Goal: Task Accomplishment & Management: Manage account settings

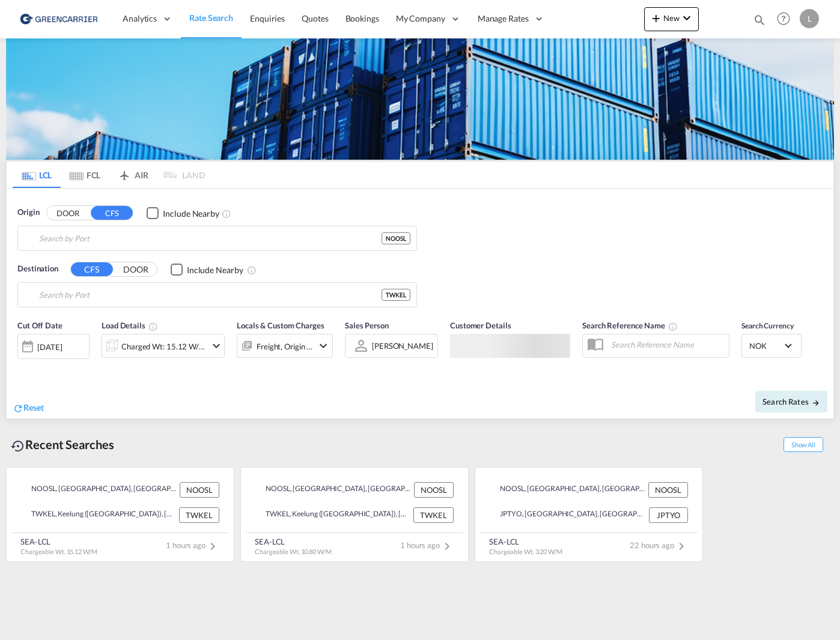
type input "[GEOGRAPHIC_DATA], NOOSL"
type input "Keelung (Chilung), TWKEL"
click at [303, 14] on span "Quotes" at bounding box center [315, 18] width 26 height 10
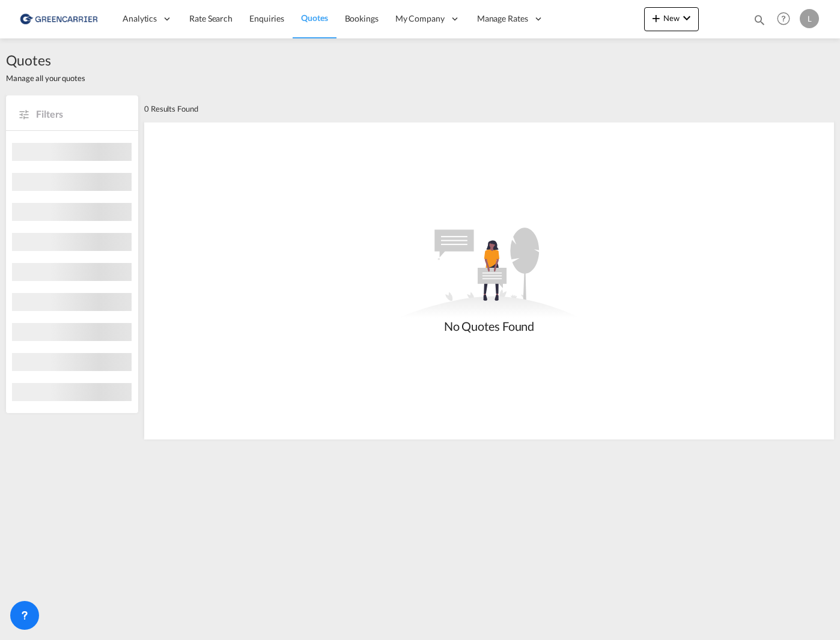
click at [365, 20] on span "Bookings" at bounding box center [362, 18] width 34 height 10
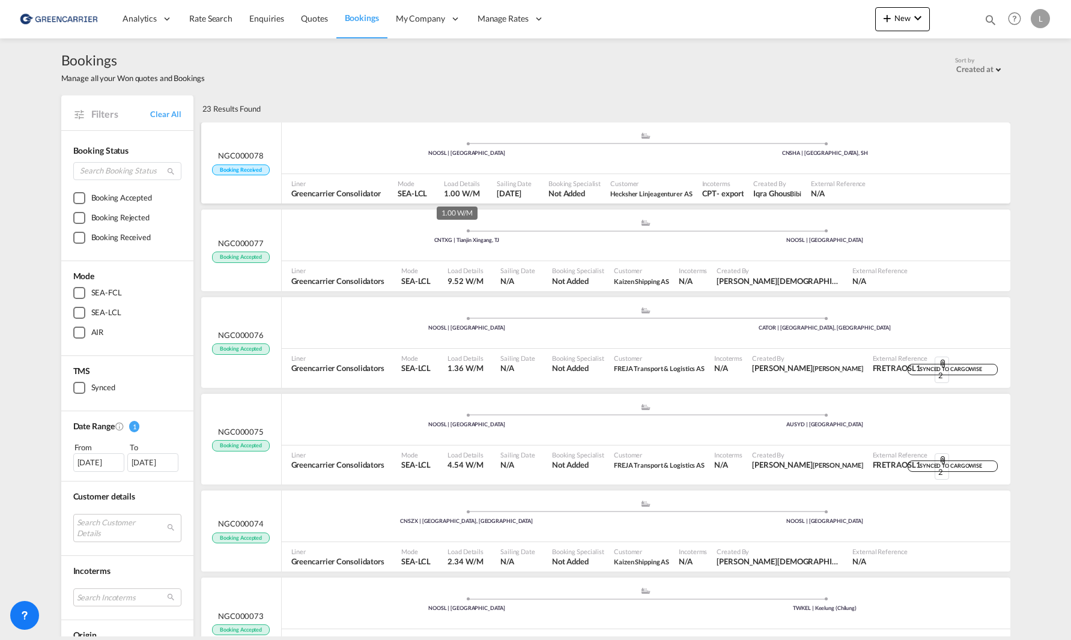
click at [469, 187] on span "Load Details" at bounding box center [462, 183] width 36 height 9
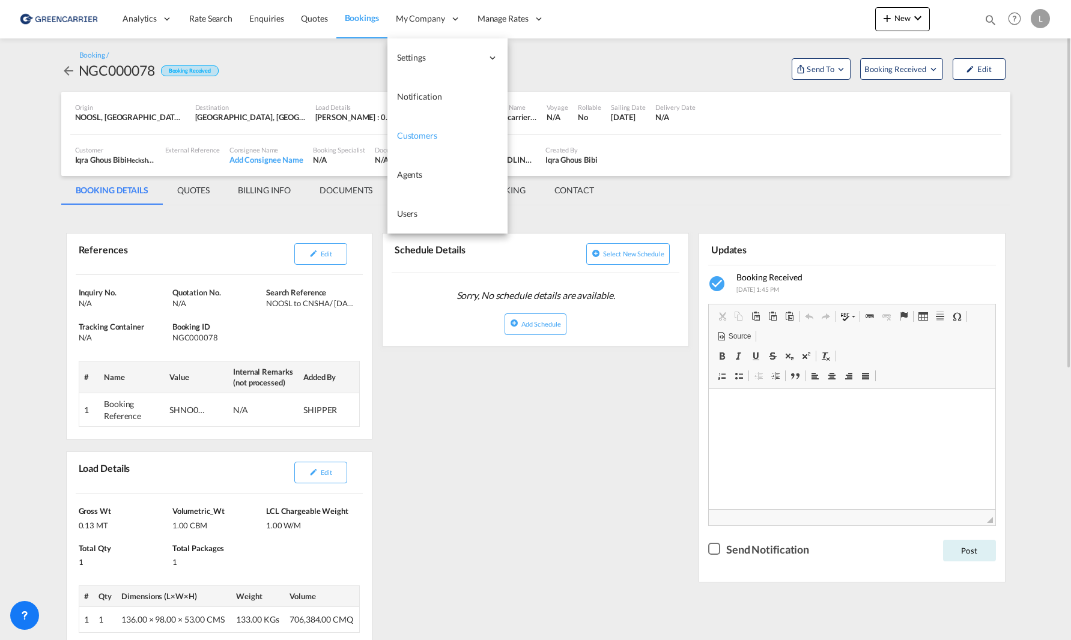
click at [441, 142] on link "Customers" at bounding box center [447, 136] width 120 height 39
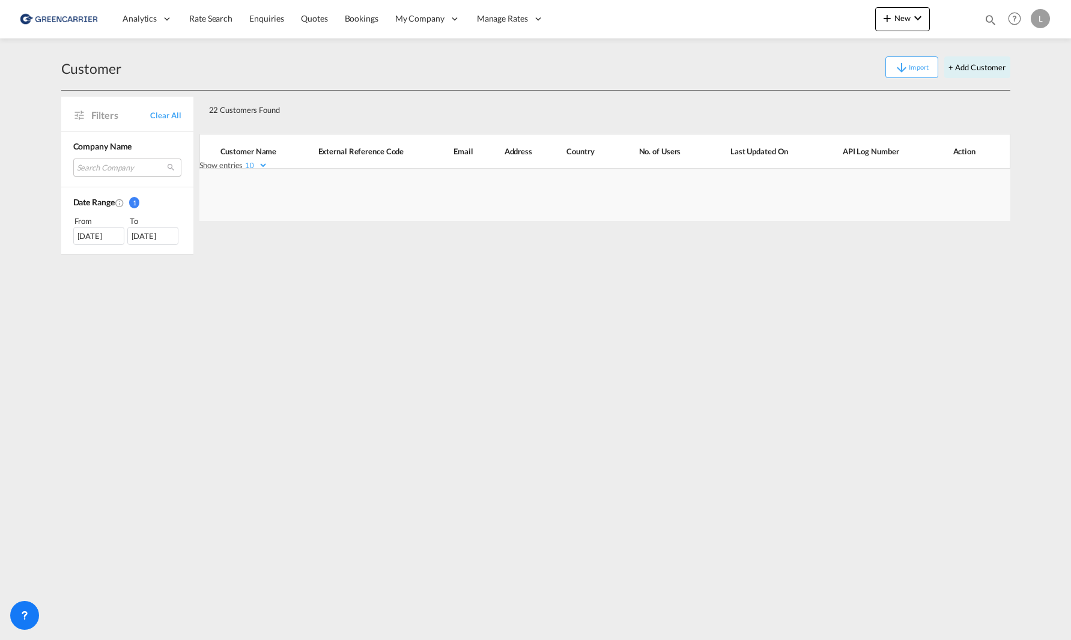
click at [112, 165] on md-select "Search Company gjørtz holding as bring cargo as kaizen shipping as sg logistics…" at bounding box center [127, 168] width 108 height 18
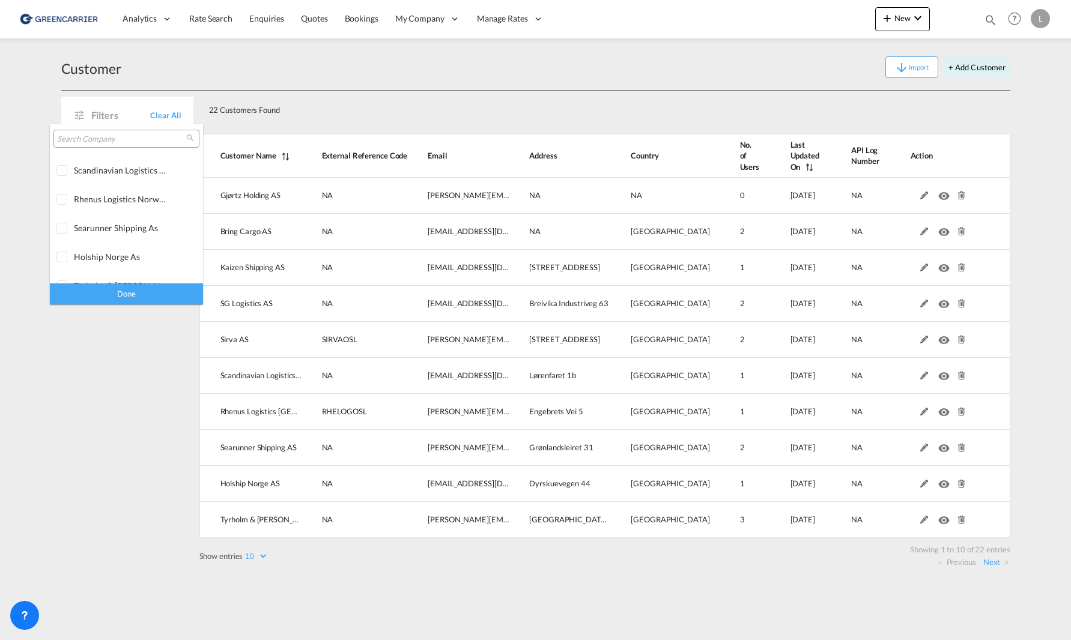
scroll to position [120, 0]
click at [105, 140] on input "search" at bounding box center [121, 139] width 129 height 11
type input "hec"
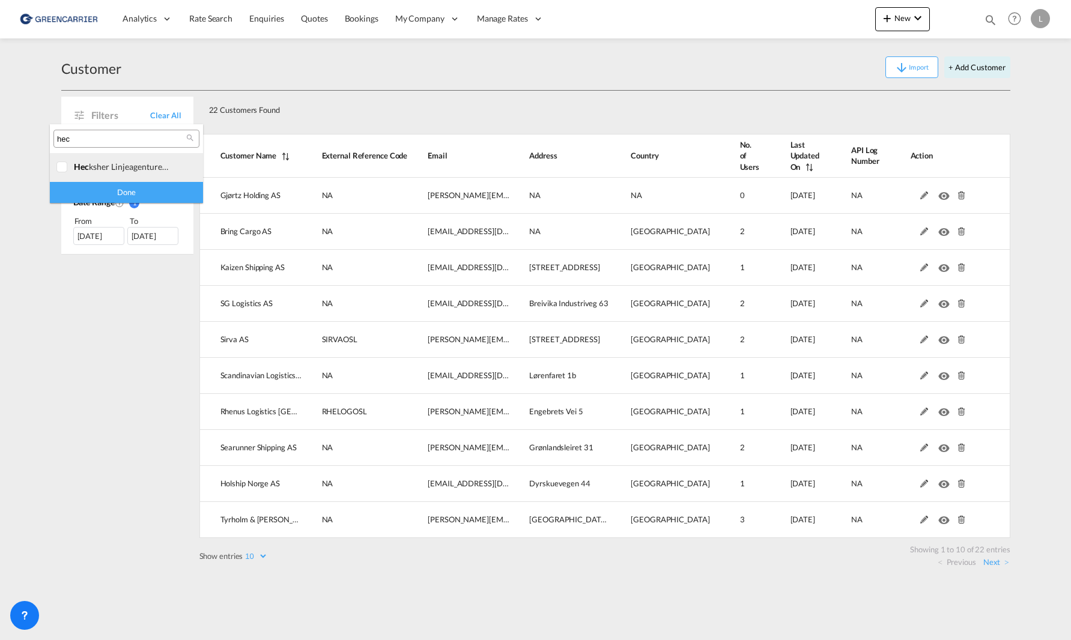
click at [112, 171] on div "hec ksher linjeagenturer as" at bounding box center [121, 167] width 94 height 10
click at [118, 188] on div "Done" at bounding box center [126, 192] width 153 height 21
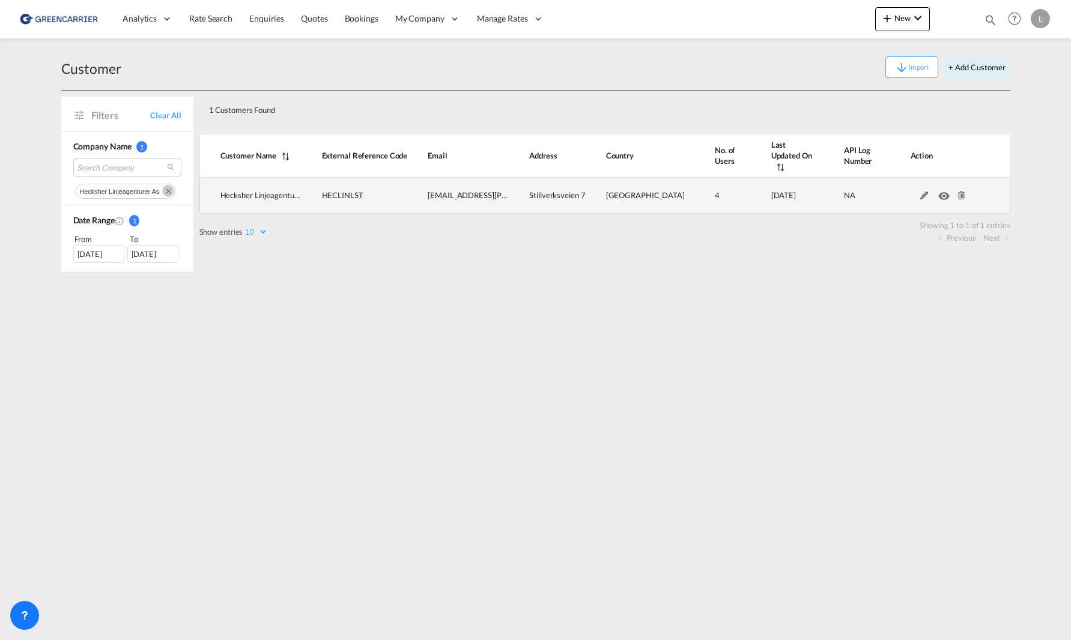
click at [839, 192] on md-icon at bounding box center [925, 196] width 16 height 8
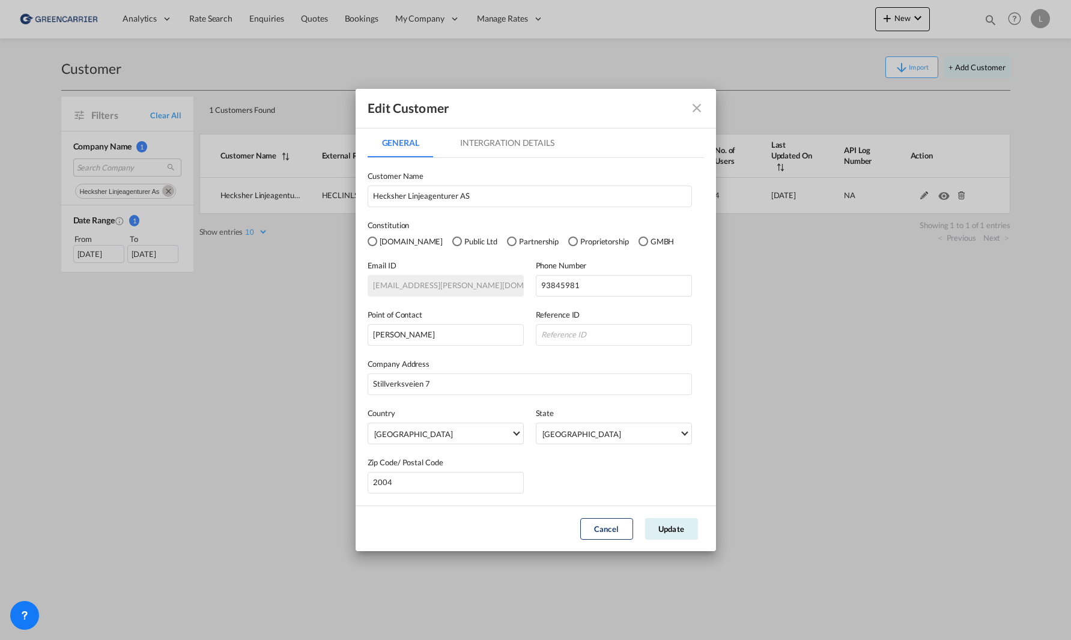
click at [524, 154] on md-tab-item "Intergration Details" at bounding box center [507, 143] width 123 height 29
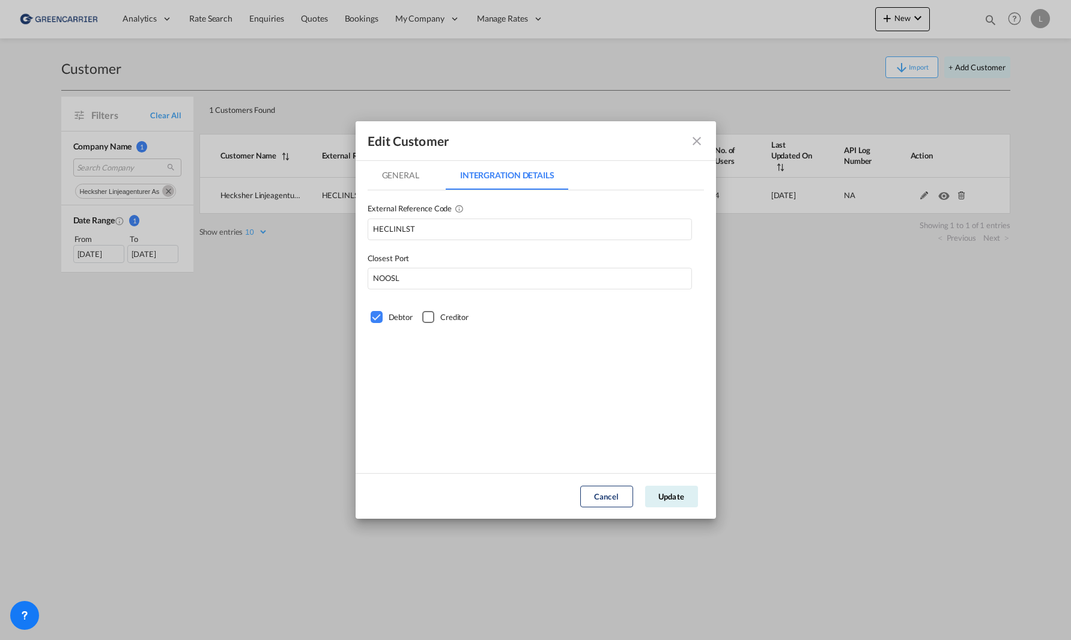
click at [696, 141] on md-icon "icon-close fg-AAA8AD" at bounding box center [697, 141] width 14 height 14
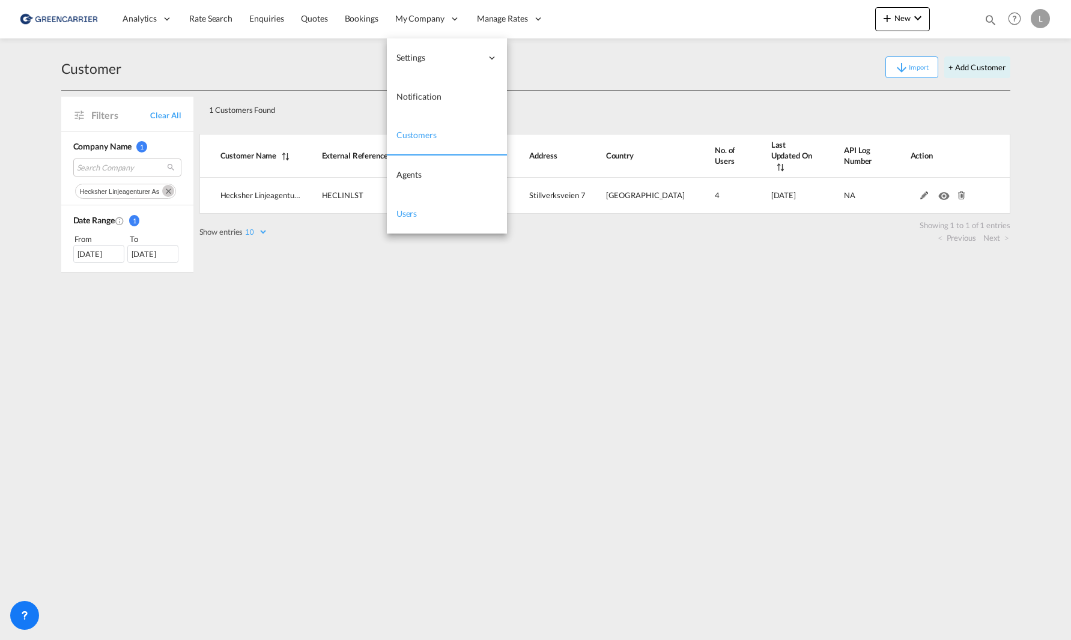
click at [420, 217] on link "Users" at bounding box center [447, 214] width 120 height 39
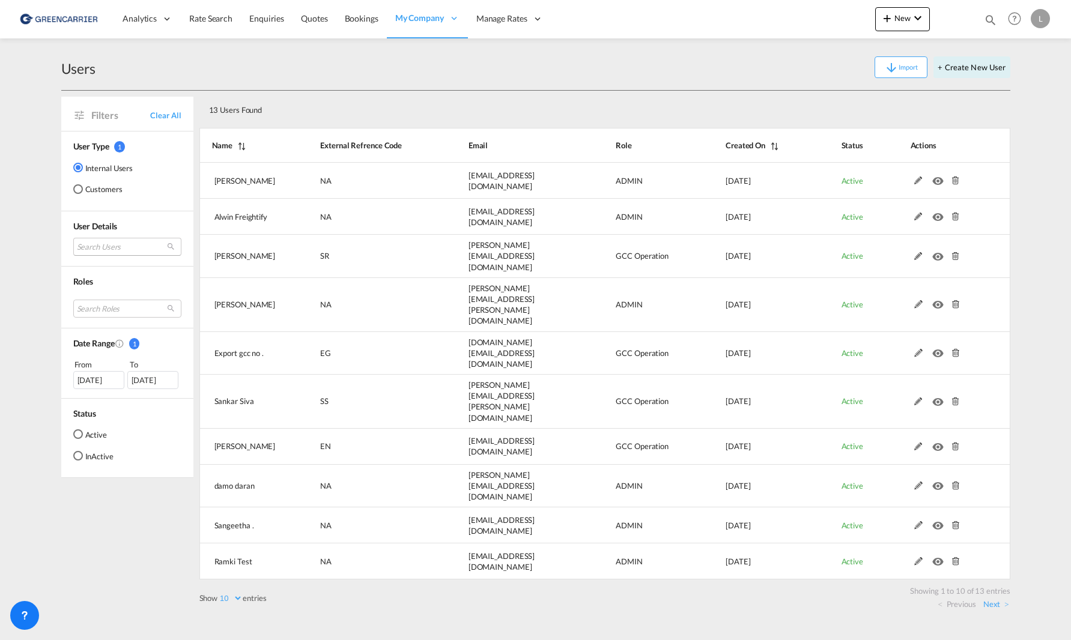
click at [127, 244] on md-select "Search Users dinesh Kumar dinesh.kumar@freightify.com alwin Freightify alwinreg…" at bounding box center [127, 247] width 108 height 18
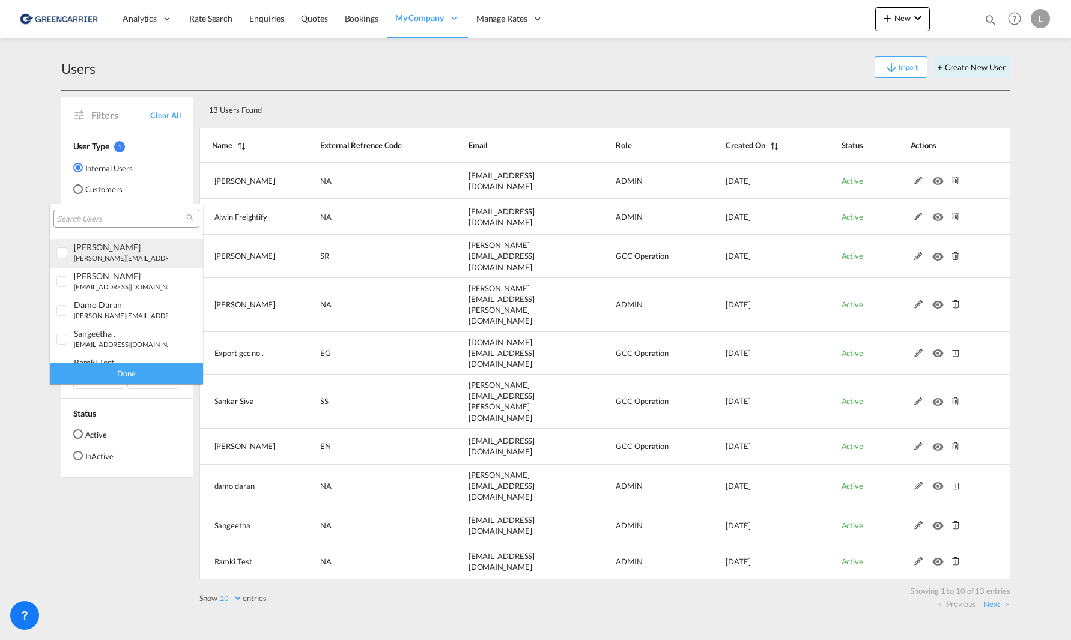
scroll to position [120, 0]
click at [95, 192] on md-backdrop at bounding box center [535, 320] width 1071 height 640
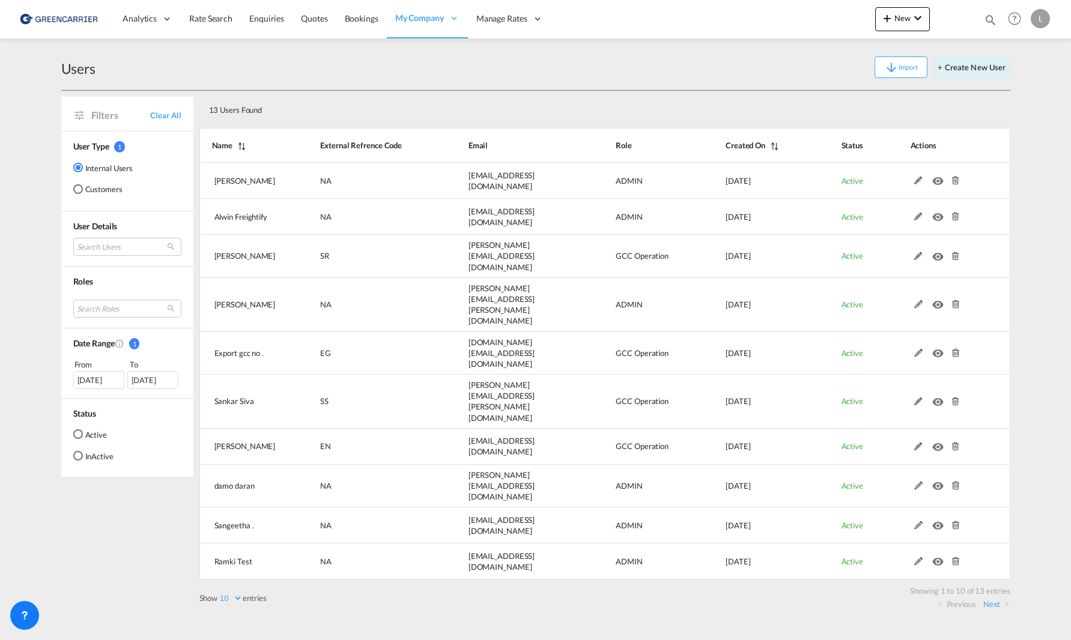
click at [91, 189] on md-radio-button "Customers" at bounding box center [103, 189] width 60 height 12
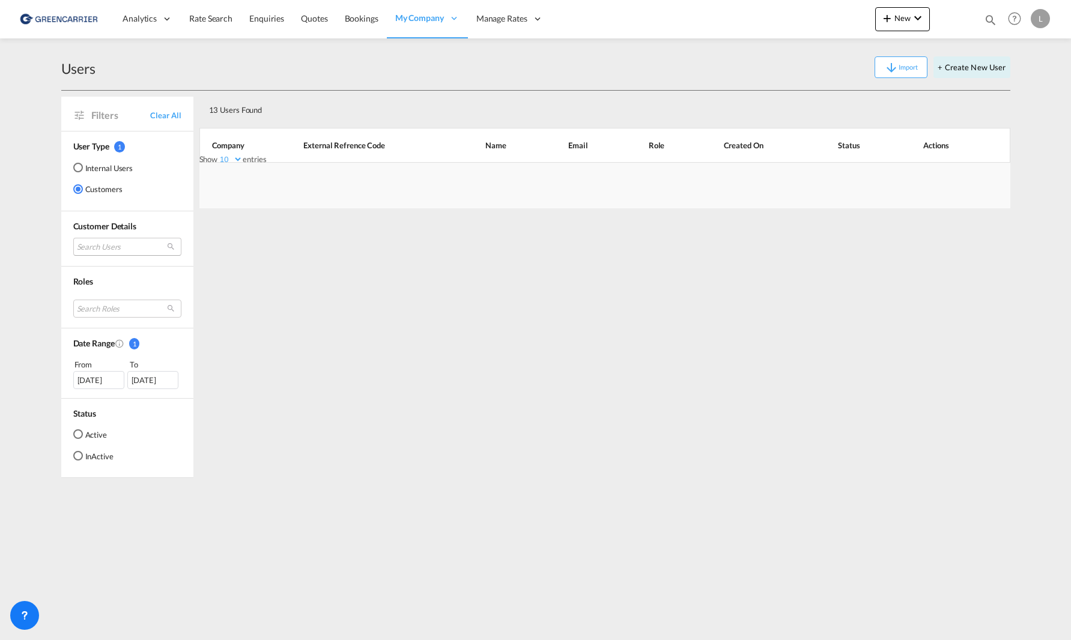
click at [116, 250] on md-select "Search Users" at bounding box center [127, 247] width 108 height 18
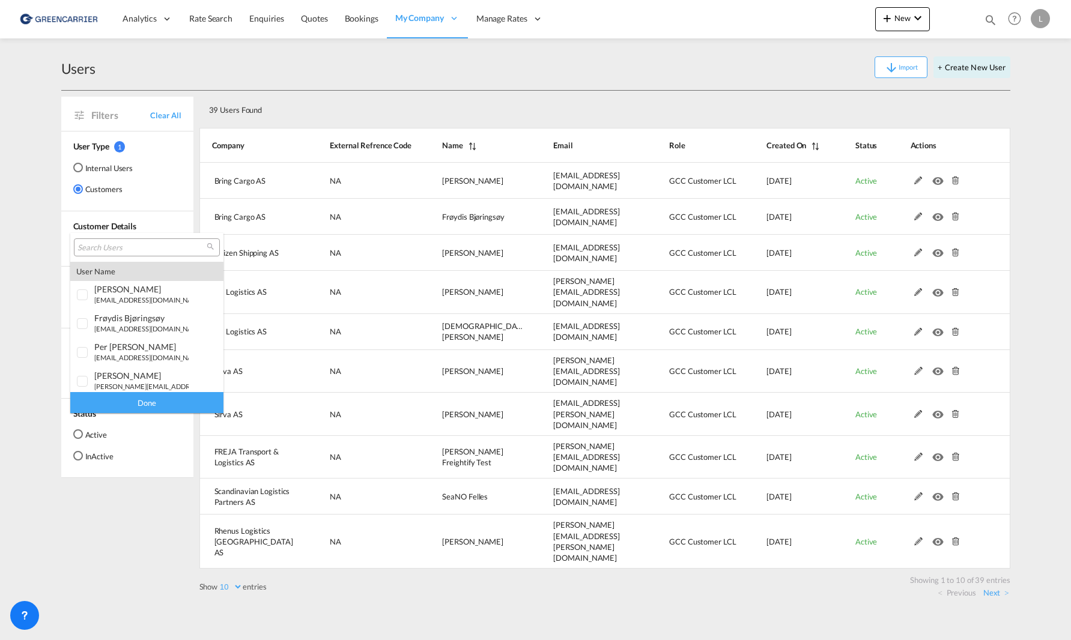
drag, startPoint x: 293, startPoint y: 559, endPoint x: 157, endPoint y: 344, distance: 254.1
click at [291, 553] on md-backdrop at bounding box center [535, 320] width 1071 height 640
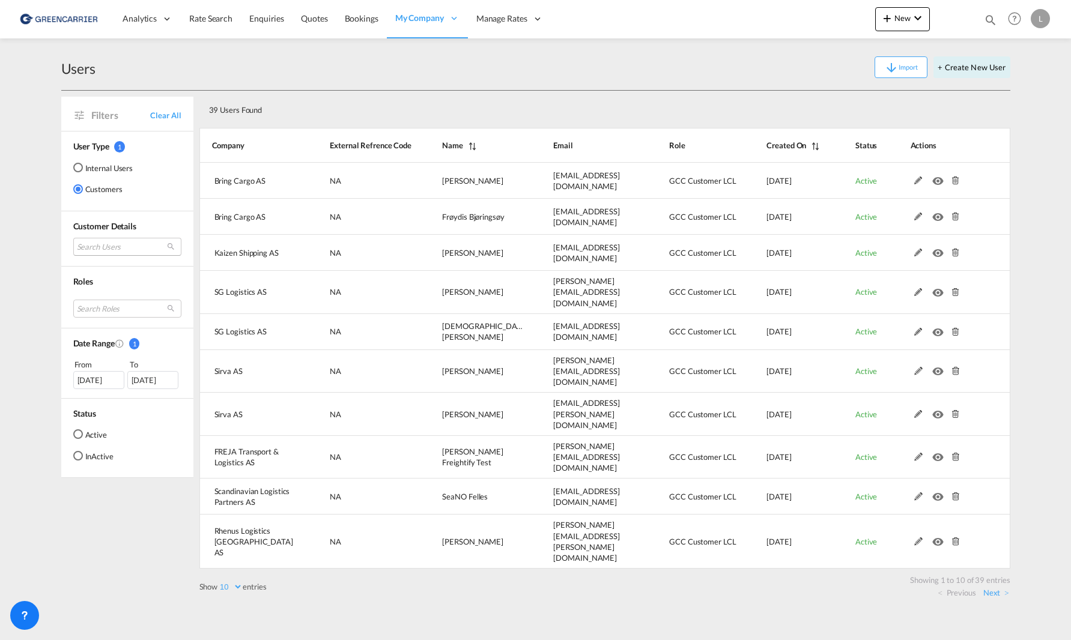
click at [131, 249] on md-select "Search Users" at bounding box center [127, 247] width 108 height 18
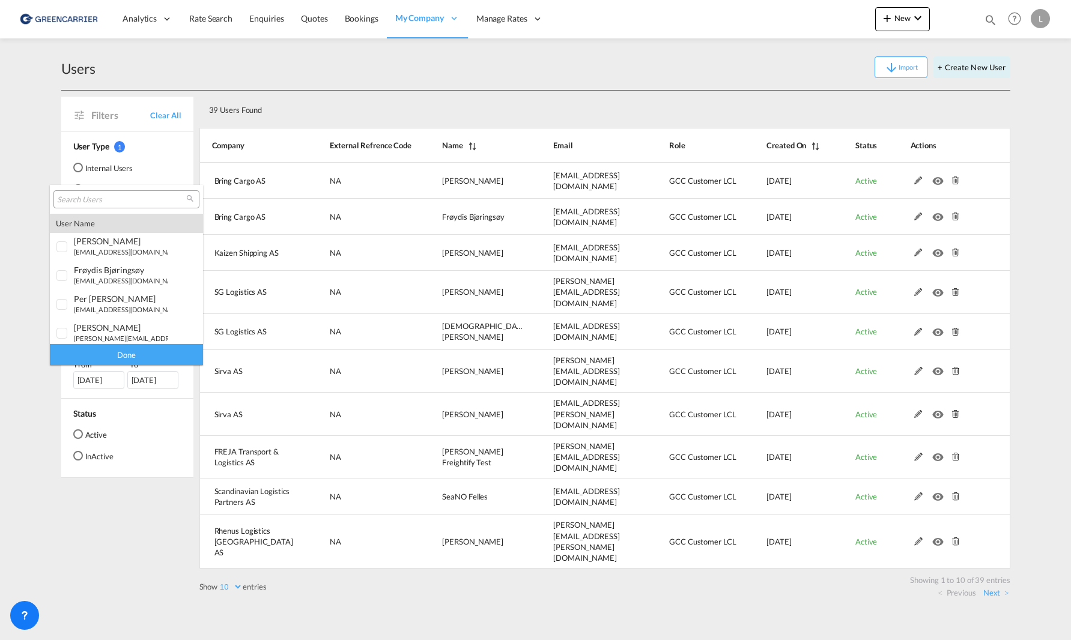
click at [121, 204] on input "search" at bounding box center [121, 200] width 129 height 11
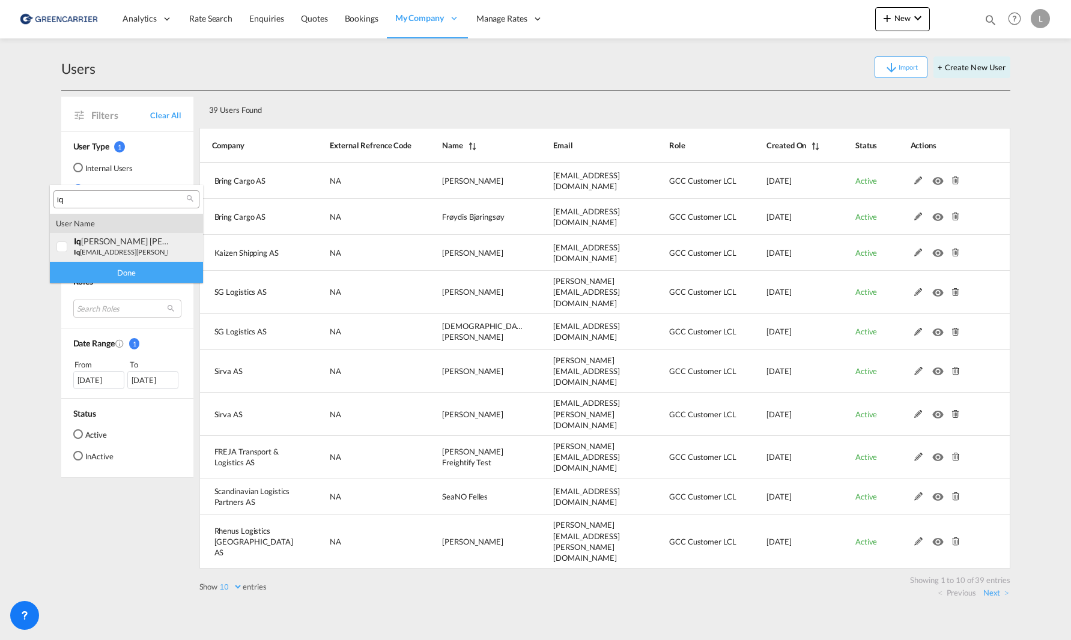
type input "iq"
click at [108, 235] on md-option "user iq ra ghous Bibi iq ra.ghous.bibi@hecksher.com | hecksher linjeagenturer as" at bounding box center [126, 247] width 153 height 29
click at [118, 265] on div "Done" at bounding box center [126, 272] width 153 height 21
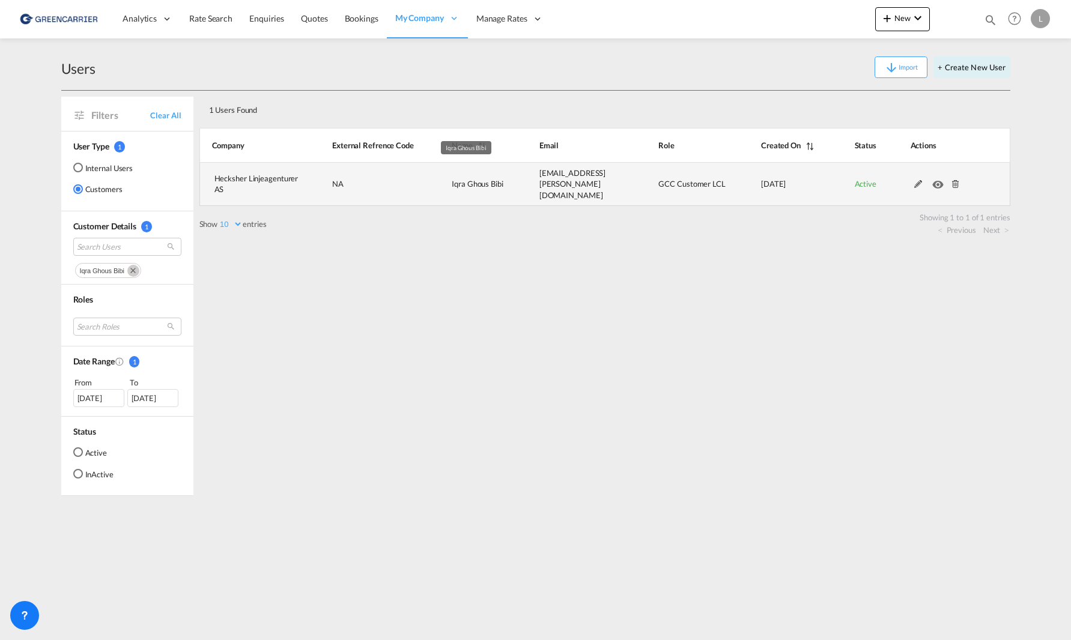
click at [431, 182] on td "Iqra Ghous Bibi" at bounding box center [466, 184] width 88 height 43
click at [839, 182] on md-icon at bounding box center [919, 184] width 16 height 8
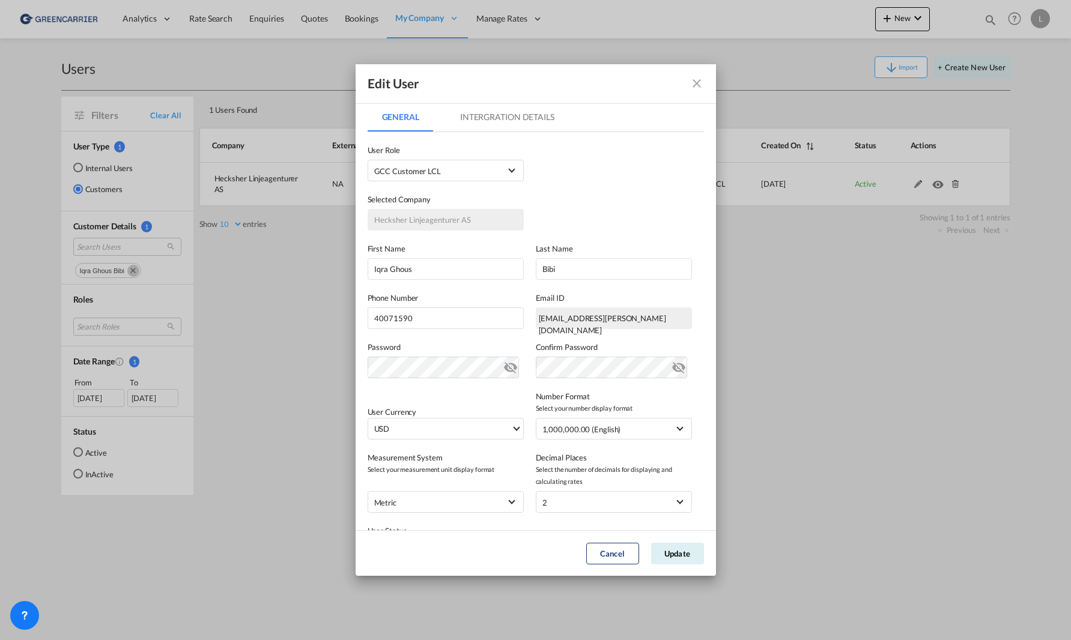
click at [517, 123] on md-tab-item "Intergration Details" at bounding box center [507, 117] width 123 height 29
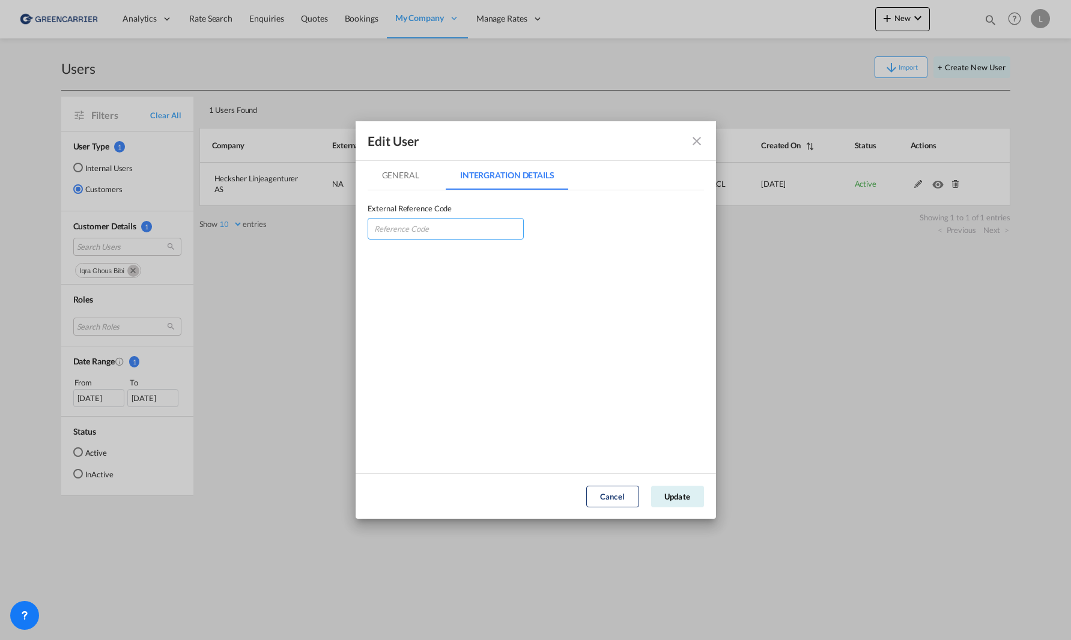
click at [466, 225] on input "GeneralIntergration Details ..." at bounding box center [446, 229] width 156 height 22
type input "HECLINLST"
drag, startPoint x: 539, startPoint y: 133, endPoint x: 537, endPoint y: 148, distance: 15.2
click at [538, 148] on div "Edit User" at bounding box center [536, 141] width 360 height 40
click at [677, 494] on button "Update" at bounding box center [677, 497] width 53 height 22
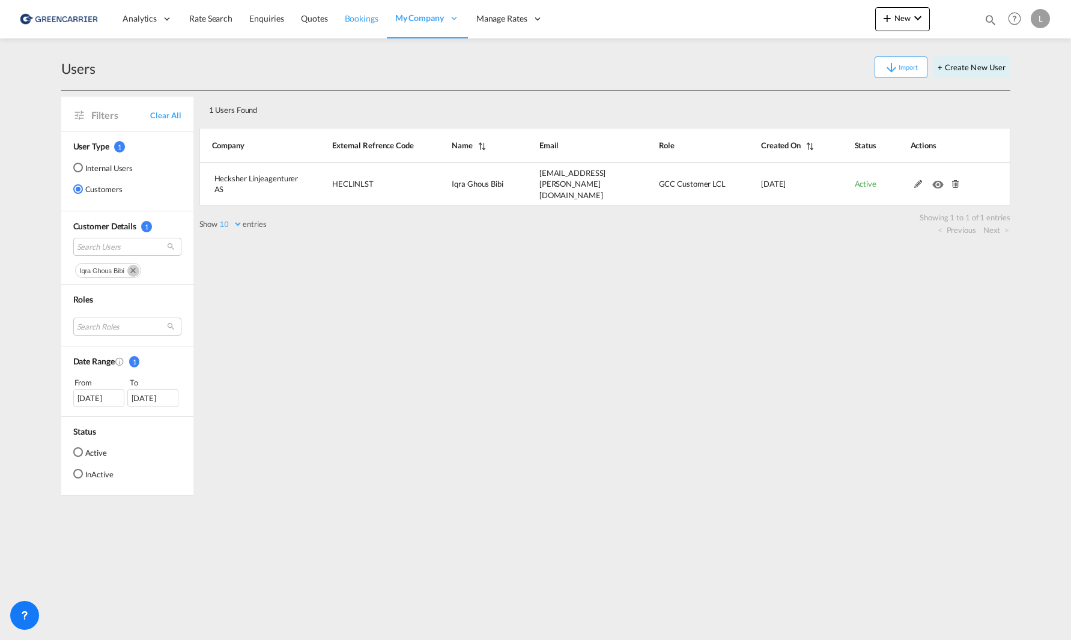
click at [348, 25] on link "Bookings" at bounding box center [361, 18] width 50 height 39
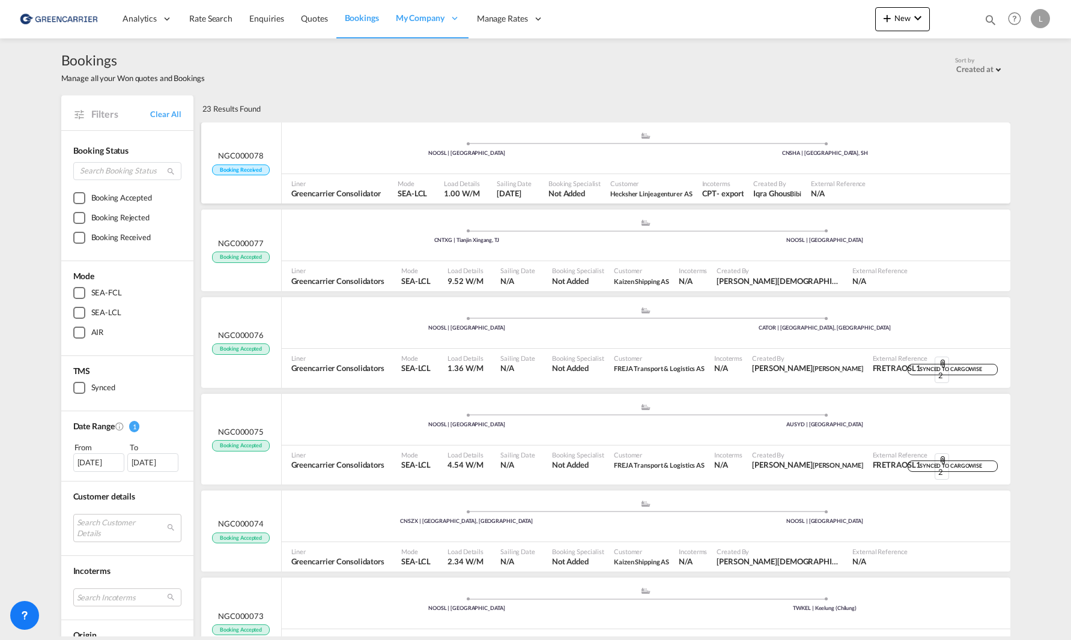
click at [803, 169] on div ".a{fill:#aaa8ad;} .a{fill:#aaa8ad;} NOOSL | Oslo CNSHA | Shanghai, SH" at bounding box center [646, 151] width 729 height 39
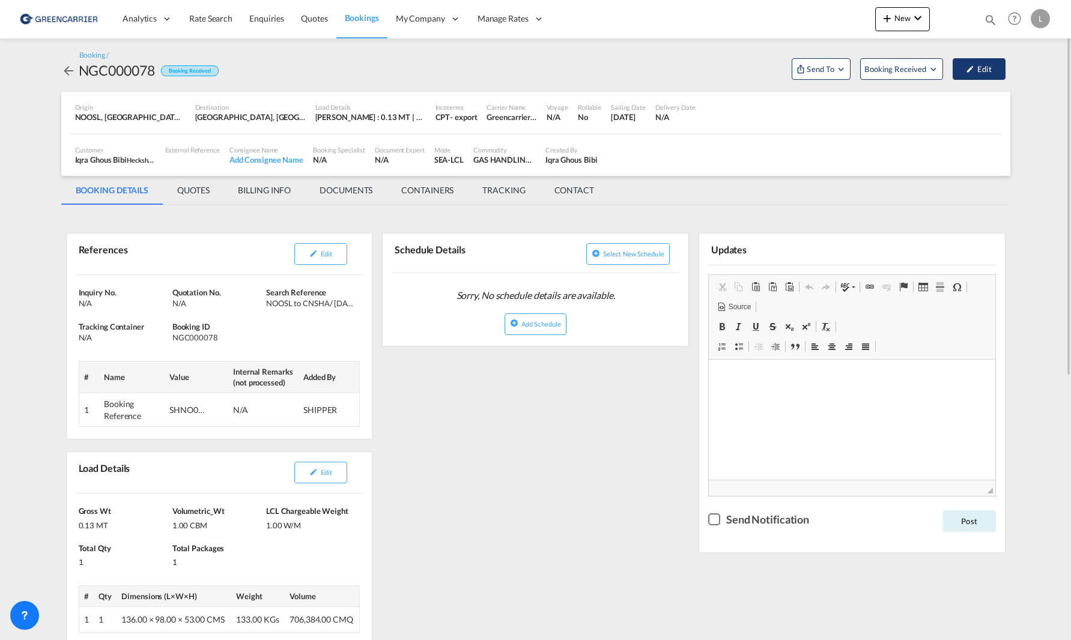
click at [839, 73] on button "Edit" at bounding box center [979, 69] width 53 height 22
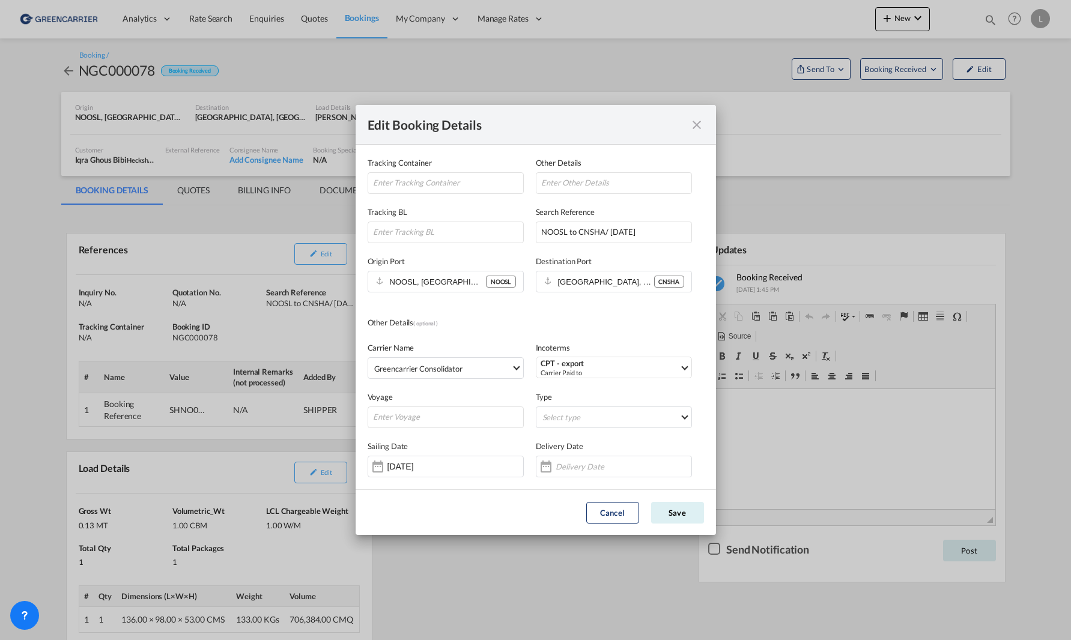
click at [704, 124] on div "Edit Booking Details" at bounding box center [536, 125] width 360 height 40
click at [697, 123] on md-icon "icon-close fg-AAA8AD mr-0 cursor" at bounding box center [697, 125] width 14 height 14
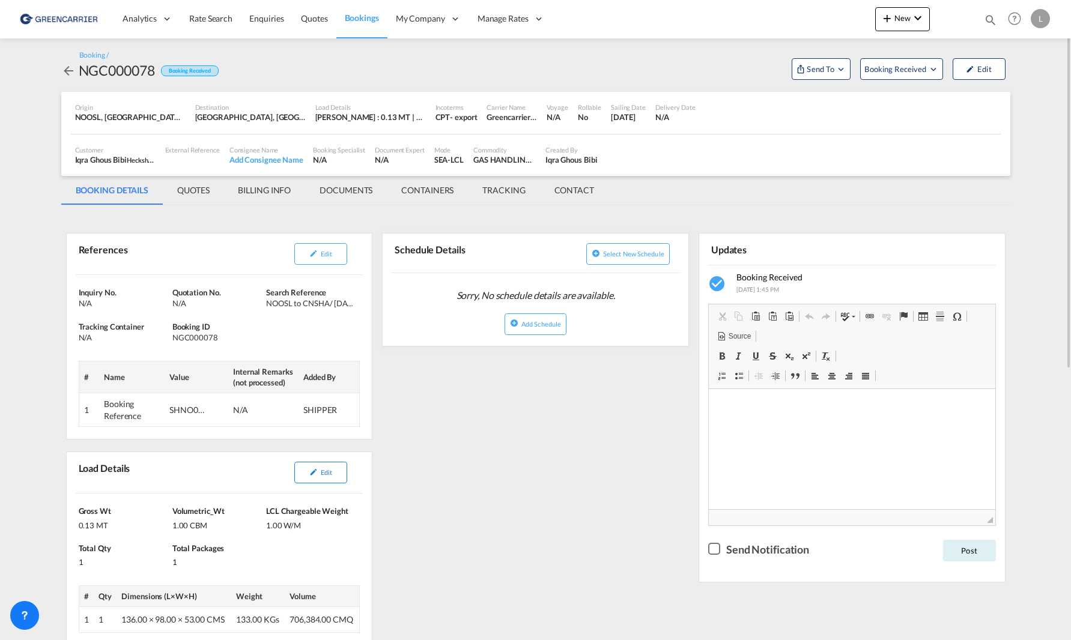
click at [336, 467] on button "Edit" at bounding box center [320, 473] width 53 height 22
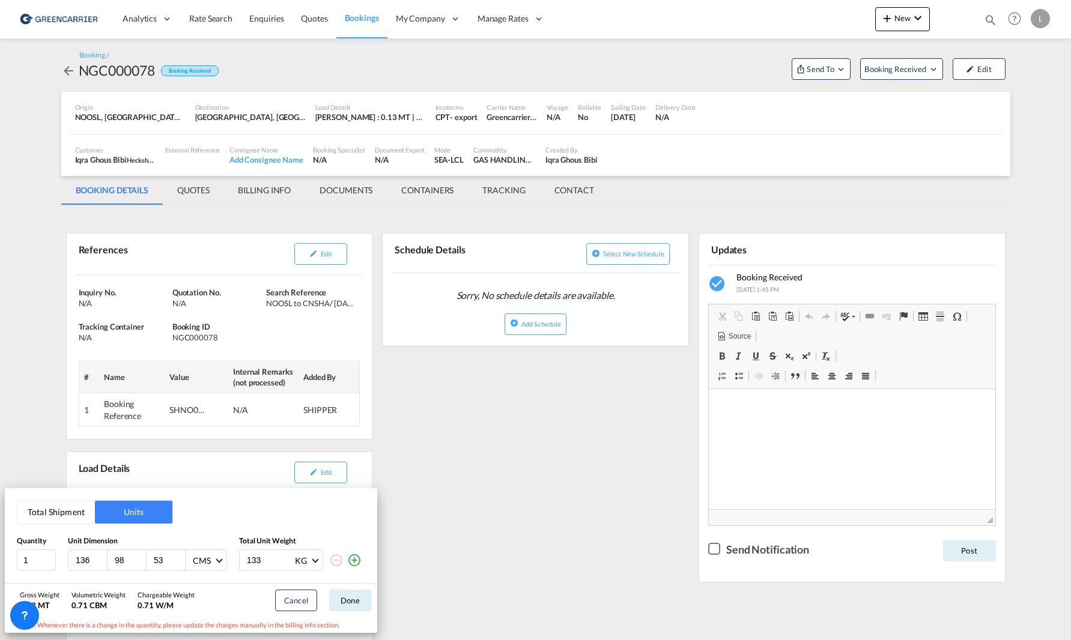
click at [91, 517] on button "Total Shipment" at bounding box center [55, 512] width 77 height 23
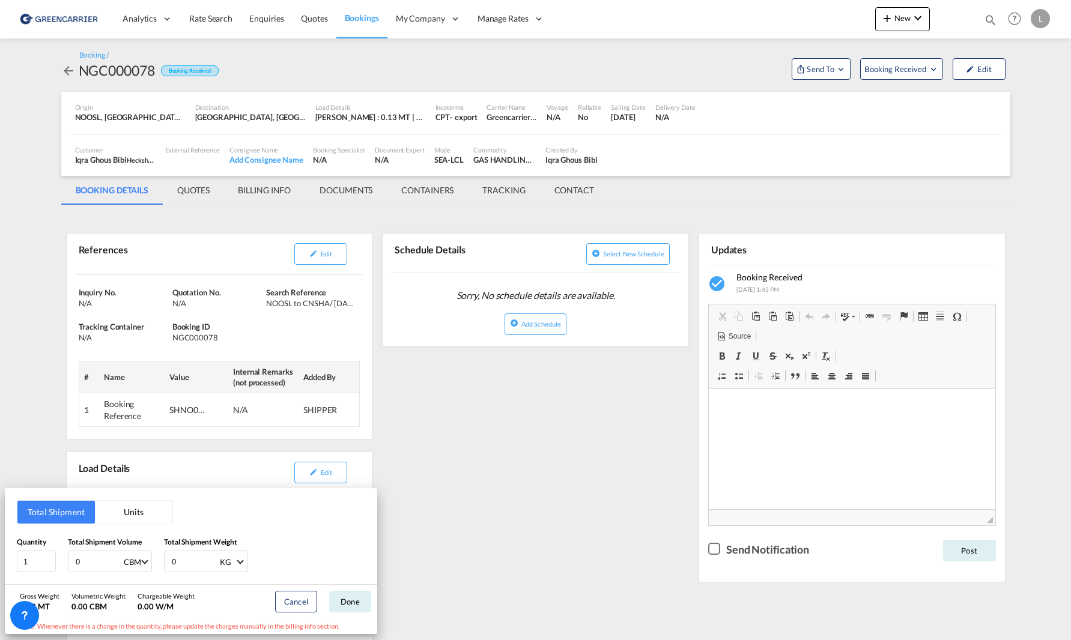
click at [147, 515] on button "Units" at bounding box center [133, 512] width 77 height 23
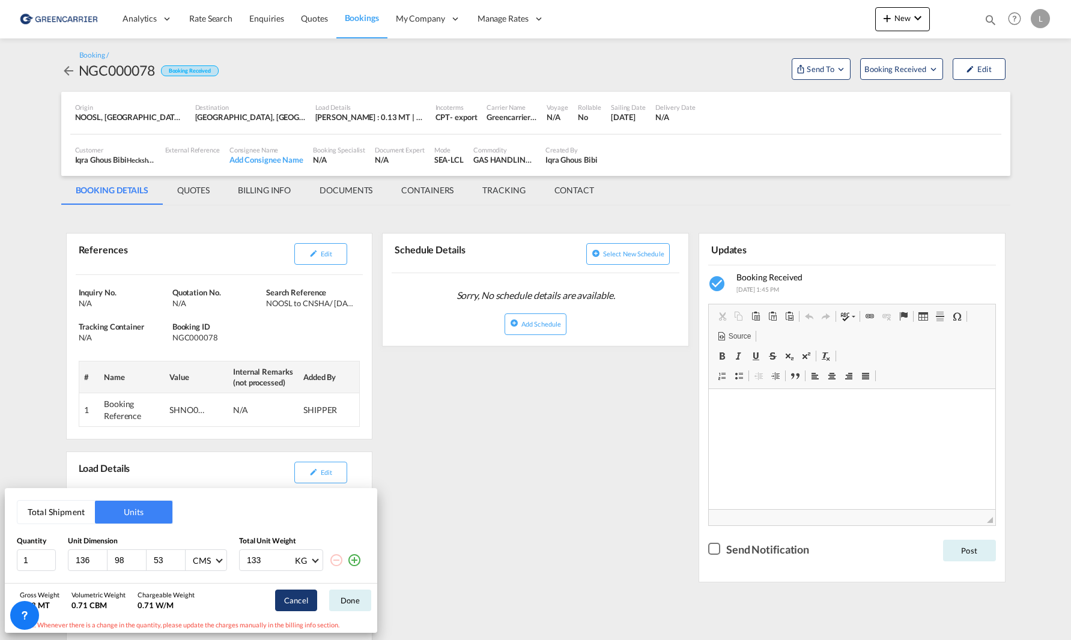
click at [296, 610] on button "Cancel" at bounding box center [296, 601] width 42 height 22
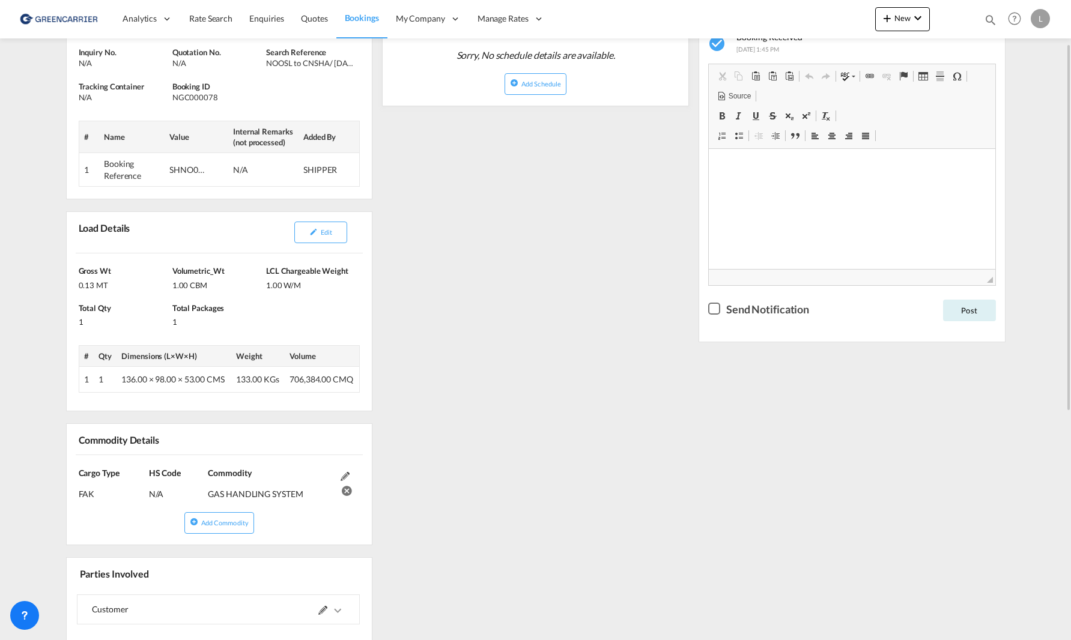
scroll to position [120, 0]
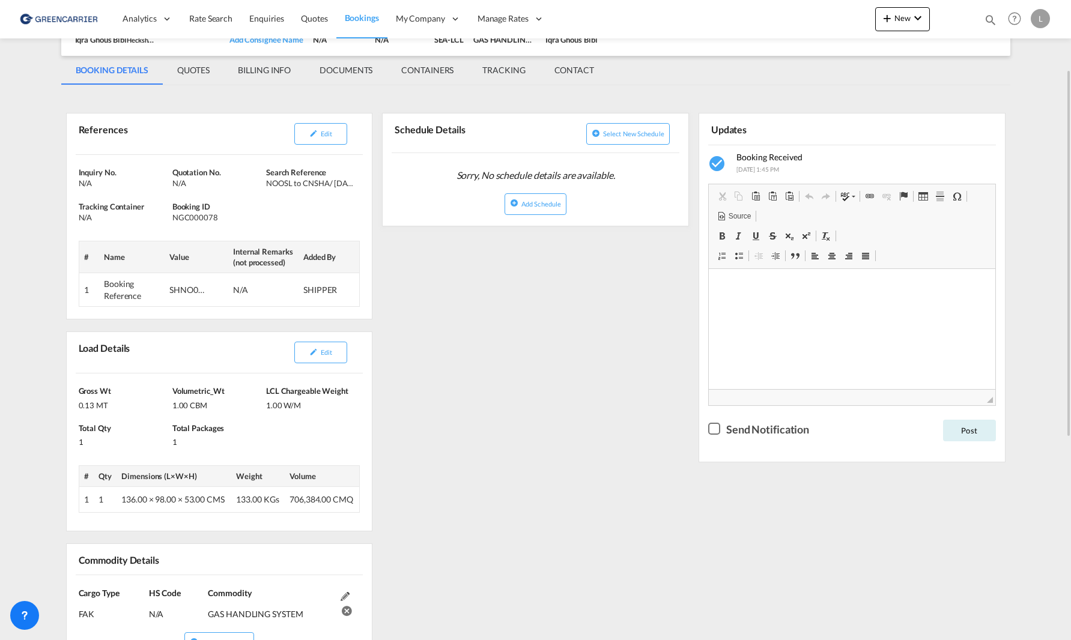
click at [211, 216] on div "NGC000078" at bounding box center [217, 217] width 91 height 11
copy div "NGC000078"
drag, startPoint x: 82, startPoint y: 93, endPoint x: 193, endPoint y: 150, distance: 124.4
click at [82, 95] on div "References Edit Inquiry No. N/A Quotation No. N/A Search Reference NOOSL to CNS…" at bounding box center [535, 527] width 949 height 872
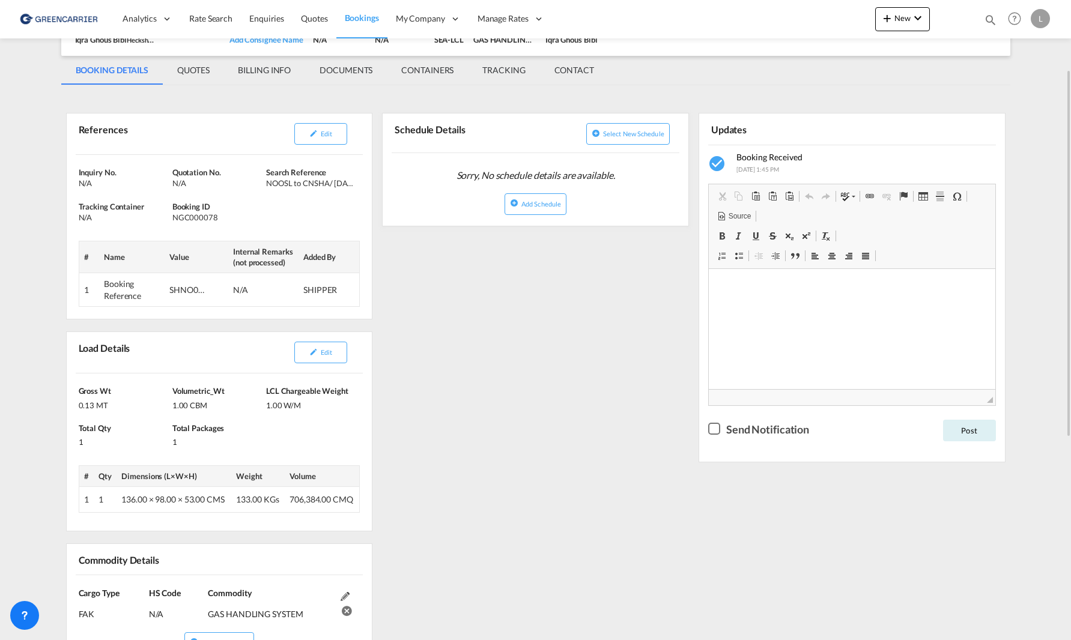
click at [189, 288] on div "SHNO00077187" at bounding box center [187, 290] width 36 height 12
copy div "SHNO00077187"
click at [378, 270] on div "References Edit Inquiry No. N/A Quotation No. N/A Search Reference NOOSL to CNS…" at bounding box center [535, 527] width 949 height 872
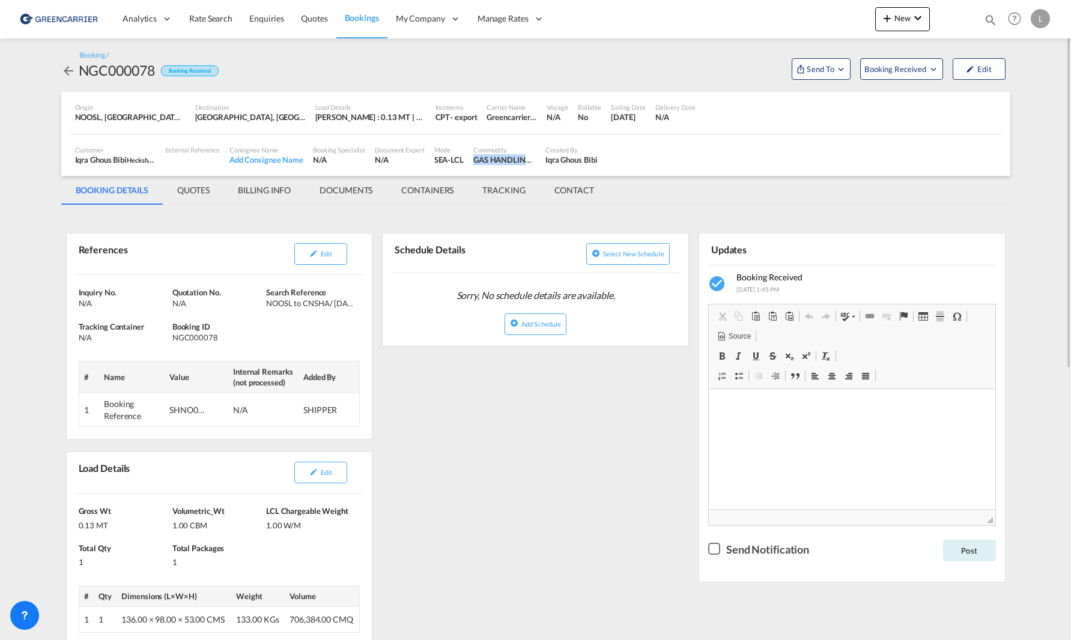
drag, startPoint x: 473, startPoint y: 158, endPoint x: 530, endPoint y: 165, distance: 57.5
click at [530, 165] on div "GAS HANDLING SYSTEM" at bounding box center [504, 159] width 62 height 11
copy div "GAS HANDLING"
click at [375, 387] on div "References Edit Inquiry No. N/A Quotation No. N/A Search Reference NOOSL to CNS…" at bounding box center [219, 647] width 317 height 863
click at [523, 160] on div "GAS HANDLING SYSTEM" at bounding box center [504, 159] width 62 height 11
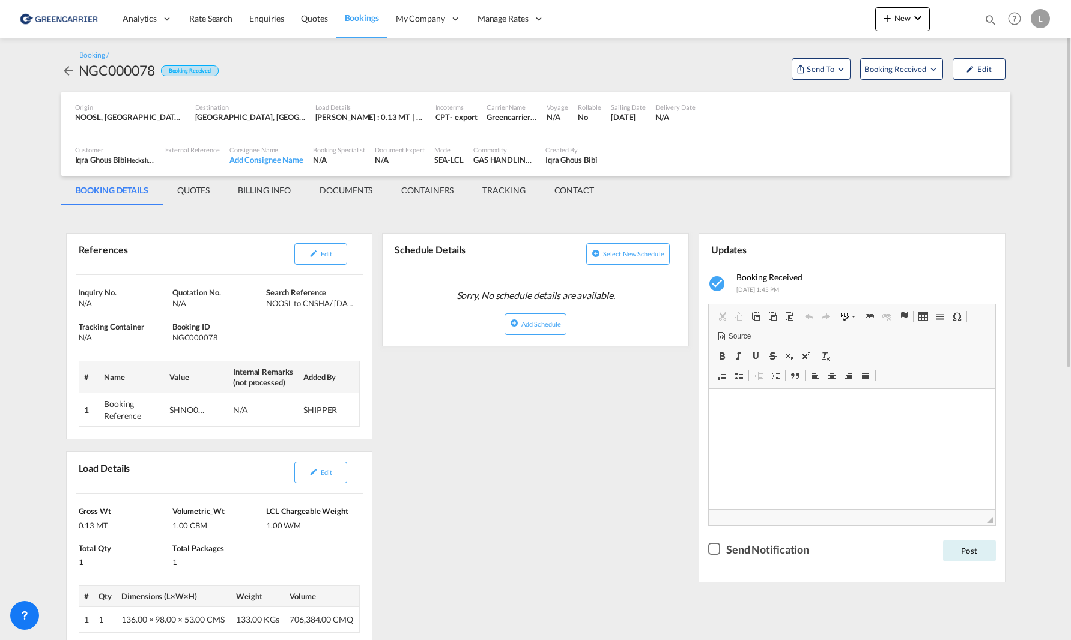
click at [637, 419] on div "References Edit Inquiry No. N/A Quotation No. N/A Search Reference NOOSL to CNS…" at bounding box center [535, 647] width 949 height 872
click at [357, 193] on md-tab-item "DOCUMENTS" at bounding box center [346, 190] width 82 height 29
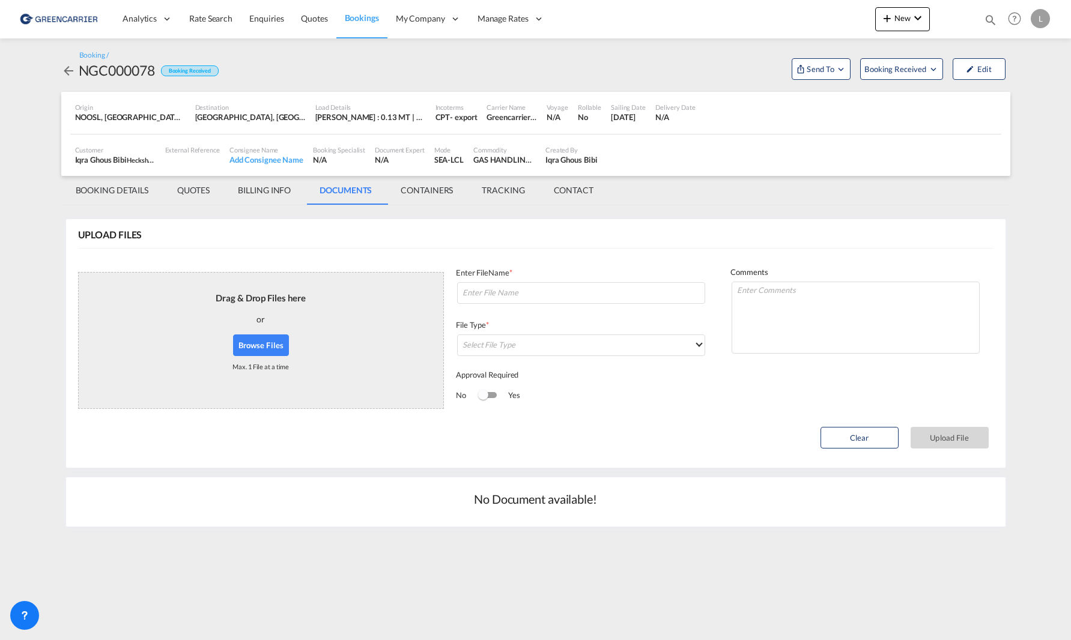
click at [280, 337] on button "Browse Files" at bounding box center [261, 346] width 56 height 22
click at [543, 300] on input at bounding box center [581, 293] width 248 height 22
paste input "SNCNSHA059189"
type input "SNCNSHA059189 LABELS"
click at [580, 347] on md-select "Select File Type DO/CRO Draft B/L Freight Invoice Commercial Invoice Original B…" at bounding box center [581, 346] width 248 height 22
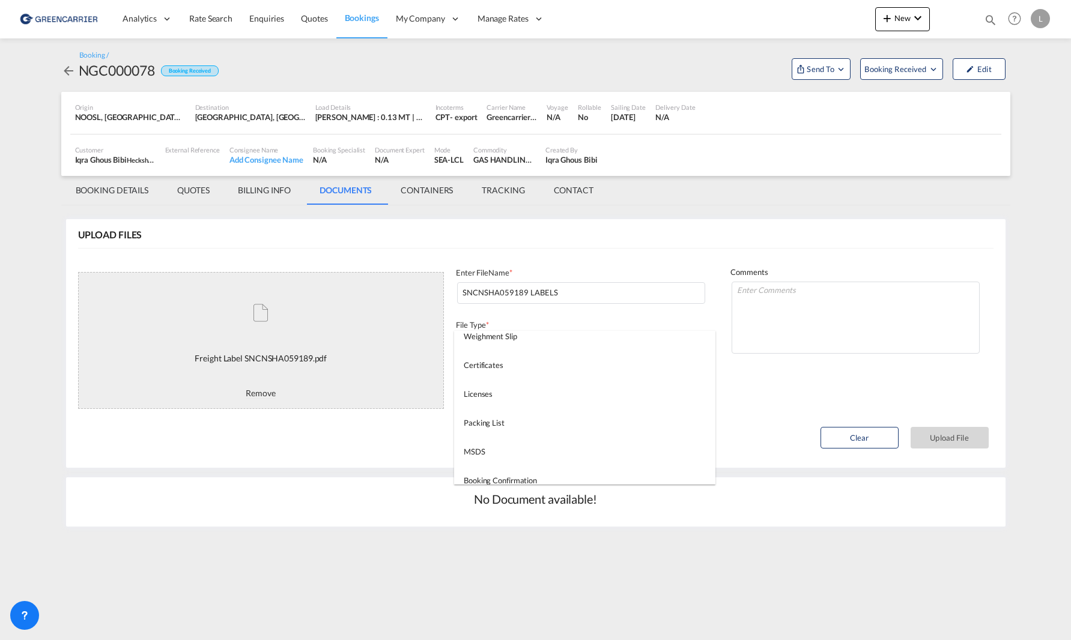
scroll to position [308, 0]
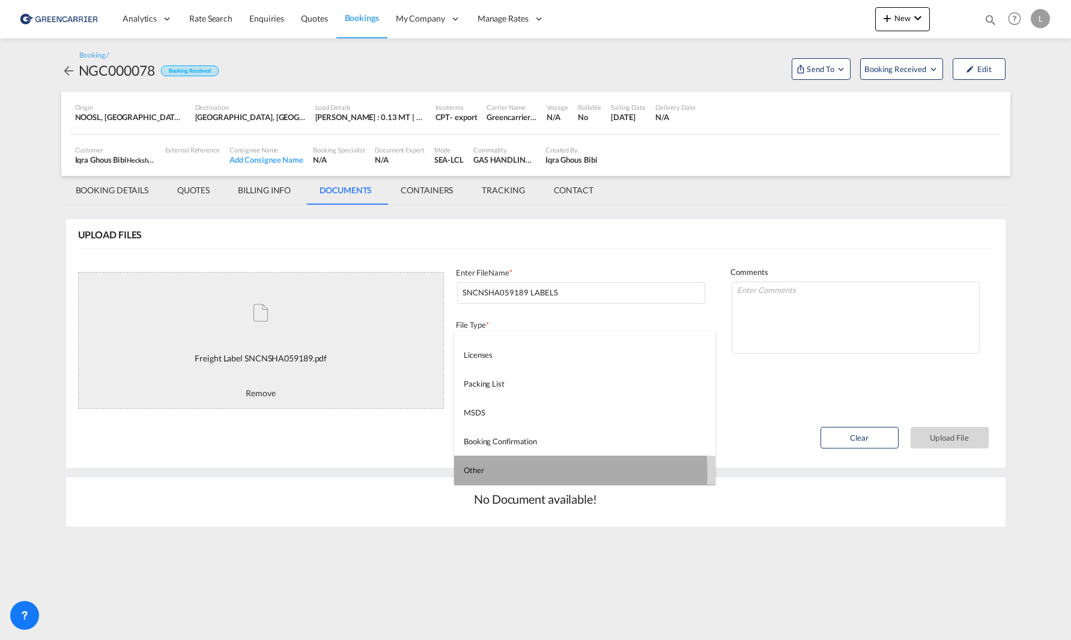
drag, startPoint x: 514, startPoint y: 473, endPoint x: 803, endPoint y: 346, distance: 316.3
click at [514, 474] on md-option "Other" at bounding box center [584, 470] width 261 height 29
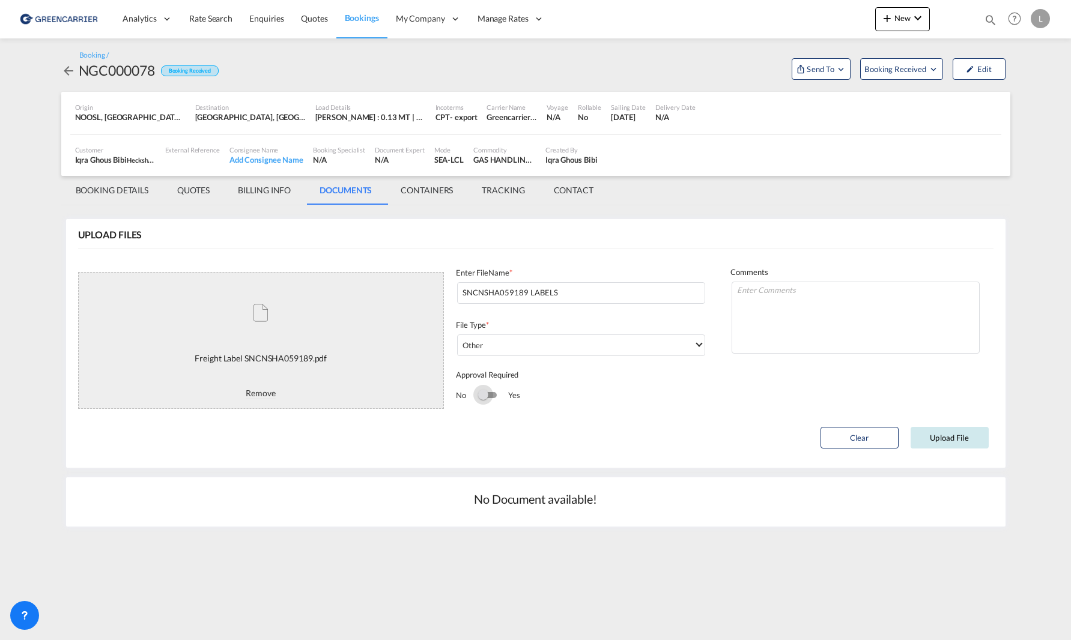
click at [839, 433] on button "Upload File" at bounding box center [950, 438] width 78 height 22
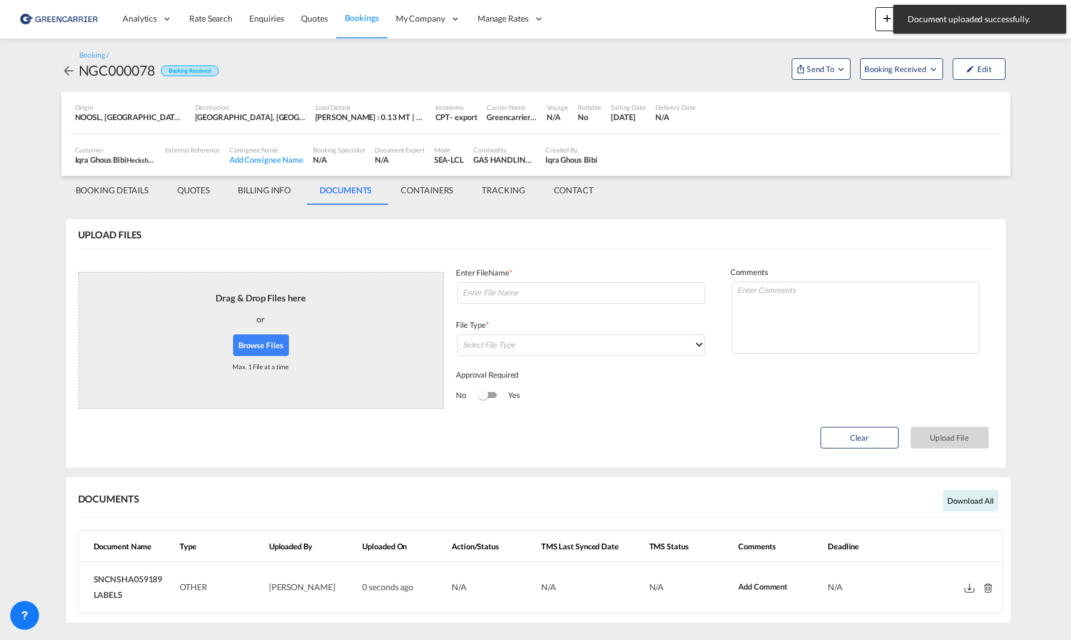
click at [293, 326] on div "Drag & Drop Files here or Browse Files Max. 1 File at a time" at bounding box center [261, 340] width 90 height 117
click at [270, 344] on button "Browse Files" at bounding box center [261, 346] width 56 height 22
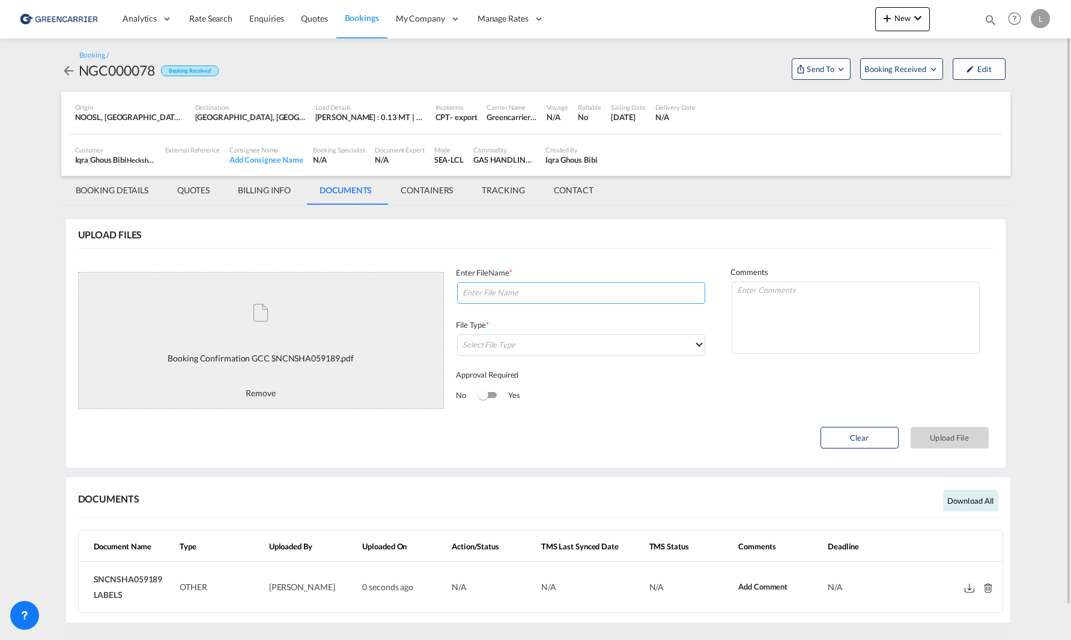
click at [561, 291] on input at bounding box center [581, 293] width 248 height 22
paste input "SNCNSHA059189"
type input "SNCNSHA059189 BC"
click at [590, 352] on md-select "Select File Type" at bounding box center [581, 346] width 248 height 22
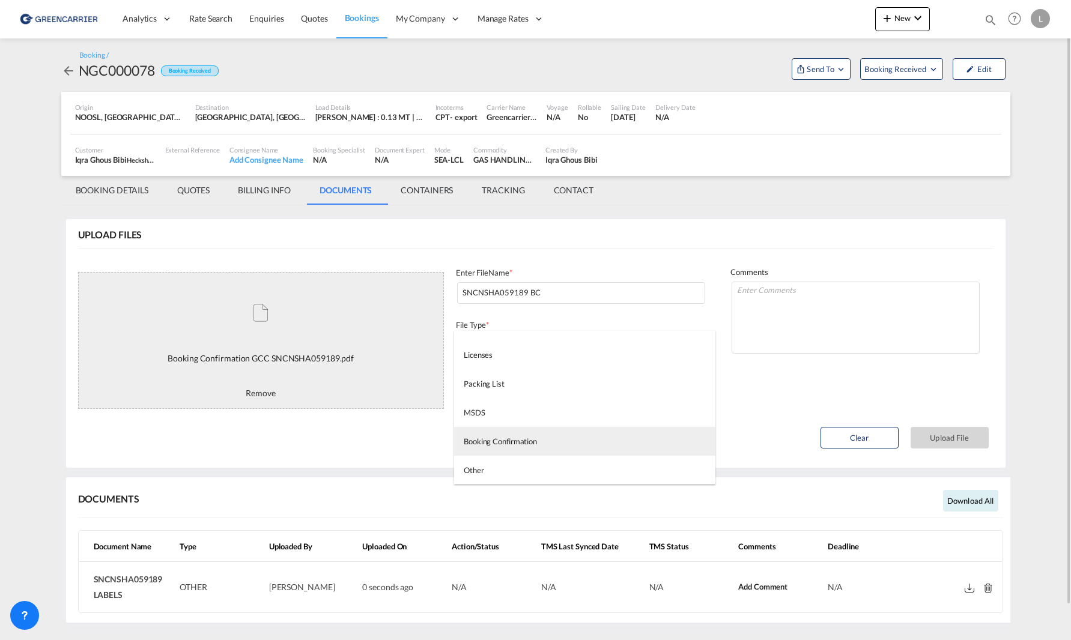
drag, startPoint x: 562, startPoint y: 443, endPoint x: 804, endPoint y: 364, distance: 254.2
click at [563, 444] on md-option "Booking Confirmation" at bounding box center [584, 441] width 261 height 29
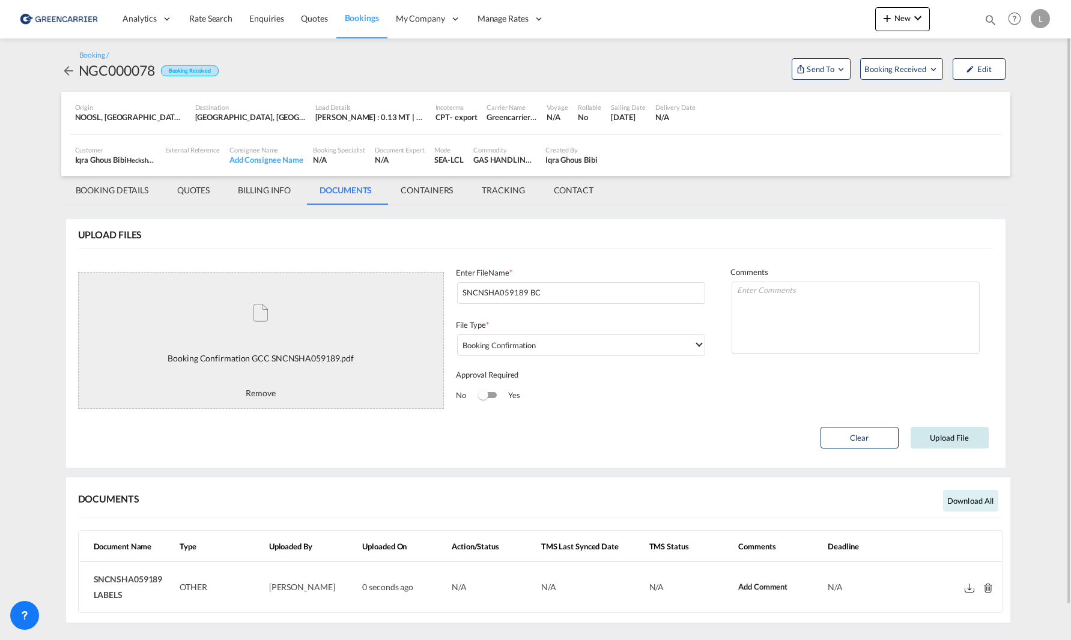
click at [839, 442] on button "Upload File" at bounding box center [950, 438] width 78 height 22
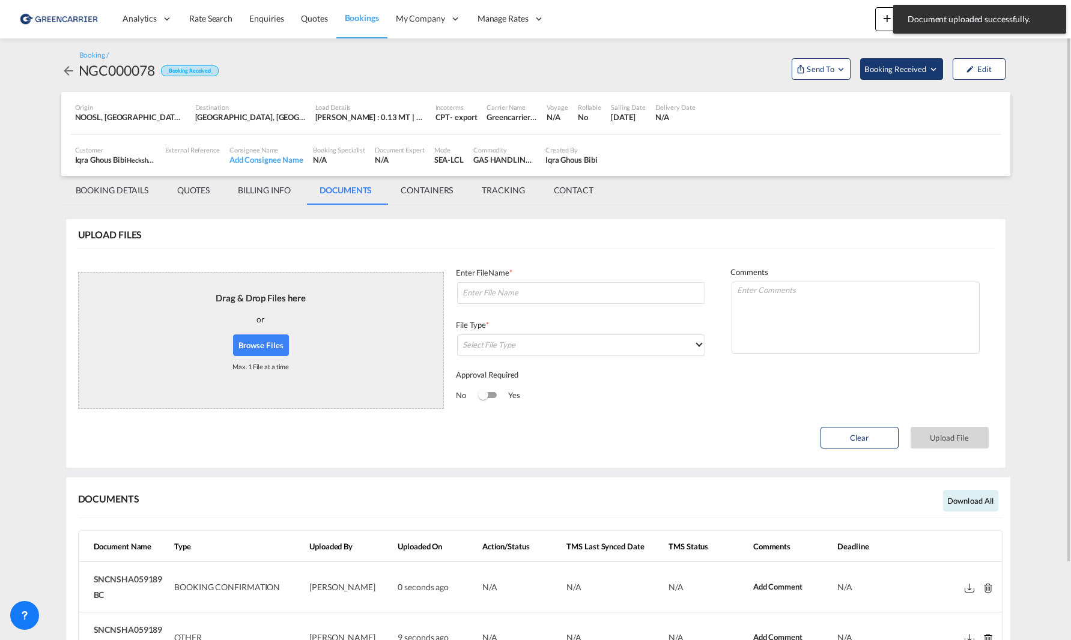
click at [839, 71] on span "Booking Received" at bounding box center [895, 69] width 63 height 12
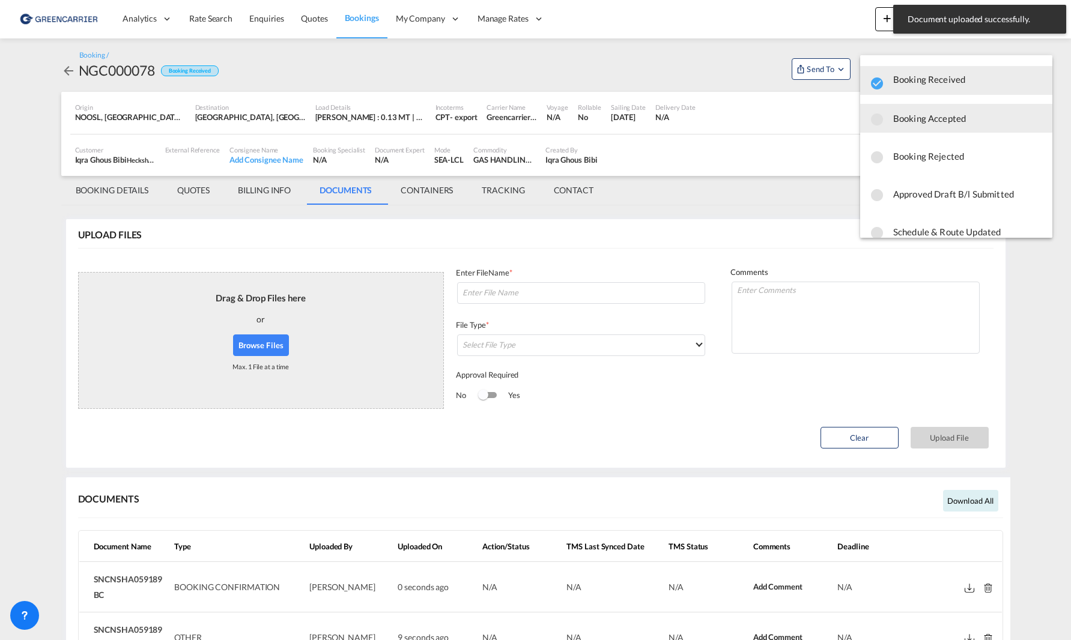
click at [839, 123] on span "Booking Accepted" at bounding box center [968, 119] width 150 height 22
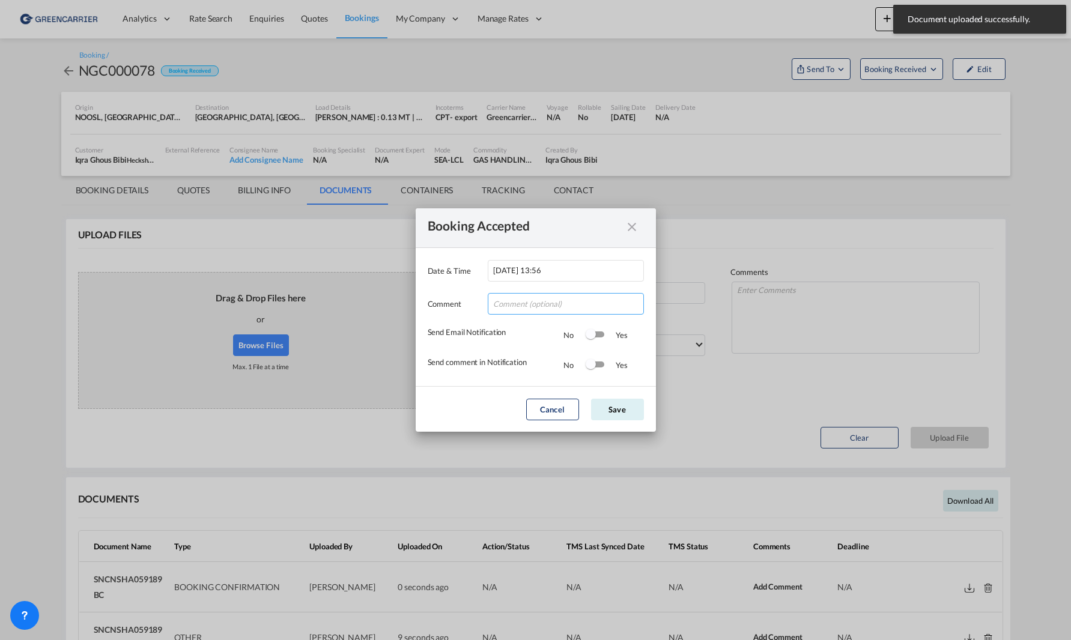
click at [563, 311] on input "Date & ..." at bounding box center [566, 304] width 156 height 22
type input "Takk for booking. Dokumenter vedlagt."
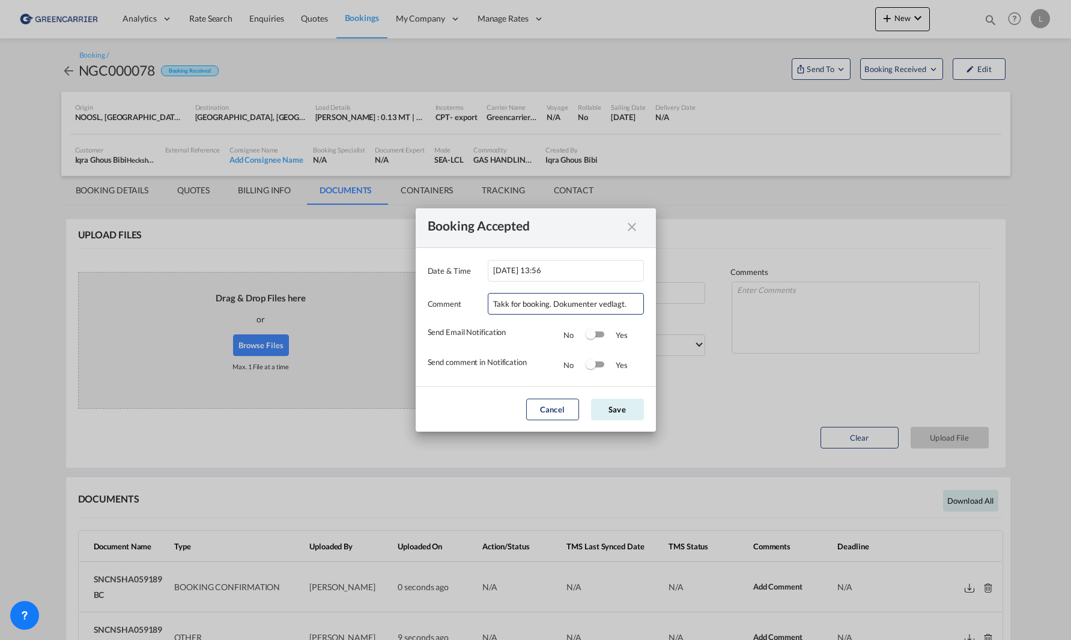
drag, startPoint x: 587, startPoint y: 327, endPoint x: 590, endPoint y: 346, distance: 19.5
click at [587, 333] on md-switch "Switch 1" at bounding box center [595, 335] width 18 height 18
click at [598, 367] on div "Switch 2" at bounding box center [595, 365] width 18 height 6
click at [613, 401] on button "Save" at bounding box center [617, 410] width 53 height 22
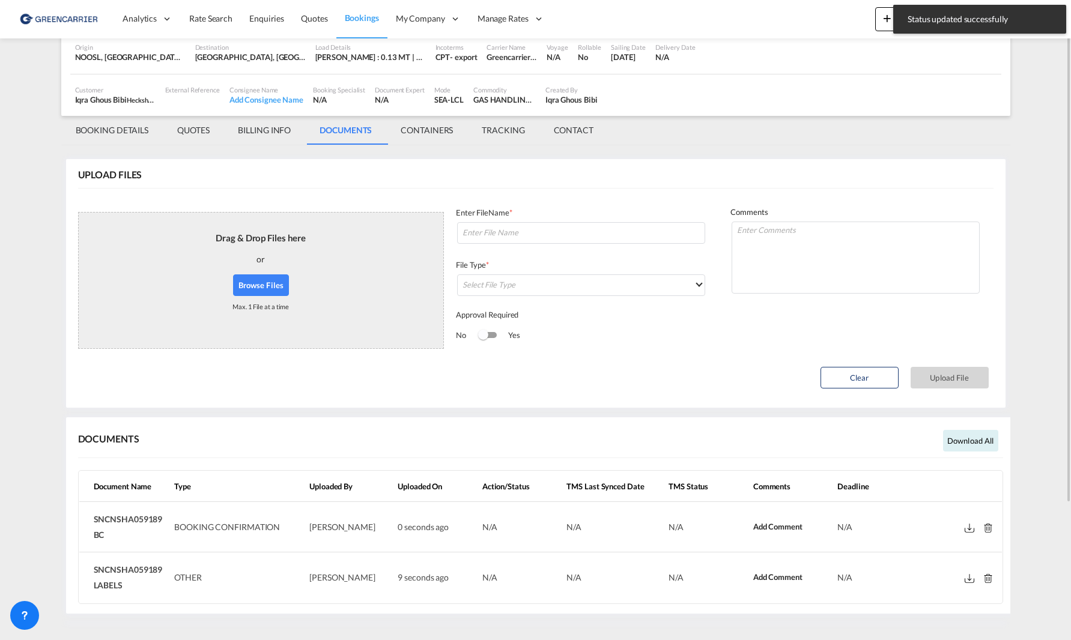
scroll to position [0, 0]
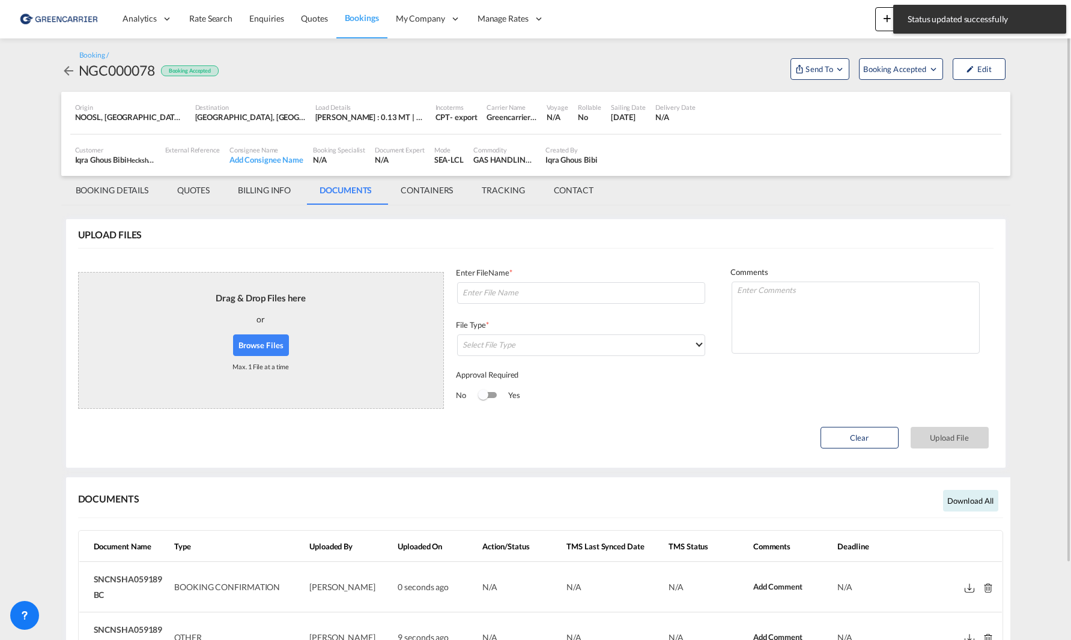
click at [71, 73] on md-icon "icon-arrow-left" at bounding box center [68, 71] width 14 height 14
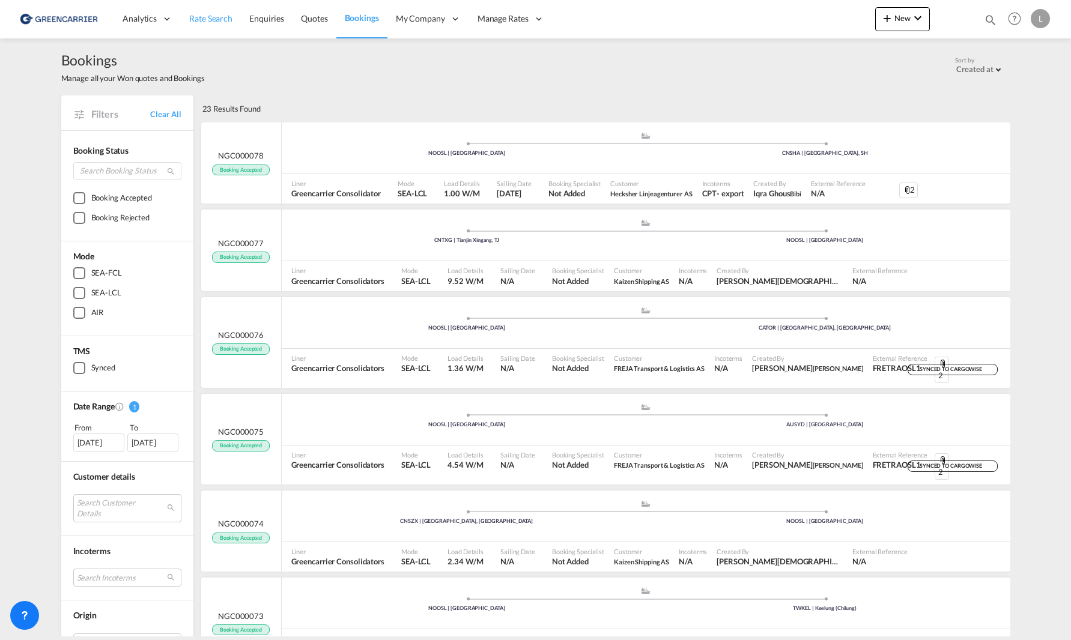
click at [204, 20] on span "Rate Search" at bounding box center [210, 18] width 43 height 10
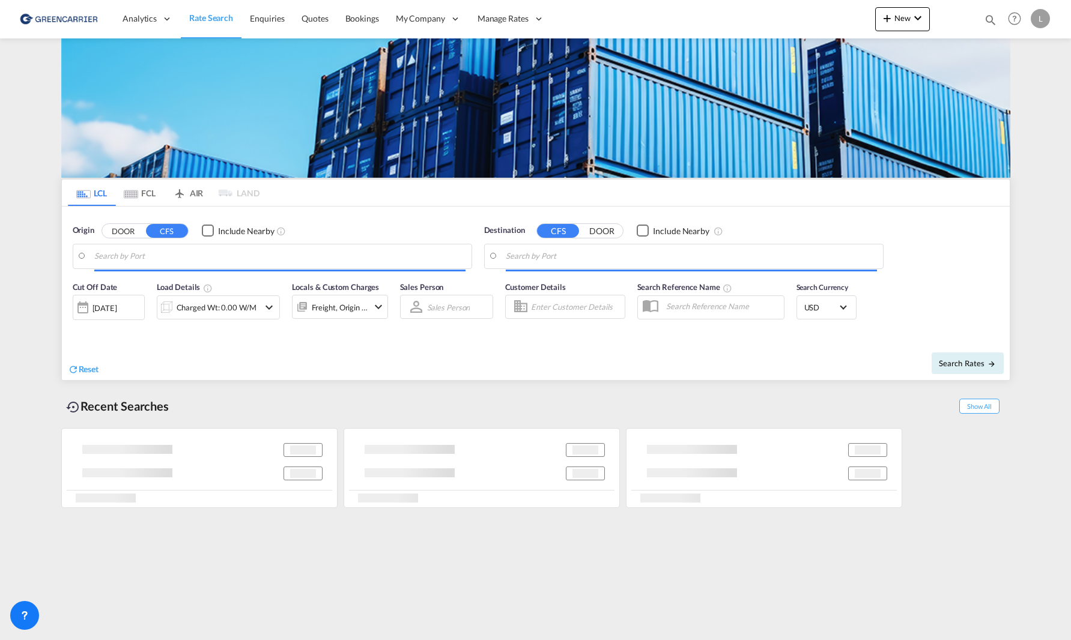
type input "[GEOGRAPHIC_DATA], NOOSL"
type input "Keelung (Chilung), TWKEL"
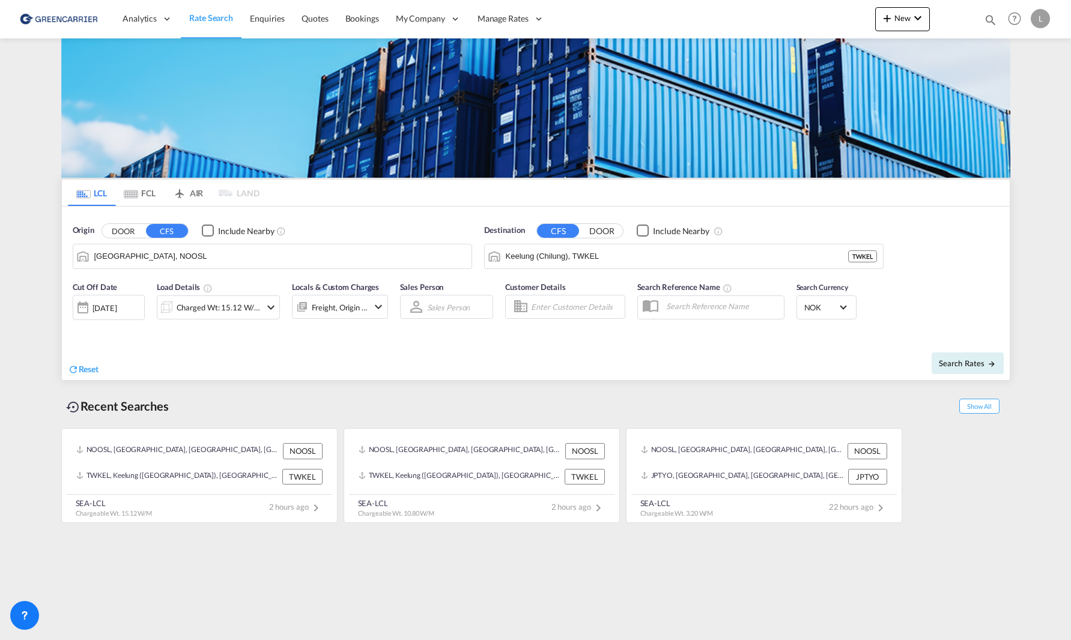
click at [158, 257] on input "[GEOGRAPHIC_DATA], NOOSL" at bounding box center [279, 256] width 371 height 18
click at [601, 265] on input "Keelung (Chilung), TWKEL" at bounding box center [691, 256] width 371 height 18
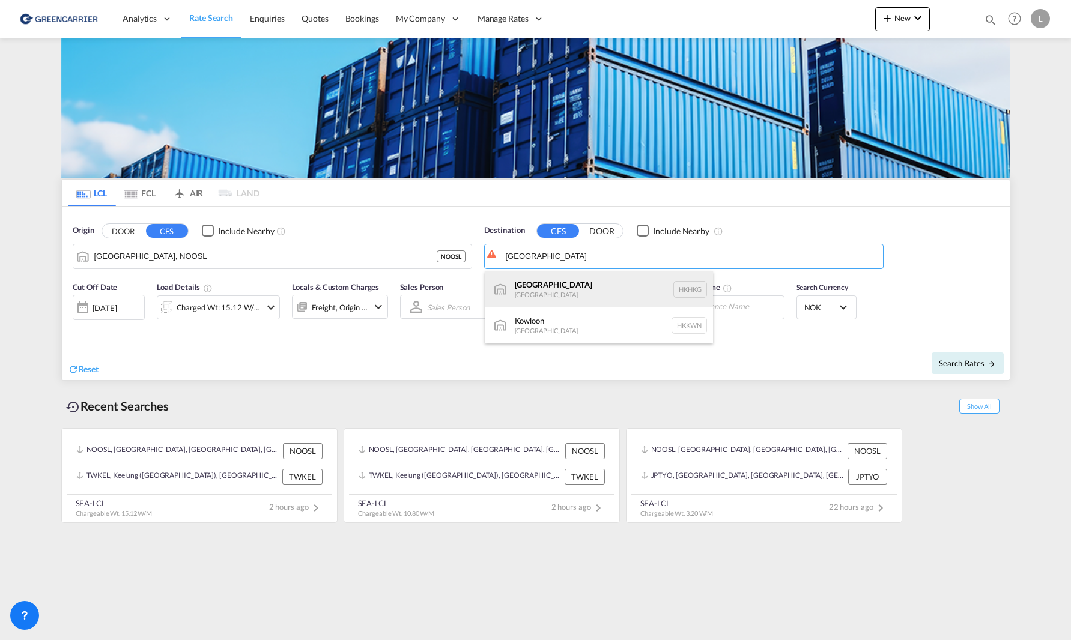
click at [584, 295] on div "Hong Kong Hong Kong HKHKG" at bounding box center [599, 290] width 228 height 36
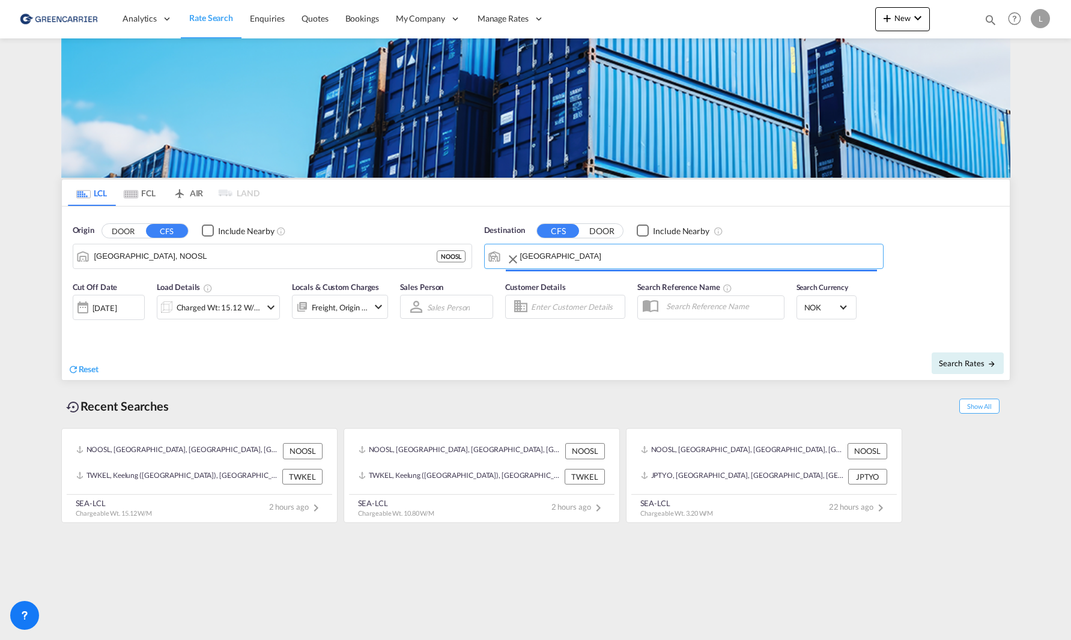
type input "[GEOGRAPHIC_DATA], HKHKG"
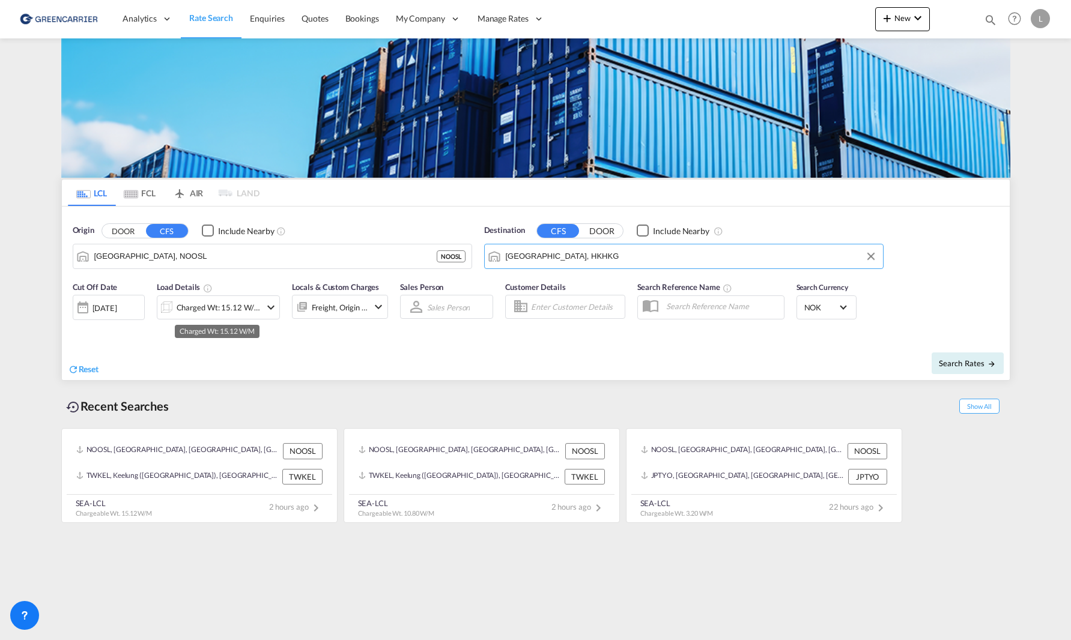
click at [237, 305] on div "Charged Wt: 15.12 W/M" at bounding box center [219, 307] width 85 height 17
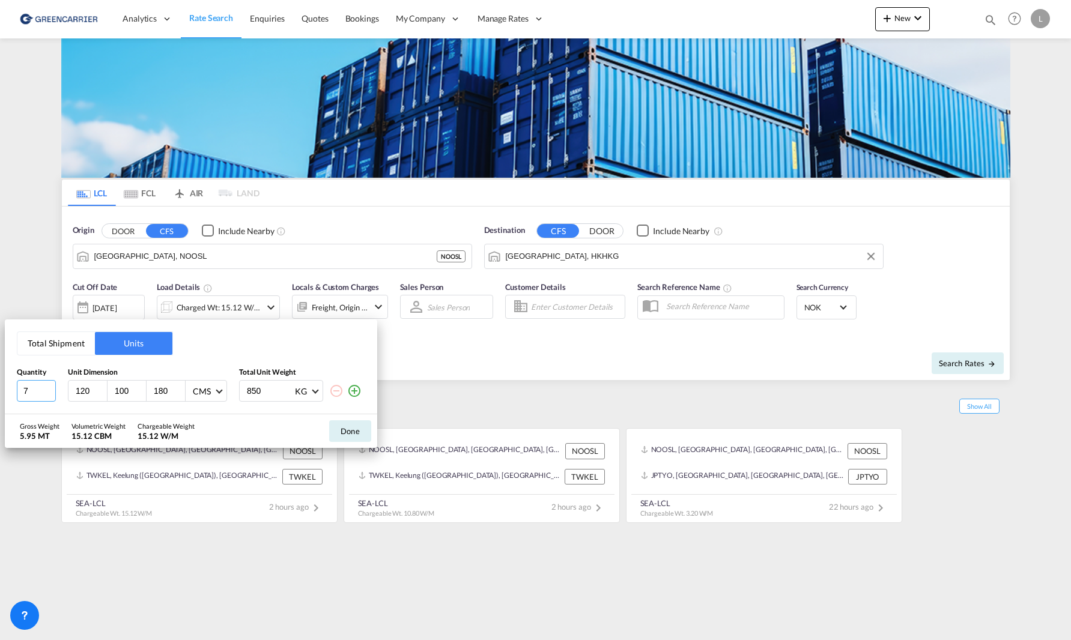
drag, startPoint x: 35, startPoint y: 391, endPoint x: -16, endPoint y: 391, distance: 50.5
click at [0, 391] on html "Analytics Reports Dashboard Rate Search Enquiries Quotes" at bounding box center [535, 320] width 1071 height 640
type input "1"
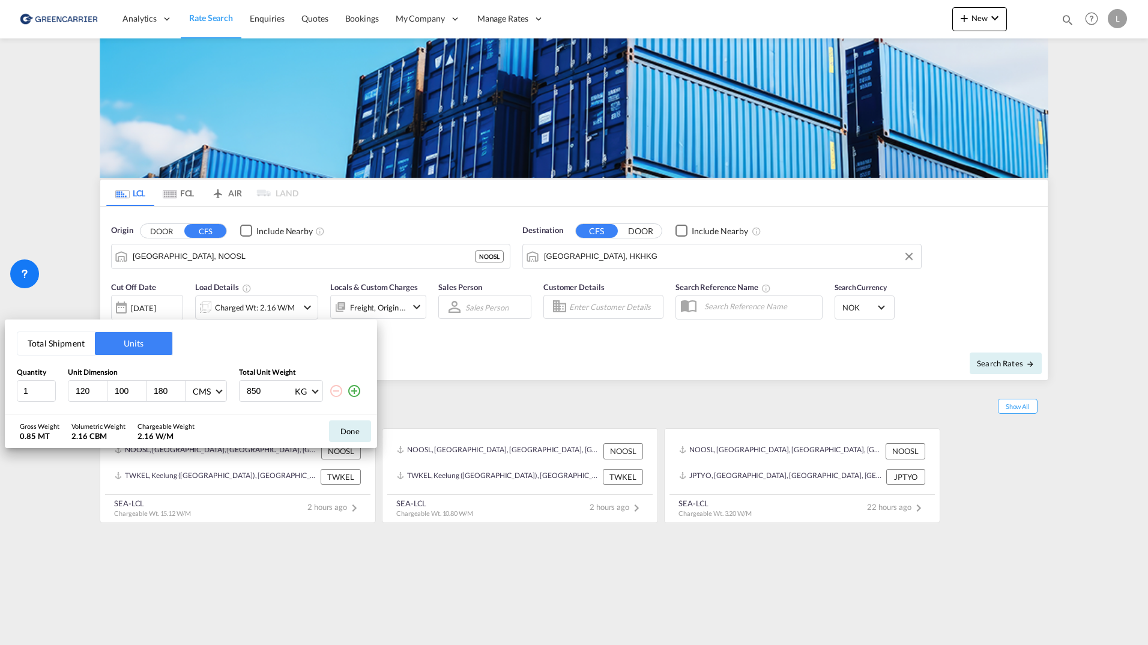
drag, startPoint x: 129, startPoint y: 390, endPoint x: 96, endPoint y: 390, distance: 33.6
click at [96, 390] on div "120 100 180 CMS CMS Inches" at bounding box center [147, 391] width 159 height 22
type input "80"
type input "106"
drag, startPoint x: 262, startPoint y: 391, endPoint x: 19, endPoint y: 391, distance: 243.3
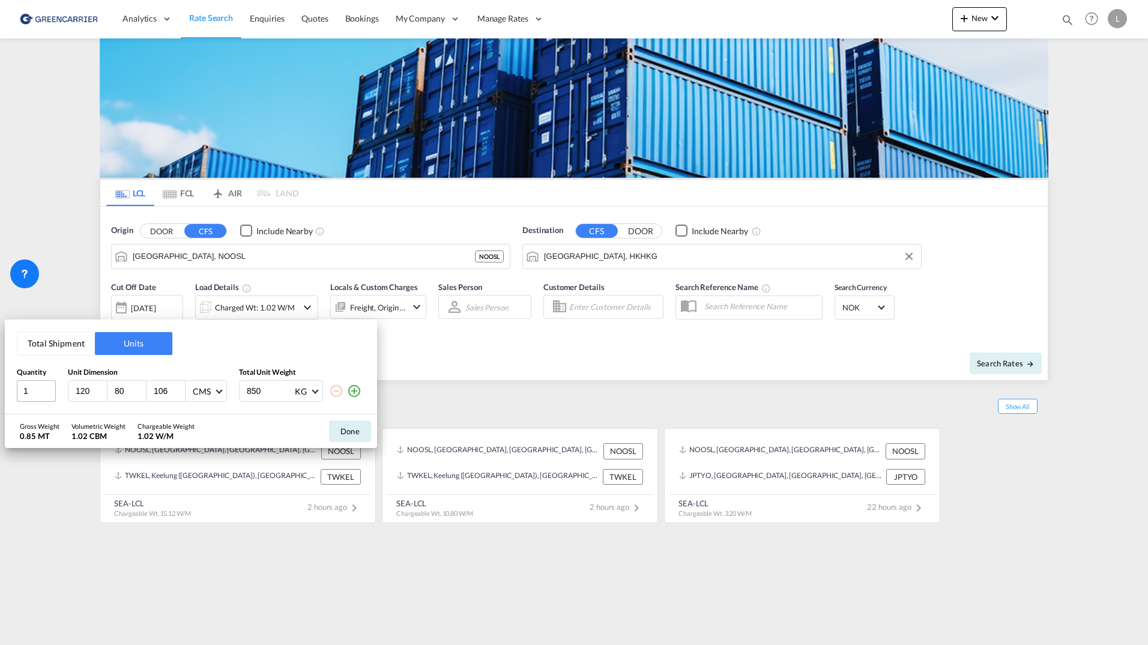
click at [140, 391] on div "1 120 80 106 CMS CMS Inches 850 KG KG LB" at bounding box center [191, 391] width 348 height 22
type input "480"
click at [360, 426] on button "Done" at bounding box center [350, 431] width 42 height 22
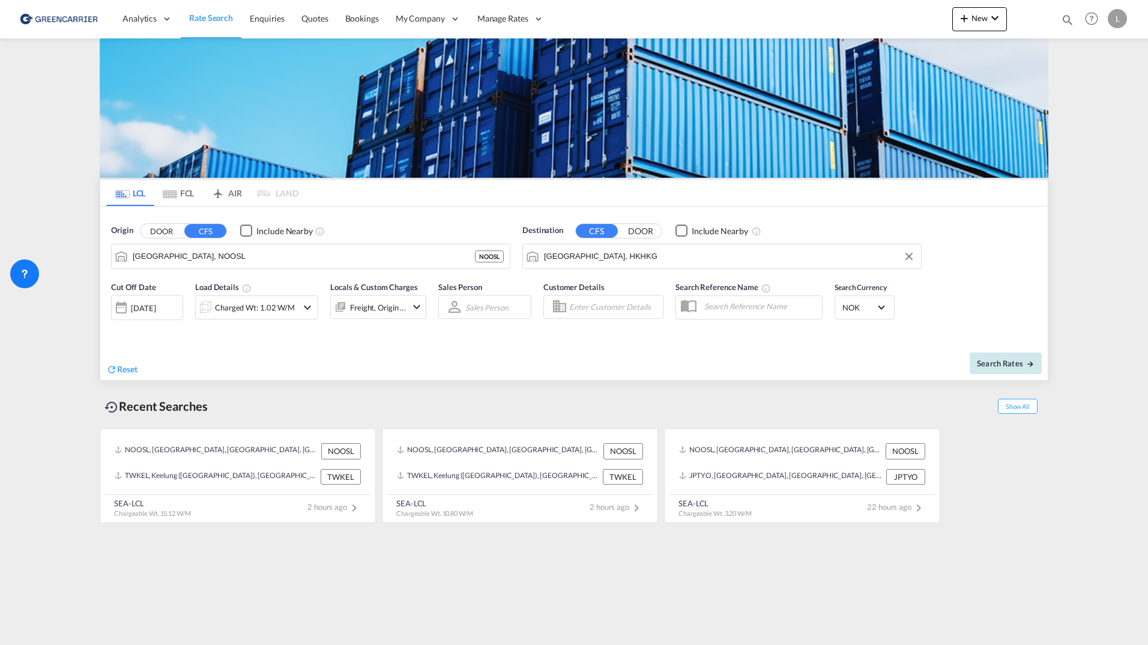
click at [839, 369] on button "Search Rates" at bounding box center [1006, 364] width 72 height 22
type input "NOOSL to HKHKG / 26 Sep 2025"
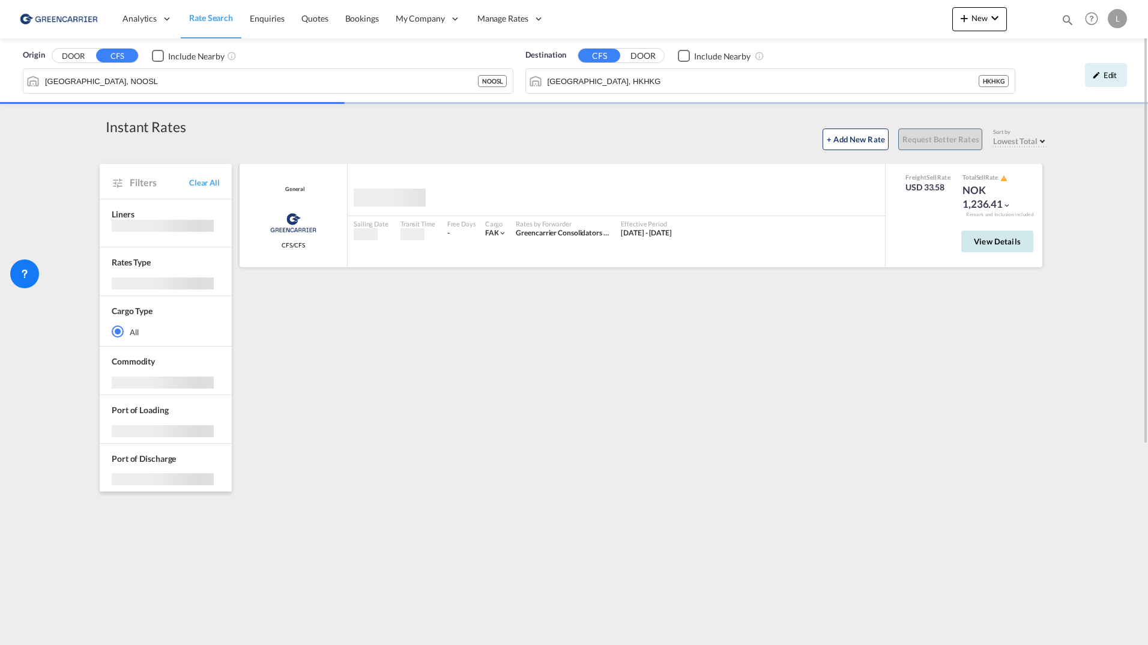
click at [839, 232] on button "View Details" at bounding box center [998, 242] width 72 height 22
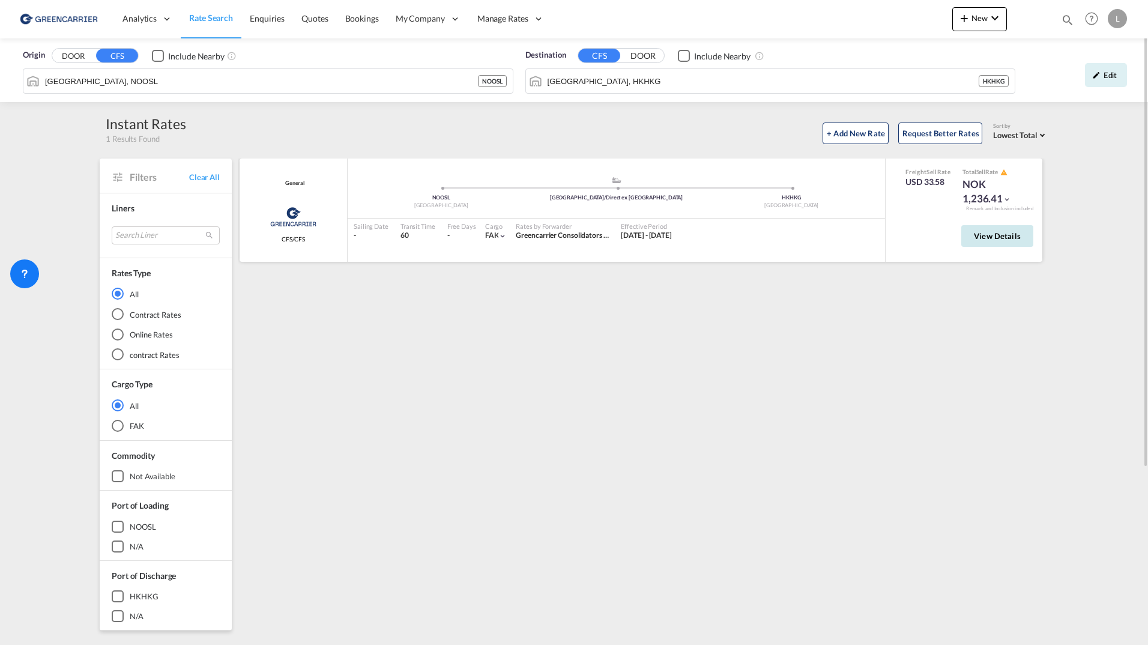
click at [839, 237] on span "View Details" at bounding box center [997, 236] width 47 height 10
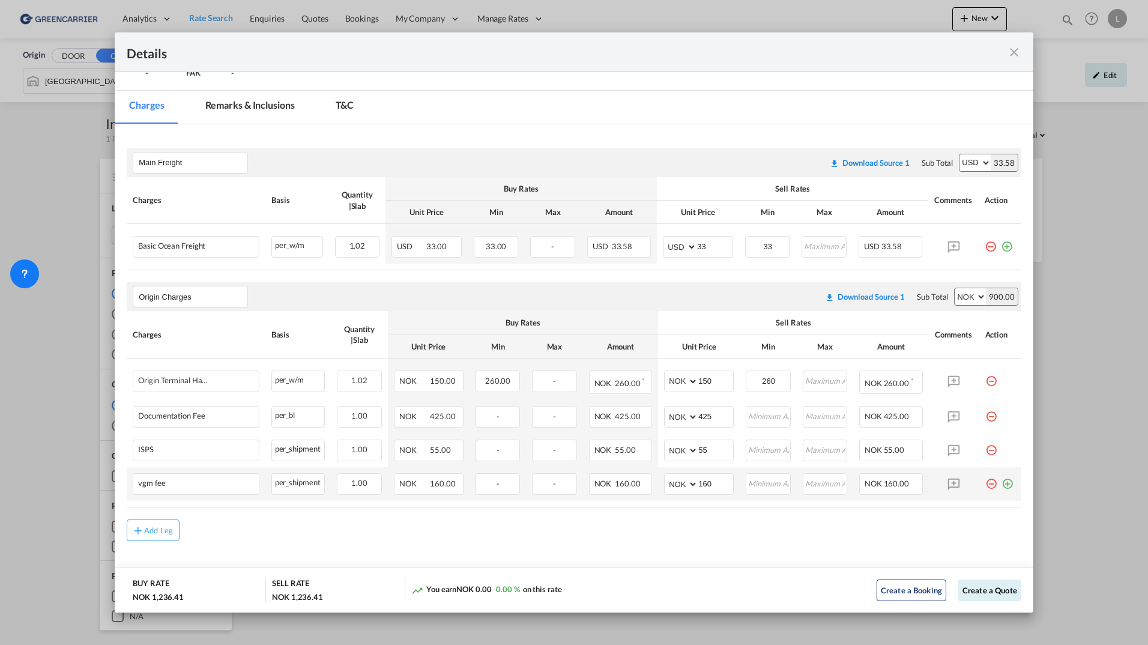
scroll to position [154, 0]
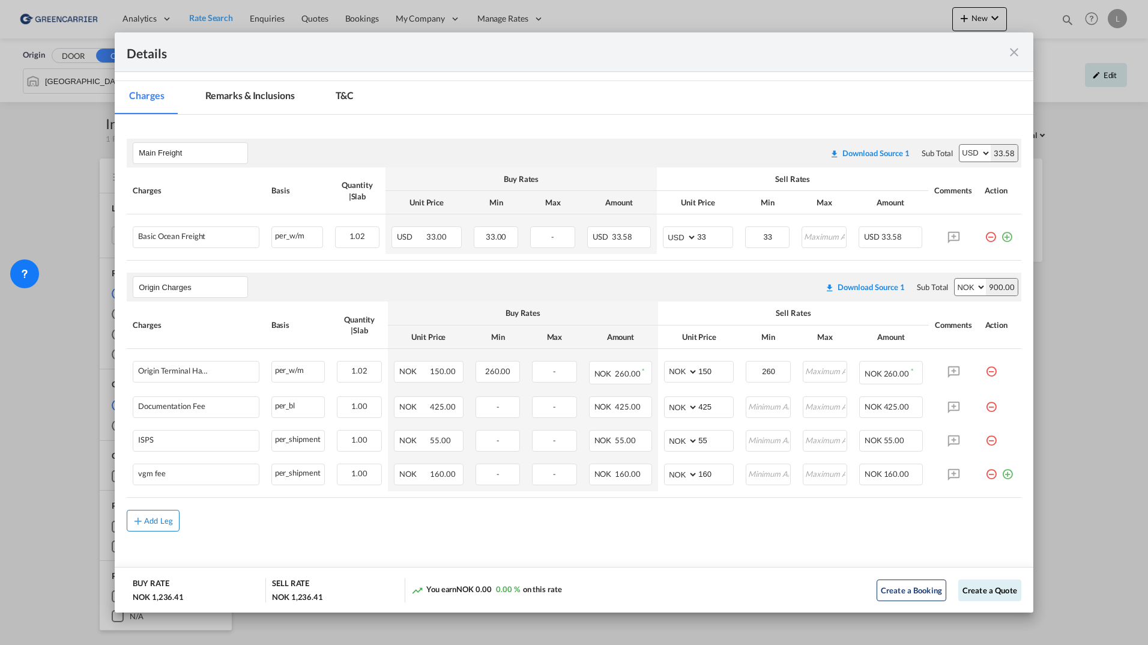
click at [157, 524] on div "Add Leg" at bounding box center [158, 520] width 29 height 7
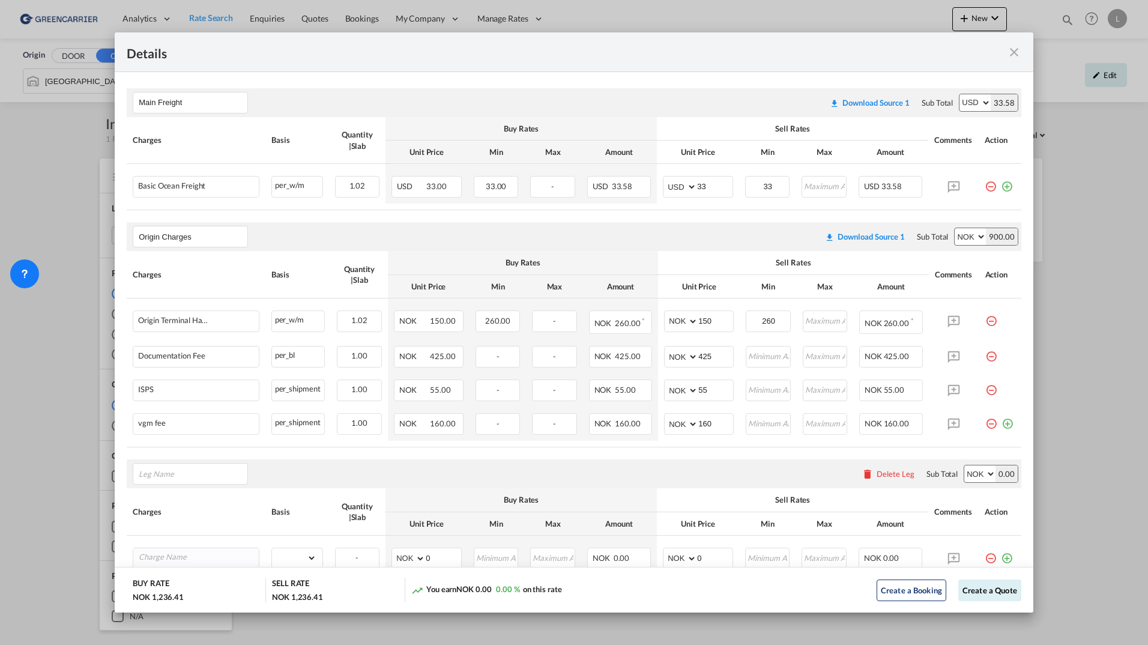
scroll to position [275, 0]
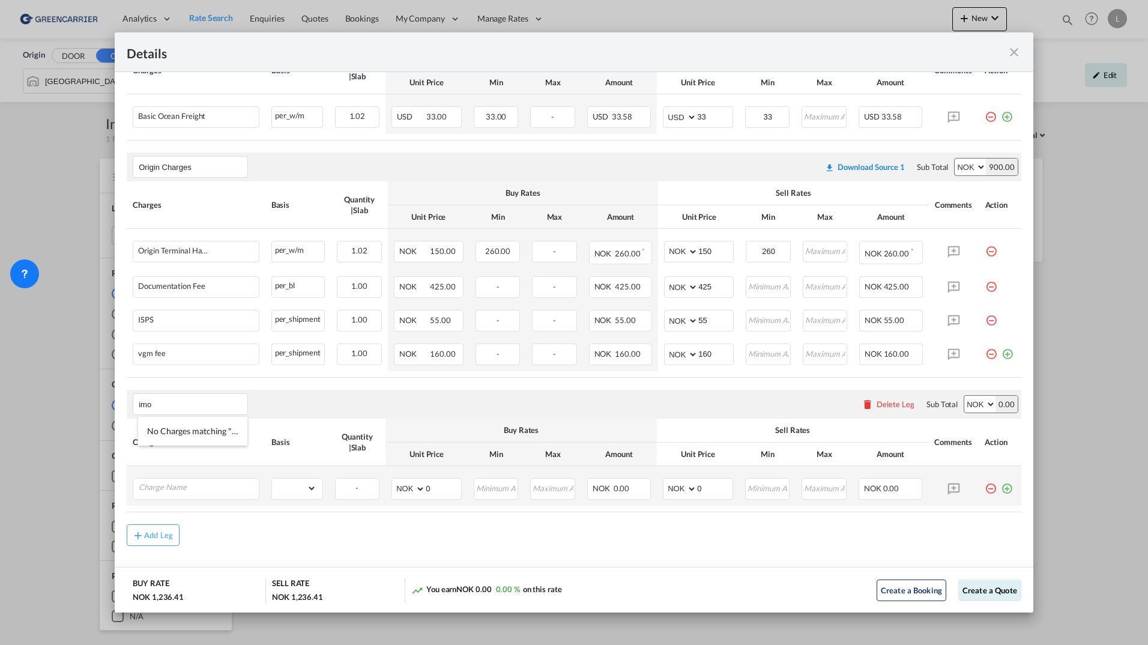
type input "imo"
click at [839, 494] on td "Port of Loading ..." at bounding box center [1000, 486] width 42 height 40
click at [839, 486] on md-icon "icon-minus-circle-outline red-400-fg pt-7" at bounding box center [991, 484] width 12 height 12
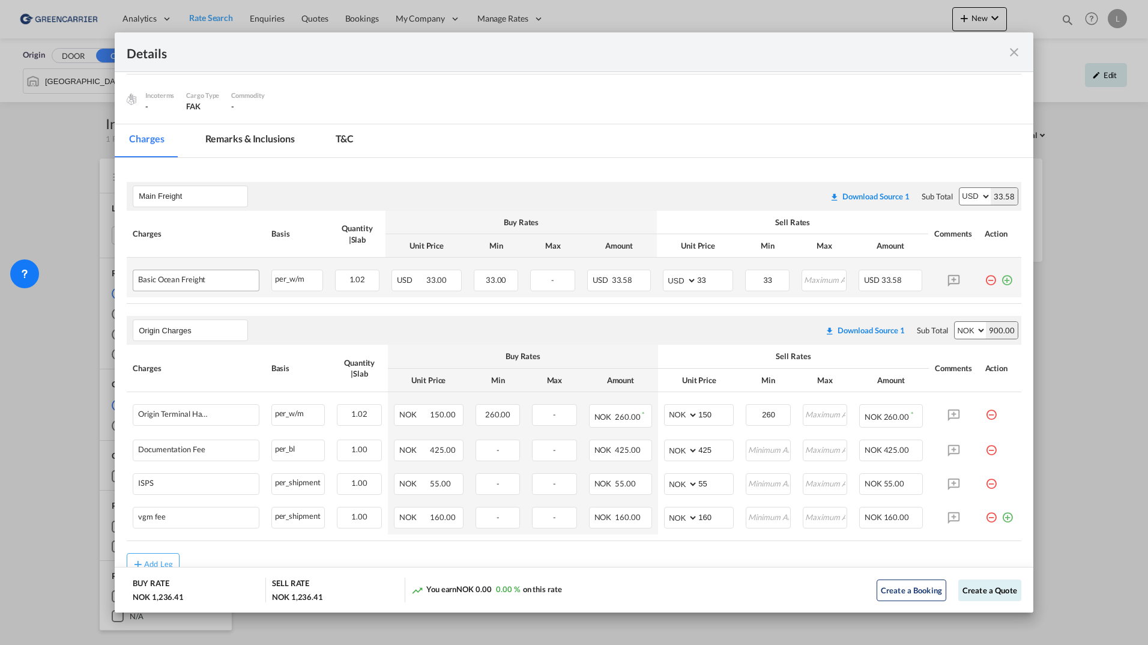
scroll to position [94, 0]
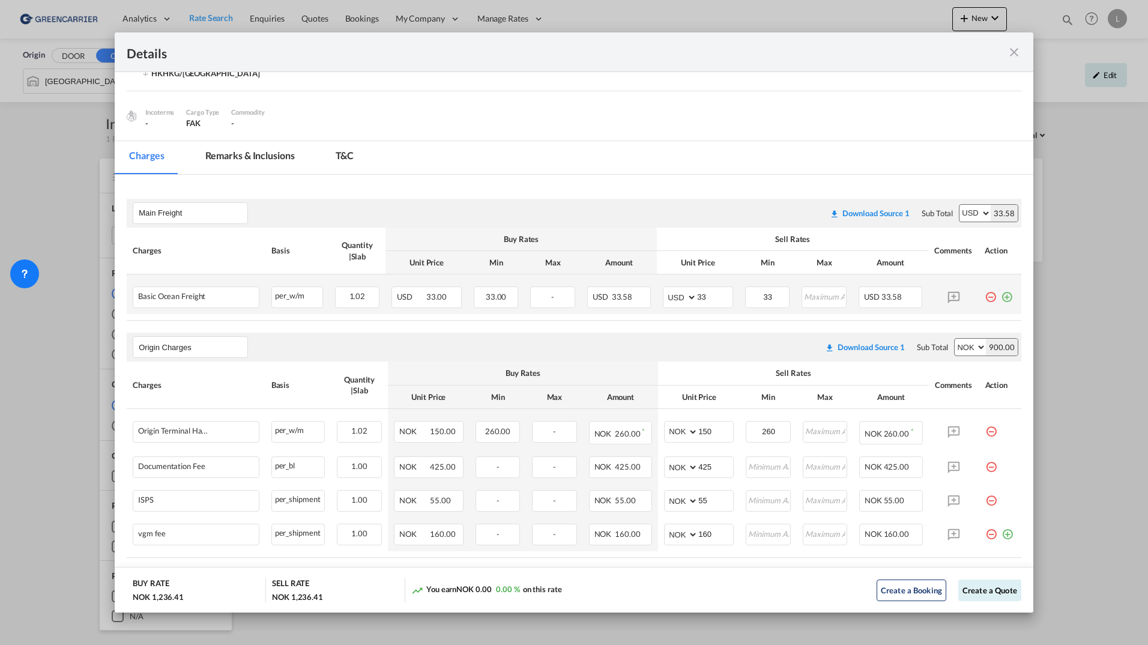
drag, startPoint x: 1000, startPoint y: 294, endPoint x: 666, endPoint y: 304, distance: 334.1
click at [839, 295] on md-icon "icon-plus-circle-outline green-400-fg" at bounding box center [1007, 293] width 12 height 12
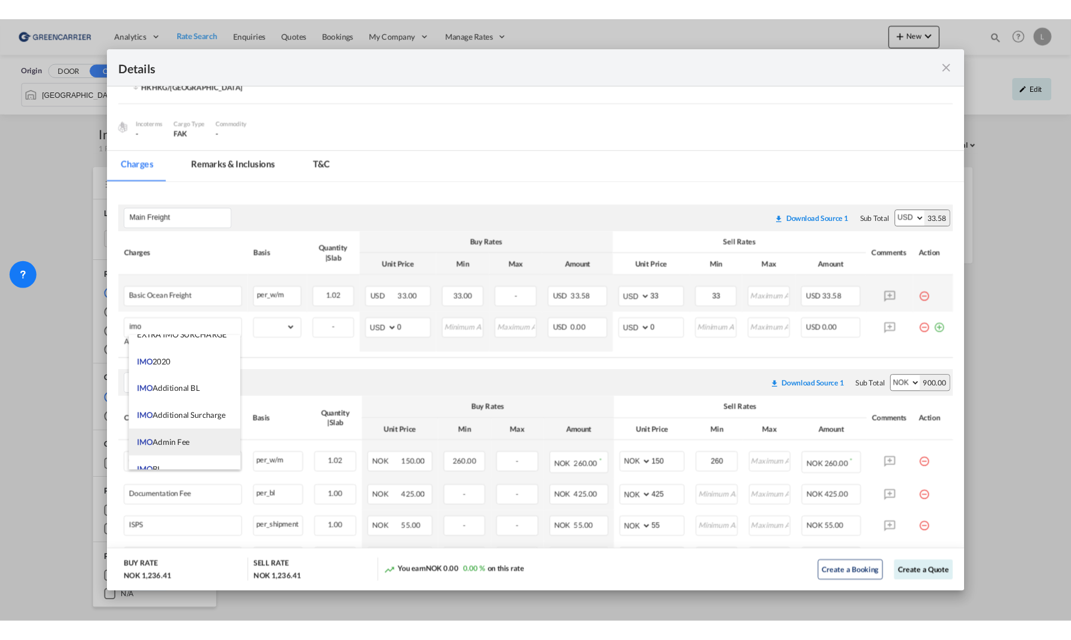
scroll to position [60, 0]
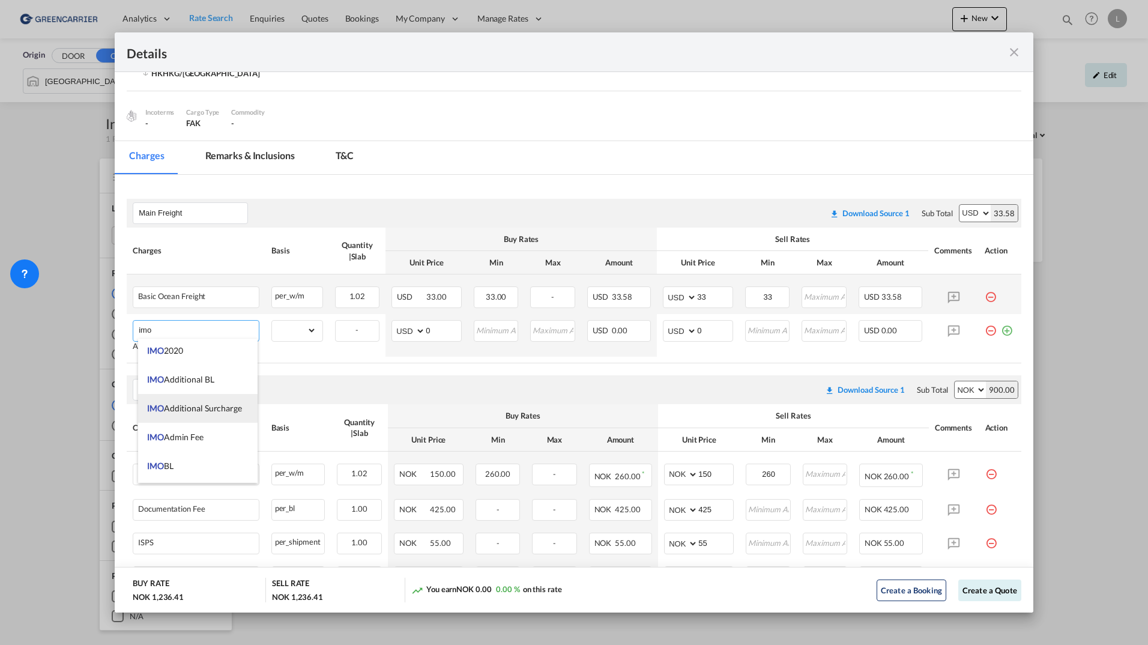
click at [213, 415] on li "IMO Additional Surcharge" at bounding box center [198, 408] width 120 height 29
type input "IMO Additional Surcharge"
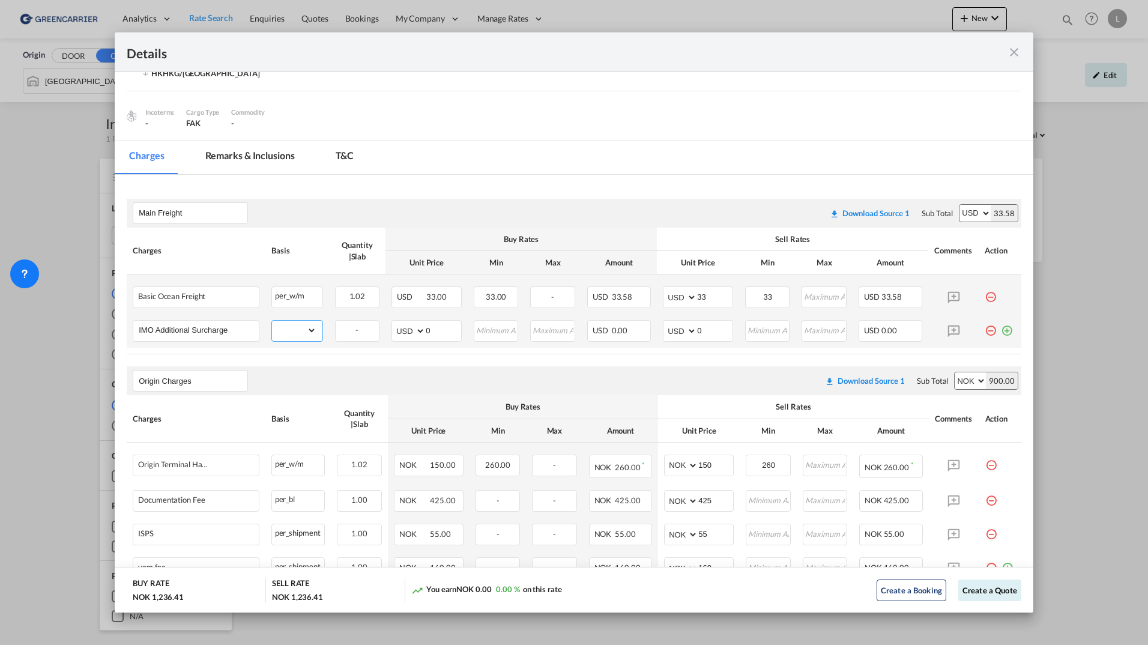
click at [295, 335] on select "gross_weight volumetric_weight per_shipment per_bl per_km per_hawb per_kg flat …" at bounding box center [294, 330] width 44 height 19
select select "per_shipment"
click at [272, 321] on select "gross_weight volumetric_weight per_shipment per_bl per_km per_hawb per_kg flat …" at bounding box center [294, 330] width 44 height 19
drag, startPoint x: 441, startPoint y: 328, endPoint x: 369, endPoint y: 329, distance: 72.1
click at [369, 329] on tr "IMO Additional Surcharge Please Enter Already Exists gross_weight volumetric_we…" at bounding box center [574, 331] width 895 height 34
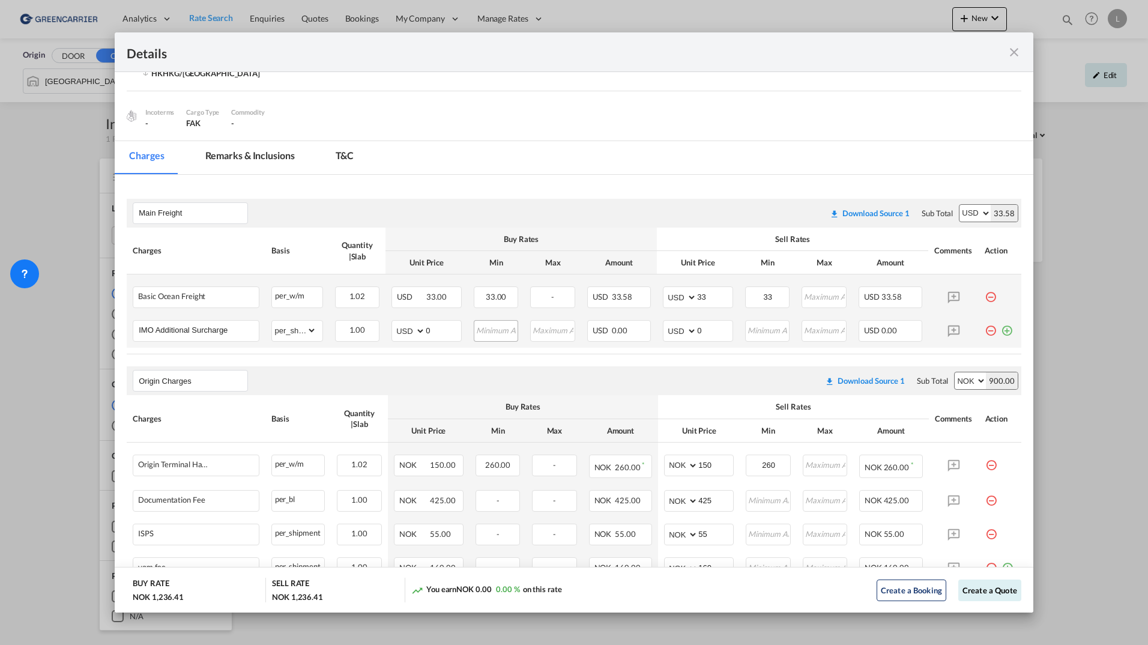
drag, startPoint x: 623, startPoint y: 325, endPoint x: 514, endPoint y: 327, distance: 109.3
click at [623, 326] on div "USD 0.00" at bounding box center [619, 331] width 64 height 22
drag, startPoint x: 419, startPoint y: 328, endPoint x: 438, endPoint y: 329, distance: 18.7
click at [420, 328] on select "AED AFN ALL AMD ANG AOA ARS AUD AWG AZN BAM BBD BDT BGN BHD BIF BMD BND BOB BRL…" at bounding box center [409, 331] width 31 height 17
drag, startPoint x: 438, startPoint y: 329, endPoint x: 407, endPoint y: 329, distance: 31.2
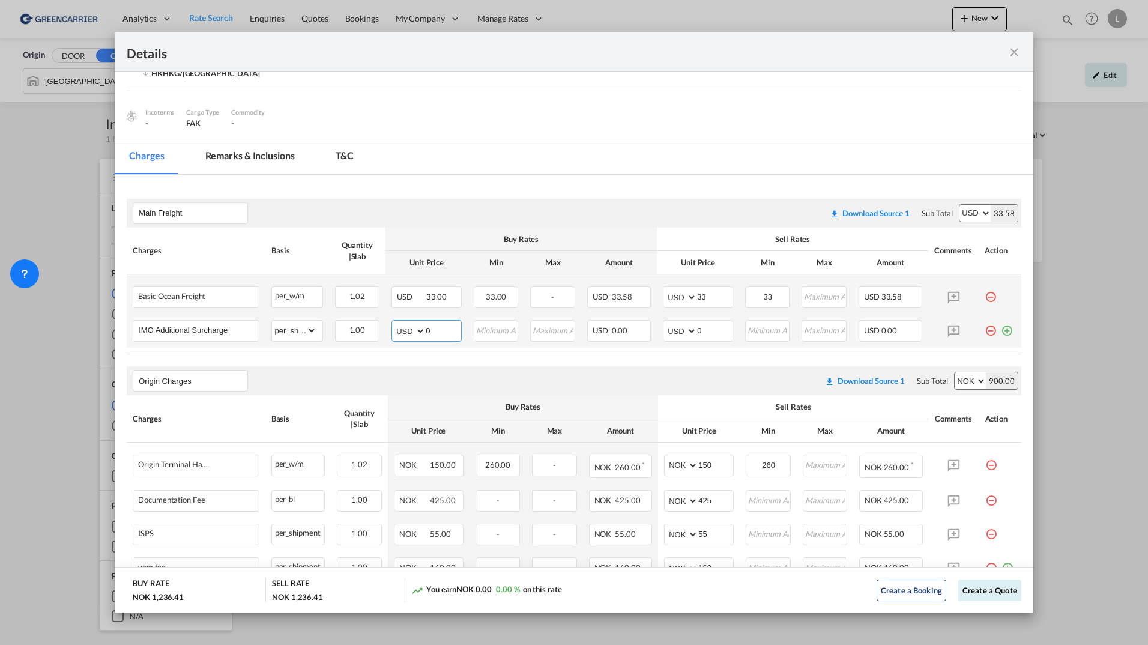
click at [407, 329] on md-input-container "AED AFN ALL AMD ANG AOA ARS AUD AWG AZN BAM BBD BDT BGN BHD BIF BMD BND BOB BRL…" at bounding box center [427, 331] width 70 height 22
type input "250"
type input "320"
click at [839, 595] on button "Create a Quote" at bounding box center [990, 591] width 63 height 22
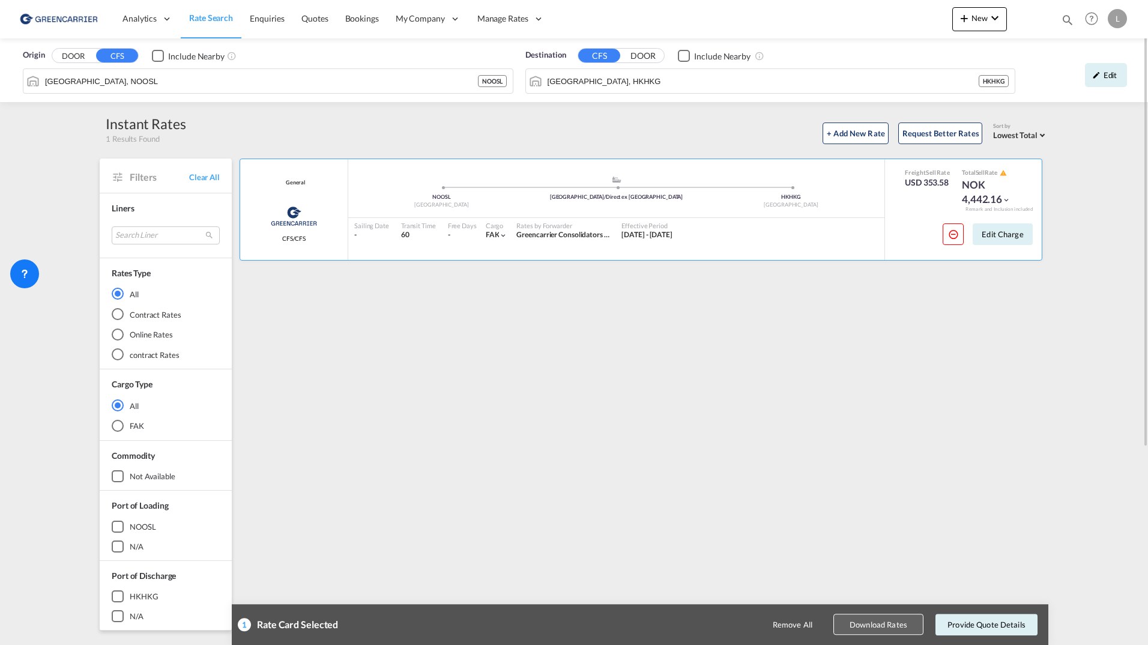
click at [839, 623] on button "Download Rates" at bounding box center [879, 624] width 90 height 21
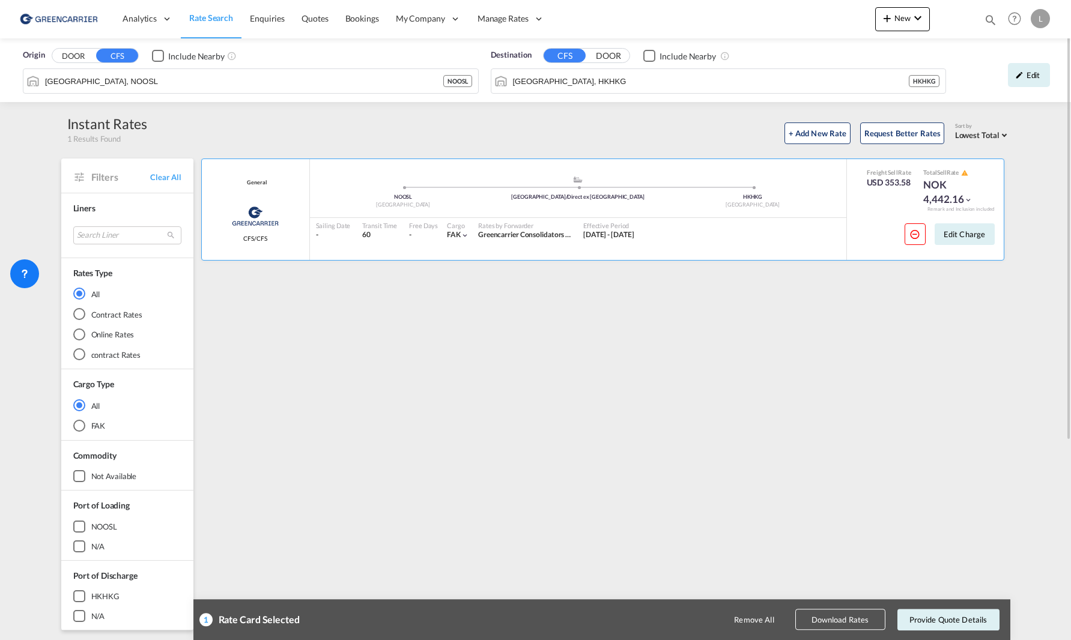
click at [623, 73] on div "Origin DOOR CFS Include Nearby Oslo, NOOSL NOOSL Destination CFS DOOR Include N…" at bounding box center [535, 70] width 1071 height 64
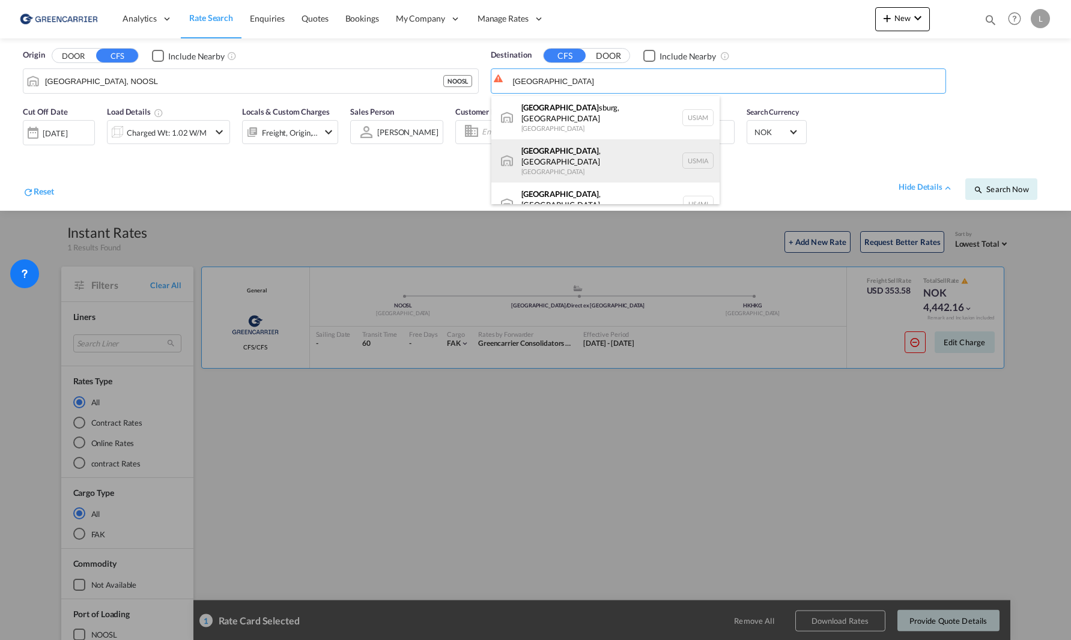
click at [605, 150] on div "Miami , FL United States USMIA" at bounding box center [605, 160] width 228 height 43
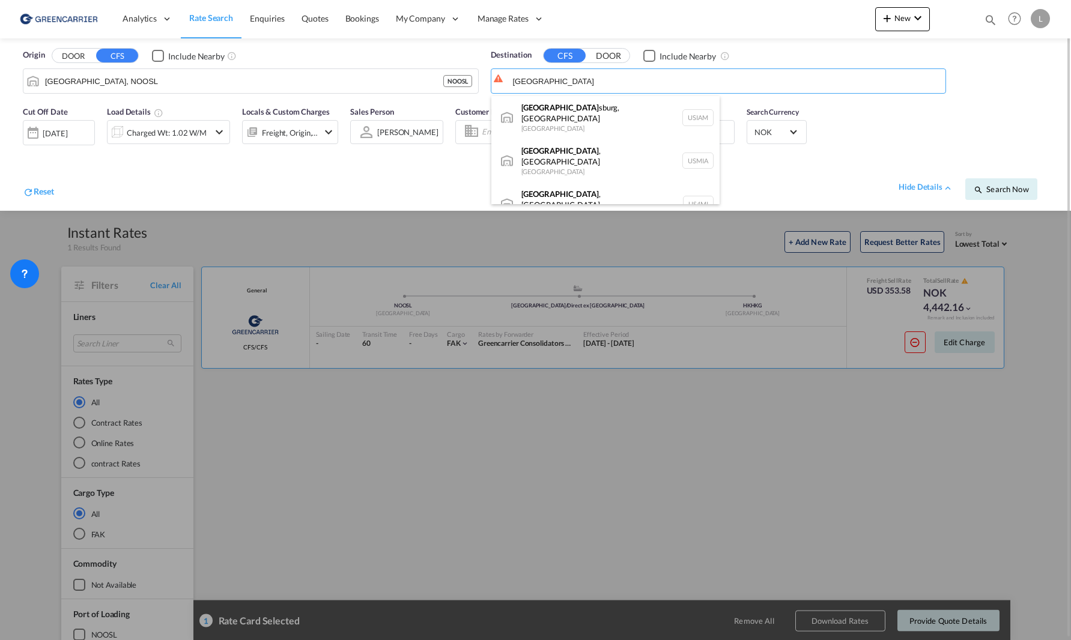
type input "Miami, FL, USMIA"
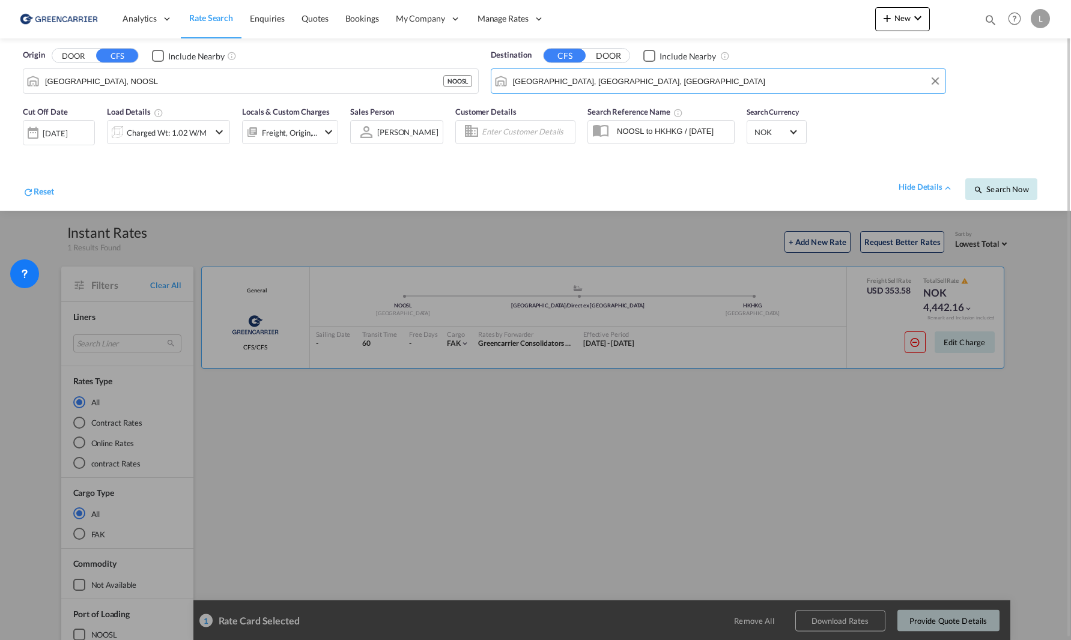
click at [839, 191] on span "Search Now" at bounding box center [1001, 189] width 55 height 10
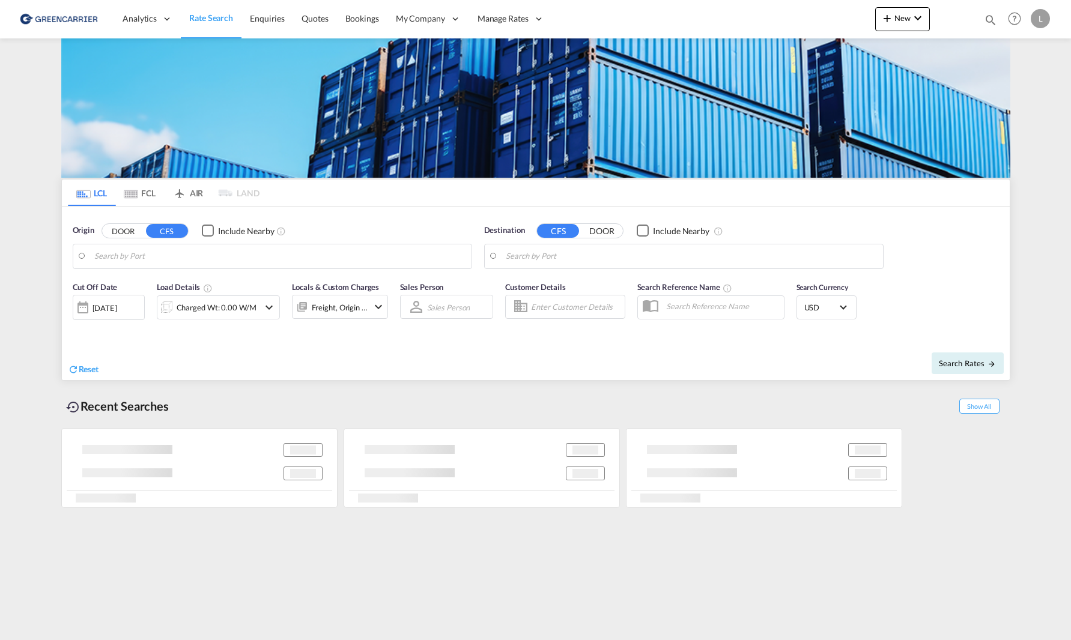
type input "[GEOGRAPHIC_DATA], NOOSL"
type input "[GEOGRAPHIC_DATA], HKHKG"
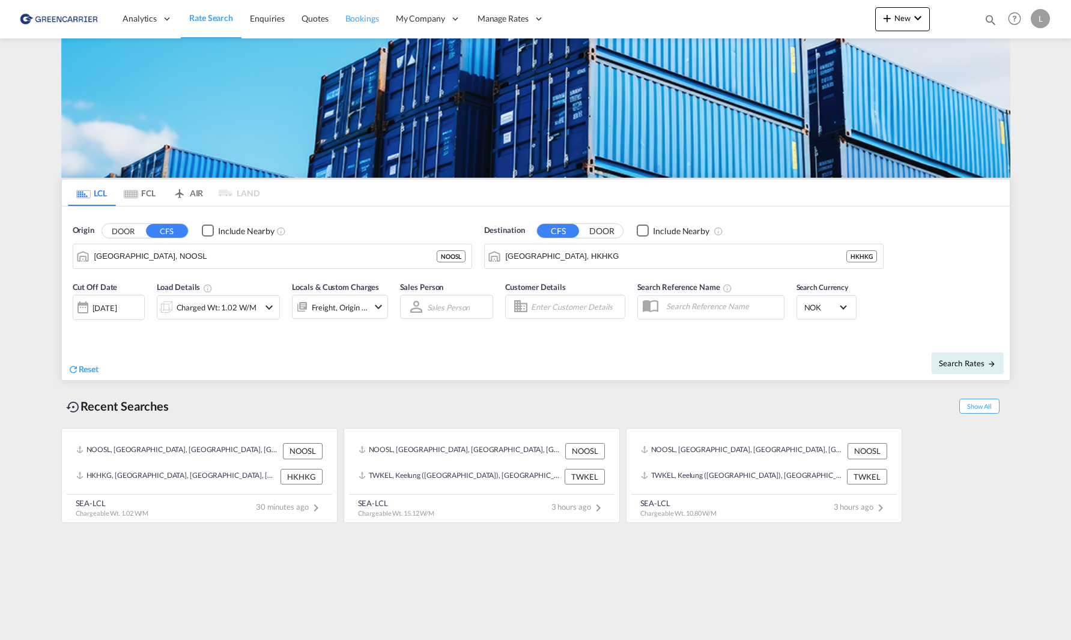
click at [365, 21] on span "Bookings" at bounding box center [362, 18] width 34 height 10
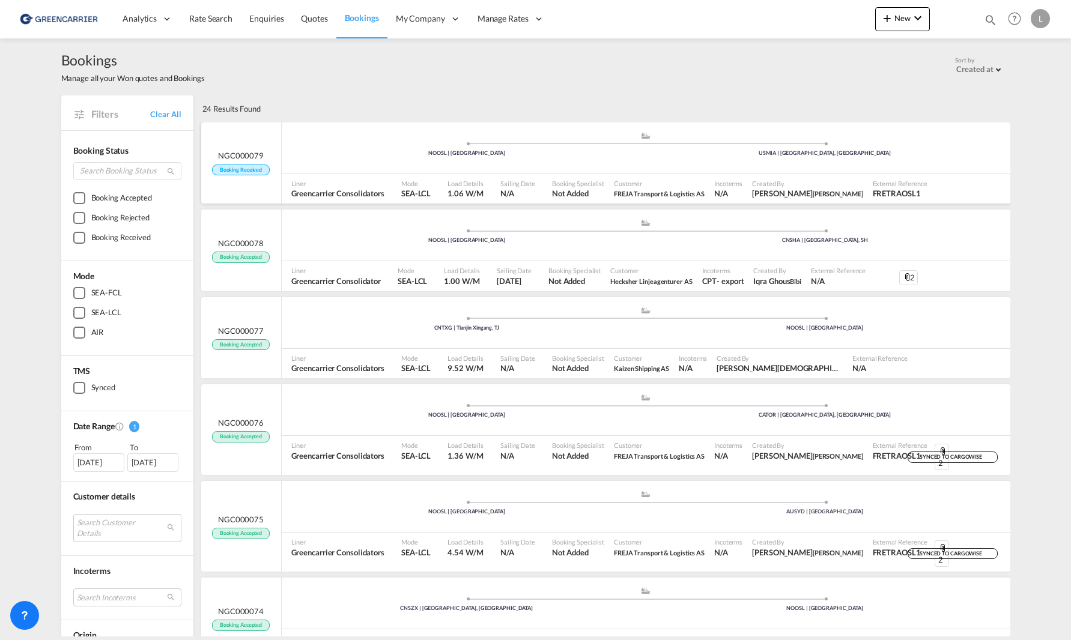
click at [410, 163] on div ".a{fill:#aaa8ad;} .a{fill:#aaa8ad;} NOOSL | [GEOGRAPHIC_DATA] USMIA | [GEOGRAPH…" at bounding box center [646, 150] width 729 height 36
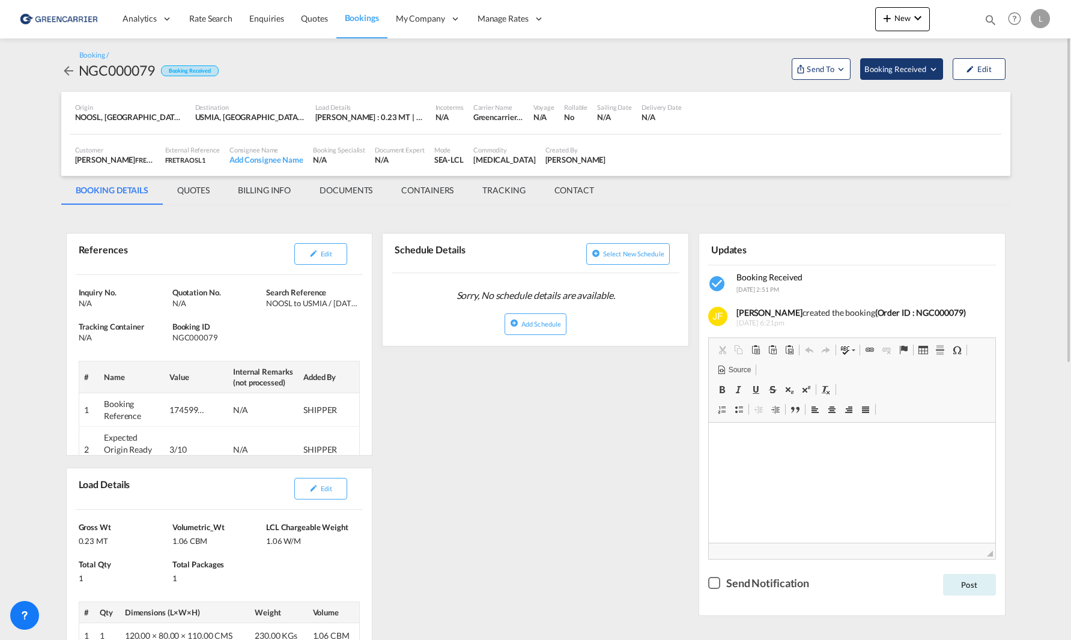
click at [898, 64] on span "Booking Received" at bounding box center [895, 69] width 63 height 12
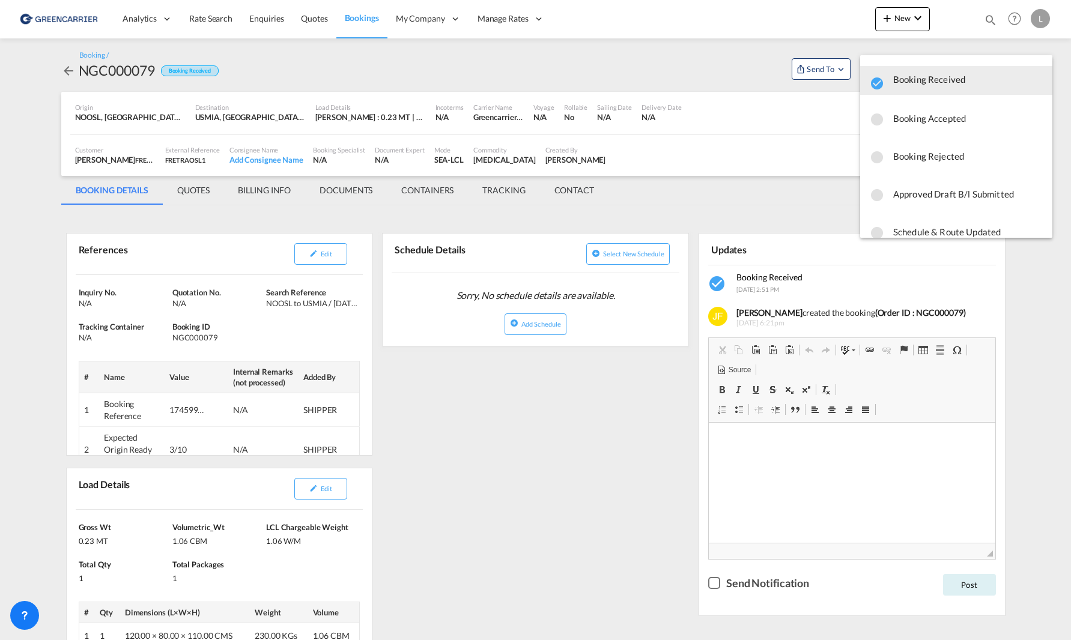
click at [825, 64] on md-backdrop at bounding box center [535, 320] width 1071 height 640
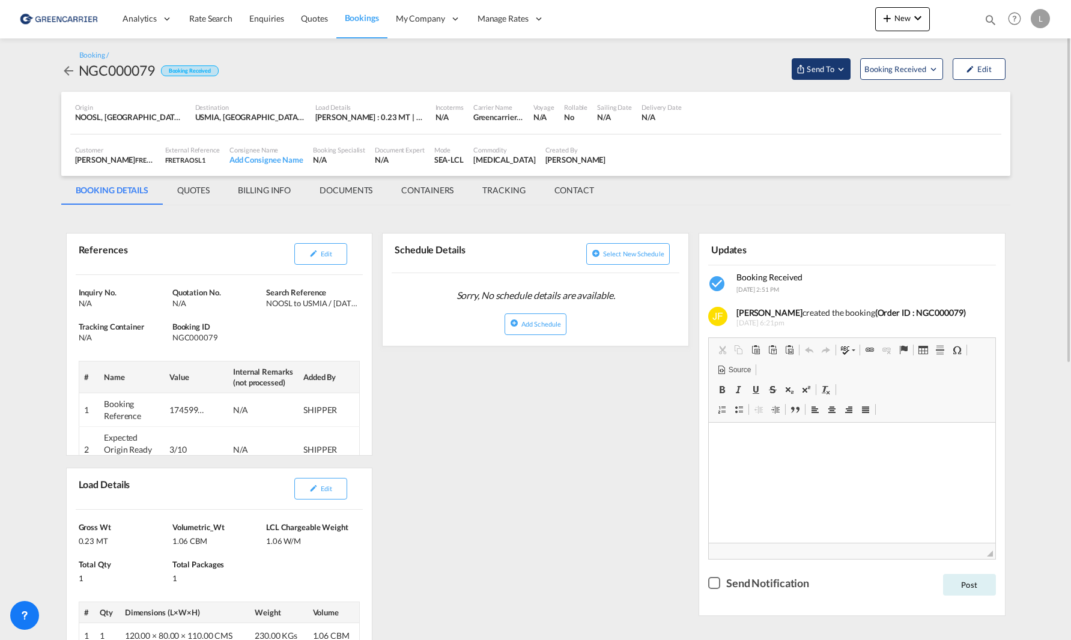
click at [826, 76] on button "Send To" at bounding box center [821, 69] width 59 height 22
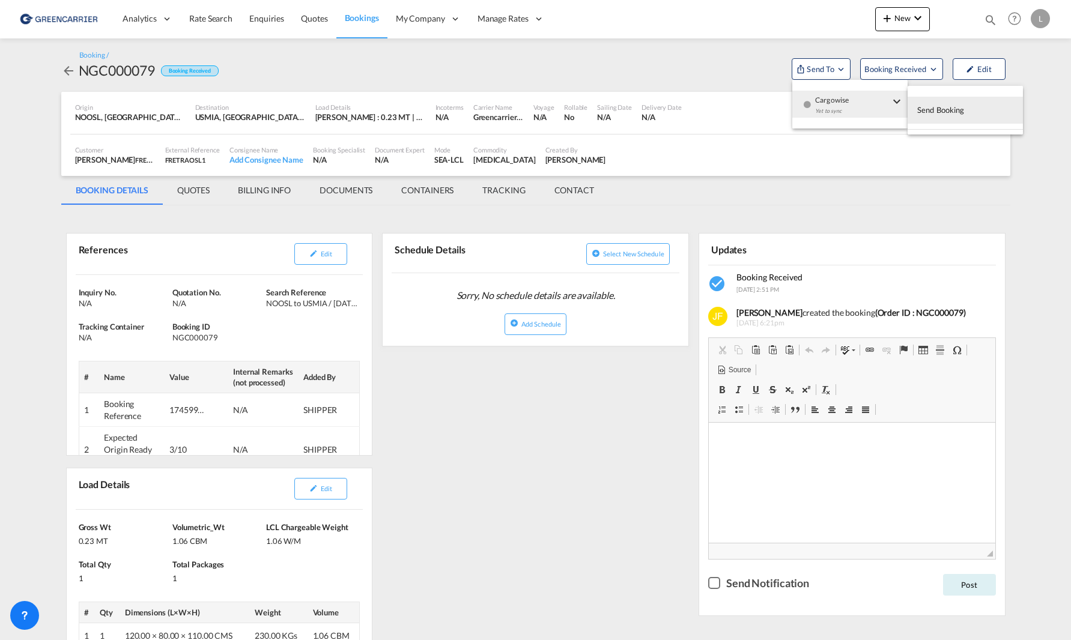
click at [926, 106] on span "Send Booking" at bounding box center [940, 109] width 47 height 19
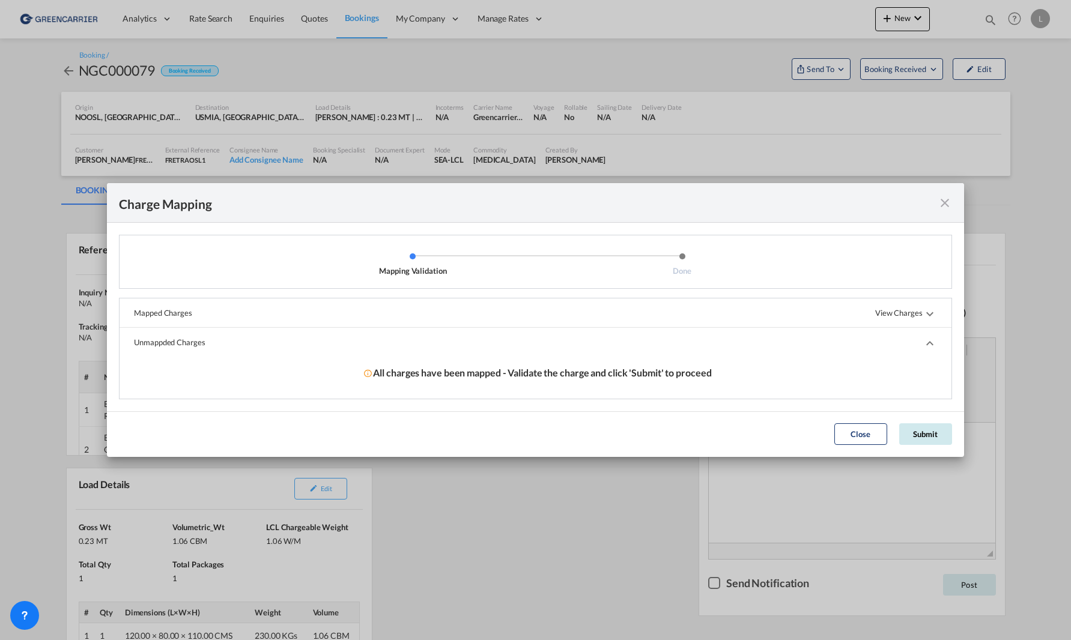
click at [915, 429] on button "Submit" at bounding box center [925, 434] width 53 height 22
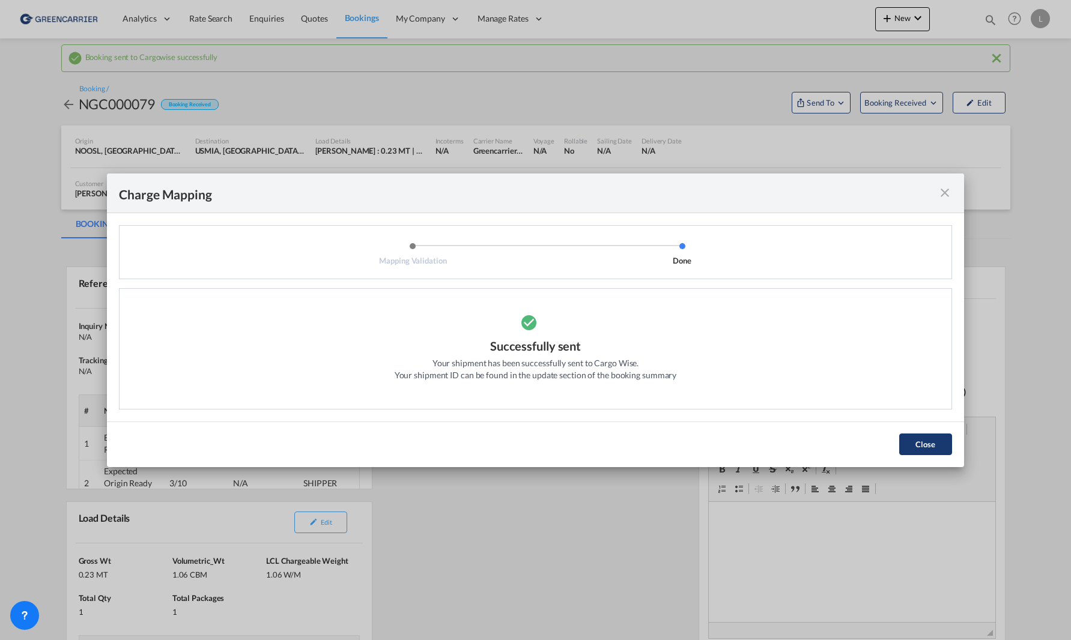
click at [928, 442] on button "Close" at bounding box center [925, 445] width 53 height 22
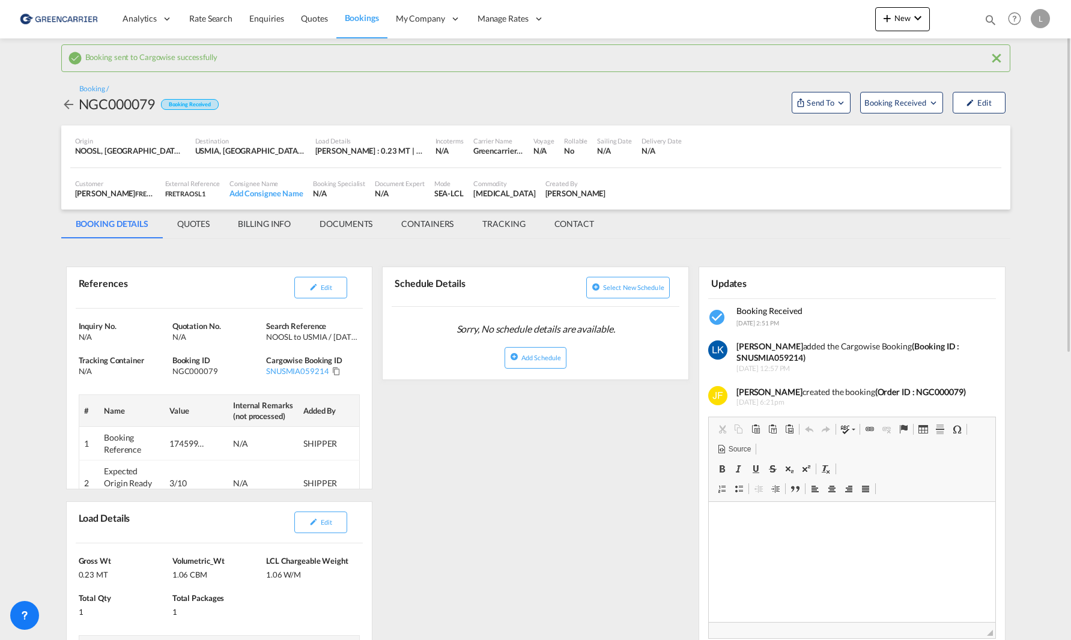
drag, startPoint x: 512, startPoint y: 529, endPoint x: 502, endPoint y: 521, distance: 12.9
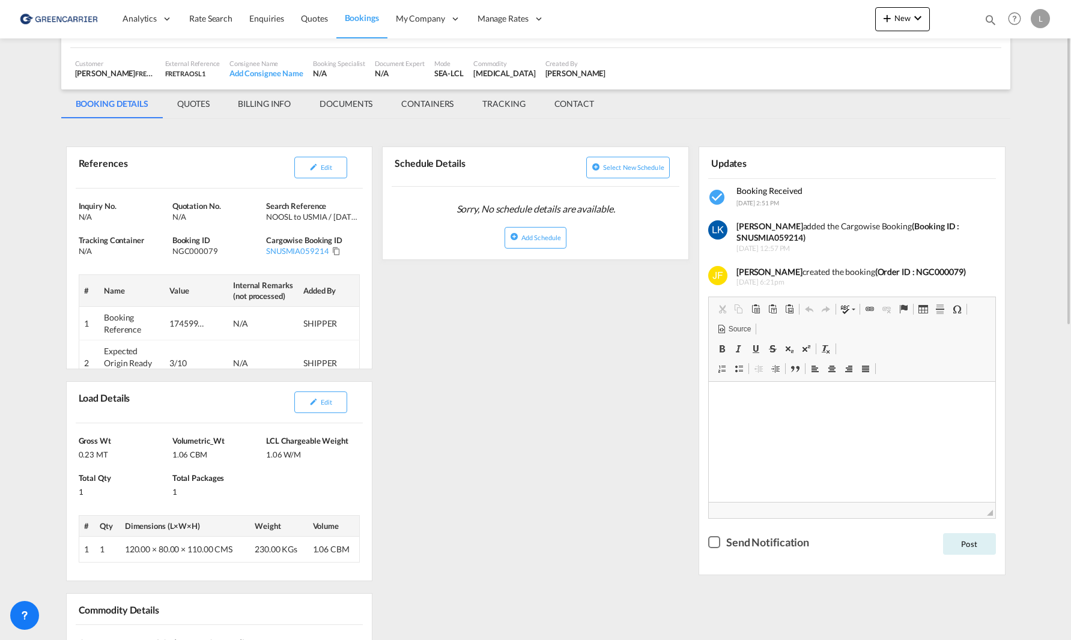
scroll to position [60, 0]
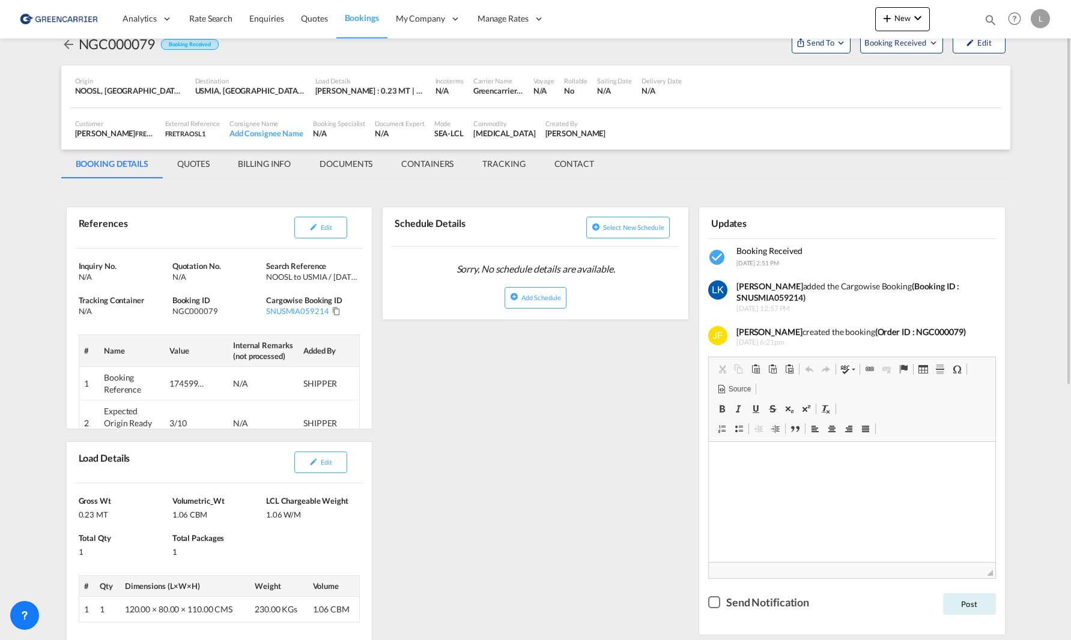
click at [551, 558] on div "References Edit Inquiry No. N/A Quotation No. N/A Search Reference NOOSL to USM…" at bounding box center [535, 629] width 949 height 888
click at [118, 44] on div "NGC000079" at bounding box center [117, 43] width 76 height 19
copy div "NGC000079"
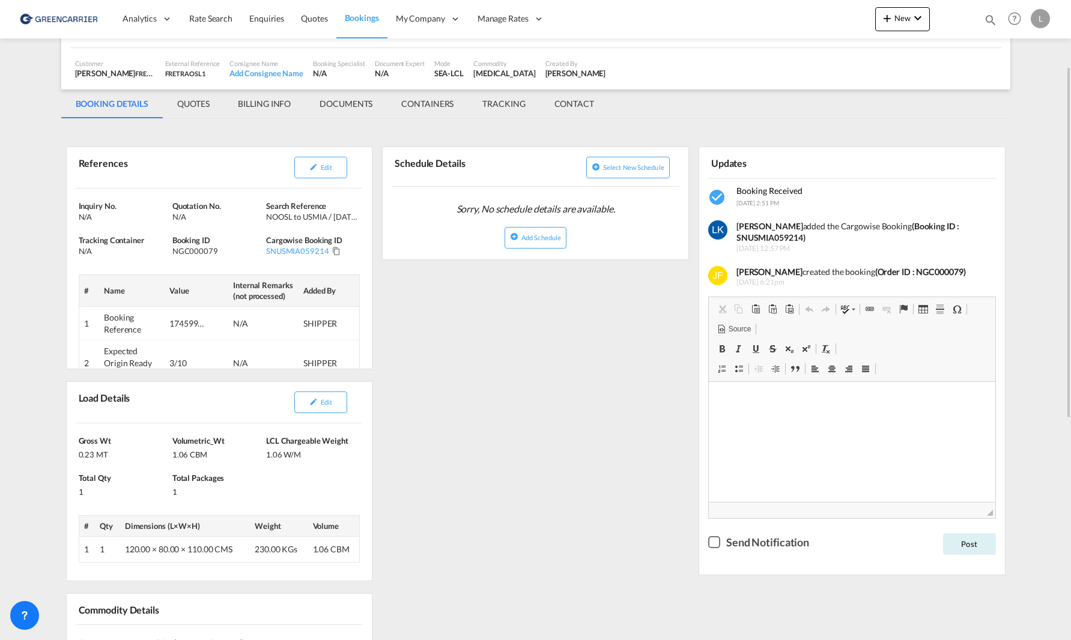
scroll to position [0, 0]
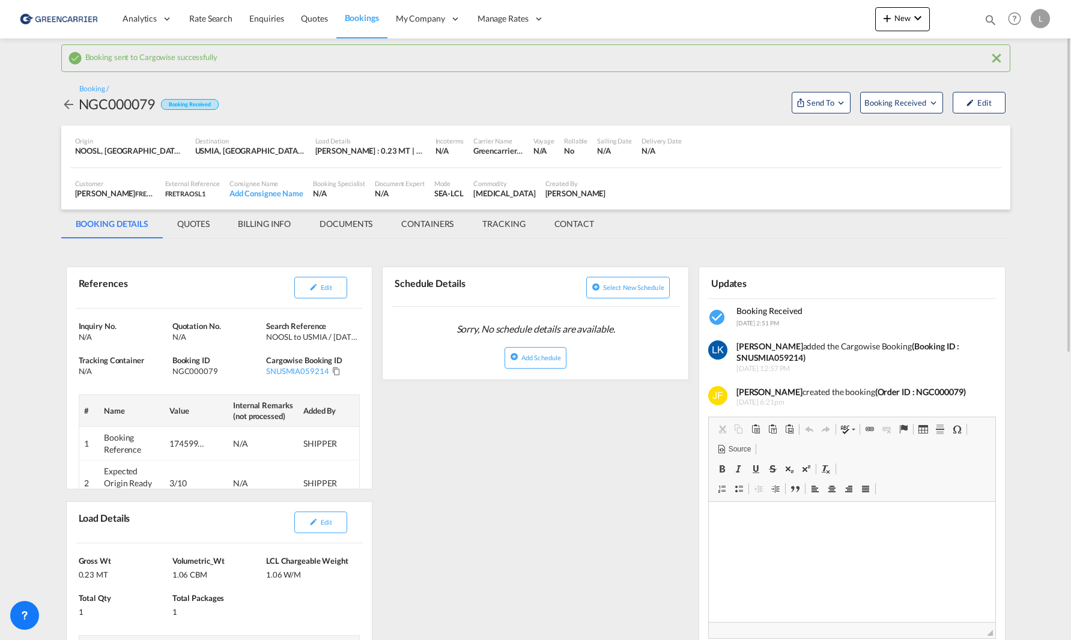
click at [359, 219] on md-tab-item "DOCUMENTS" at bounding box center [346, 224] width 82 height 29
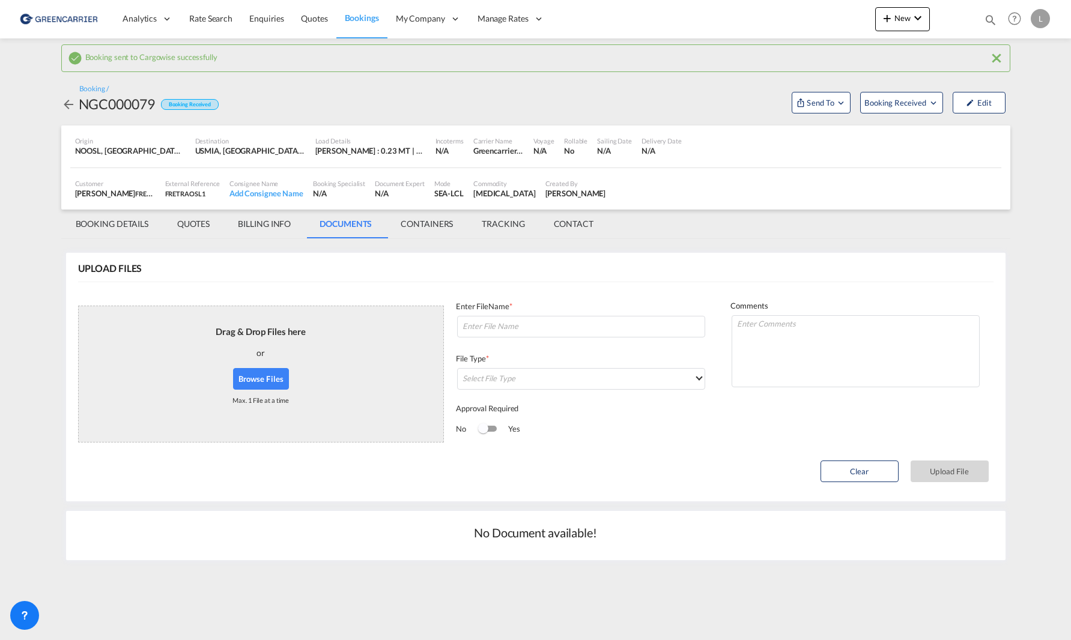
click at [265, 375] on button "Browse Files" at bounding box center [261, 379] width 56 height 22
click at [506, 316] on input at bounding box center [581, 327] width 248 height 22
paste input "SNUSMIA059214"
type input "SNUSMIA059214 BC"
click at [613, 381] on md-select "Select File Type DO/CRO Draft B/L Freight Invoice Commercial Invoice Original B…" at bounding box center [581, 379] width 248 height 22
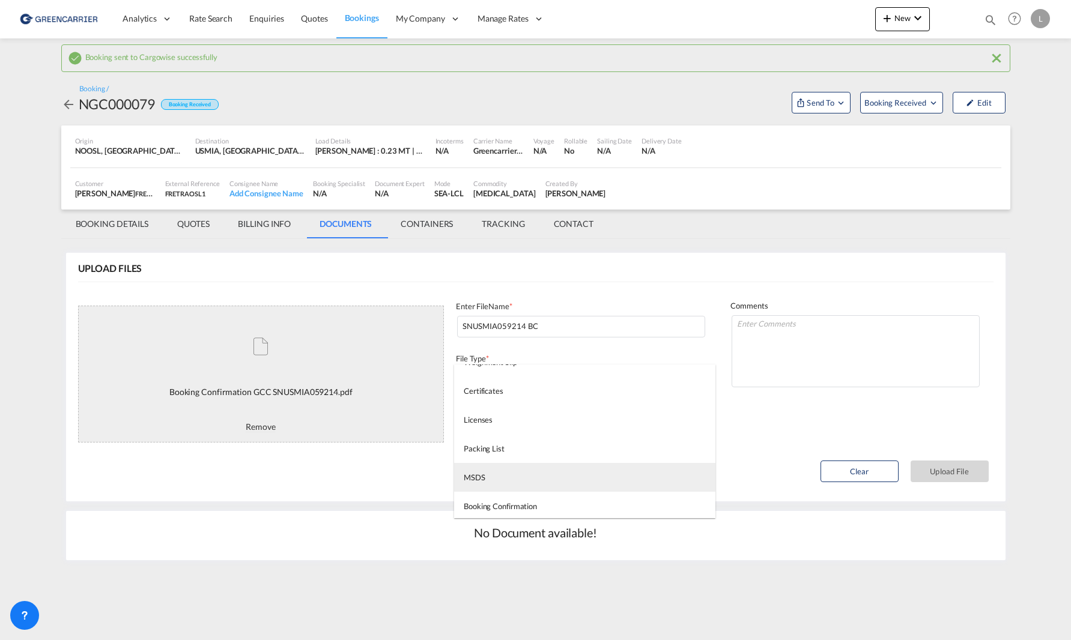
scroll to position [308, 0]
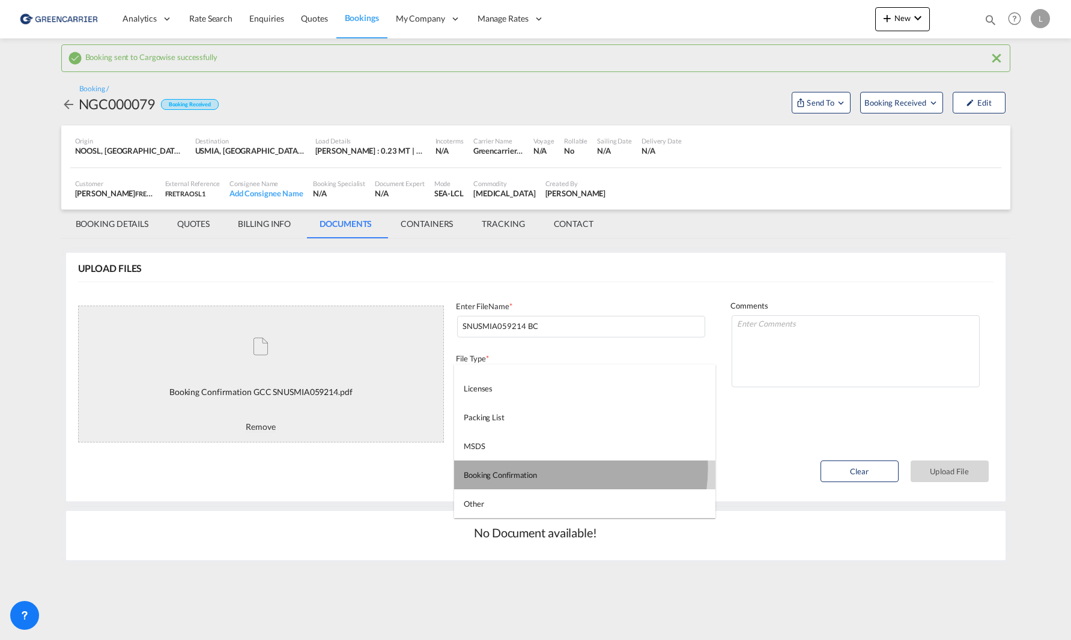
click at [554, 469] on md-option "Booking Confirmation" at bounding box center [584, 475] width 261 height 29
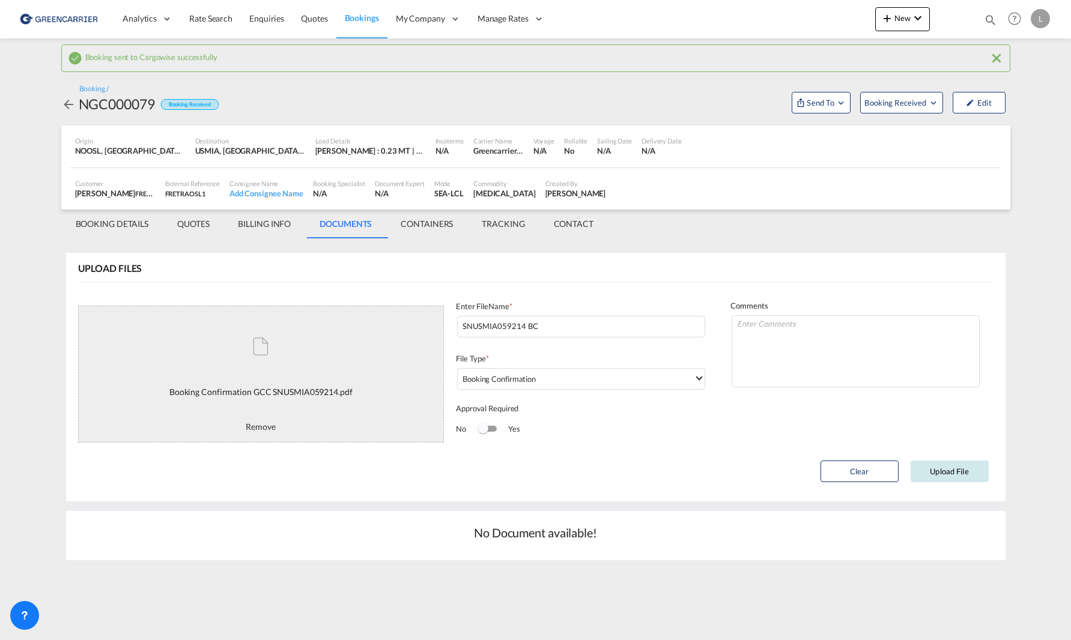
click at [939, 478] on button "Upload File" at bounding box center [950, 472] width 78 height 22
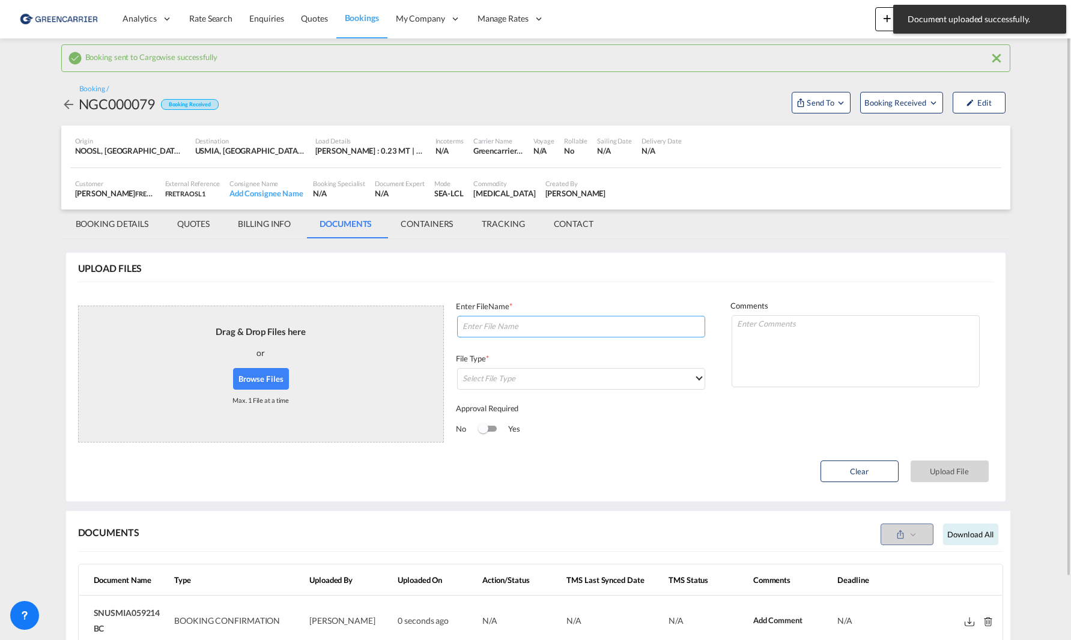
click at [506, 329] on input at bounding box center [581, 327] width 248 height 22
click at [272, 371] on button "Browse Files" at bounding box center [261, 379] width 56 height 22
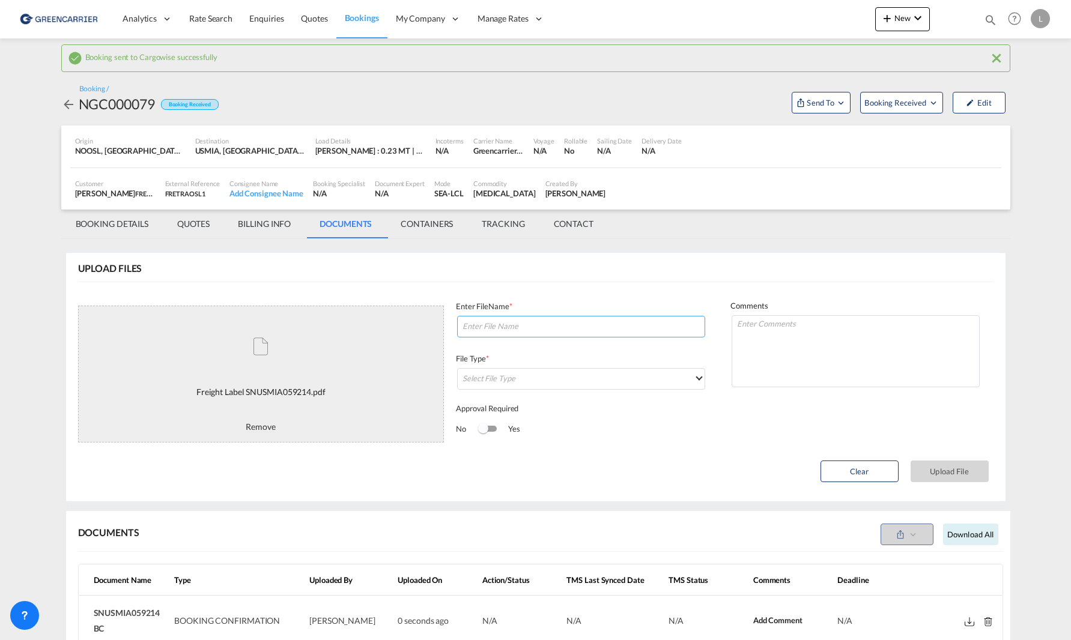
click at [517, 319] on input at bounding box center [581, 327] width 248 height 22
paste input "SNUSMIA059214"
type input "LABELS SNUSMIA059214"
click at [599, 384] on md-select "Select File Type" at bounding box center [581, 379] width 248 height 22
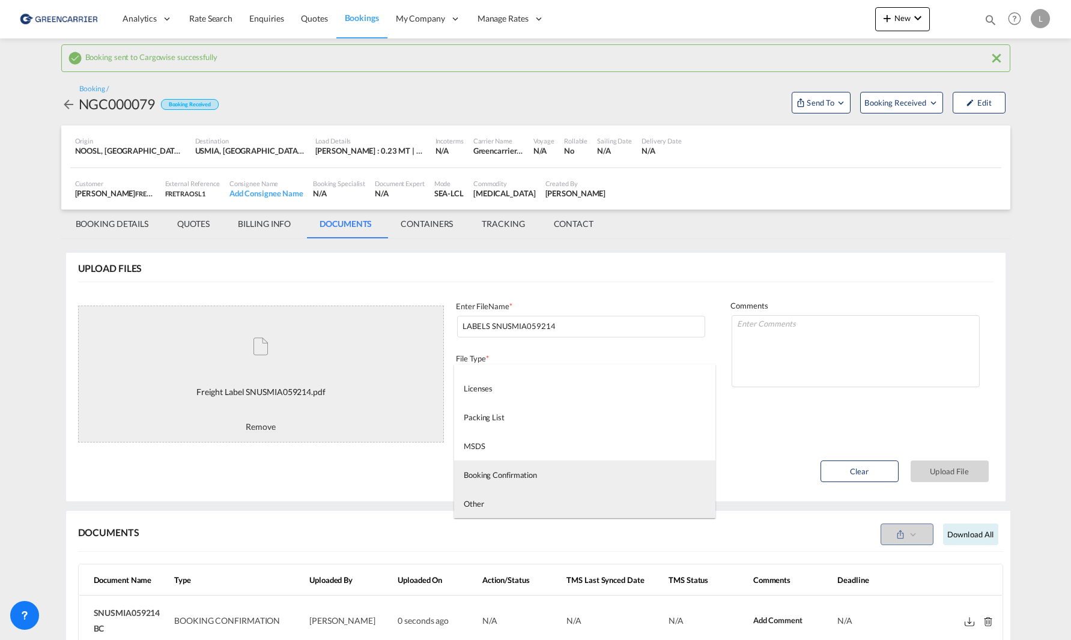
drag, startPoint x: 559, startPoint y: 487, endPoint x: 559, endPoint y: 503, distance: 15.6
click at [559, 503] on md-content "DO/CRO Draft B/L Freight Invoice Commercial Invoice Original B/L Shipping Instr…" at bounding box center [584, 442] width 261 height 154
click at [559, 503] on md-option "Other" at bounding box center [584, 504] width 261 height 29
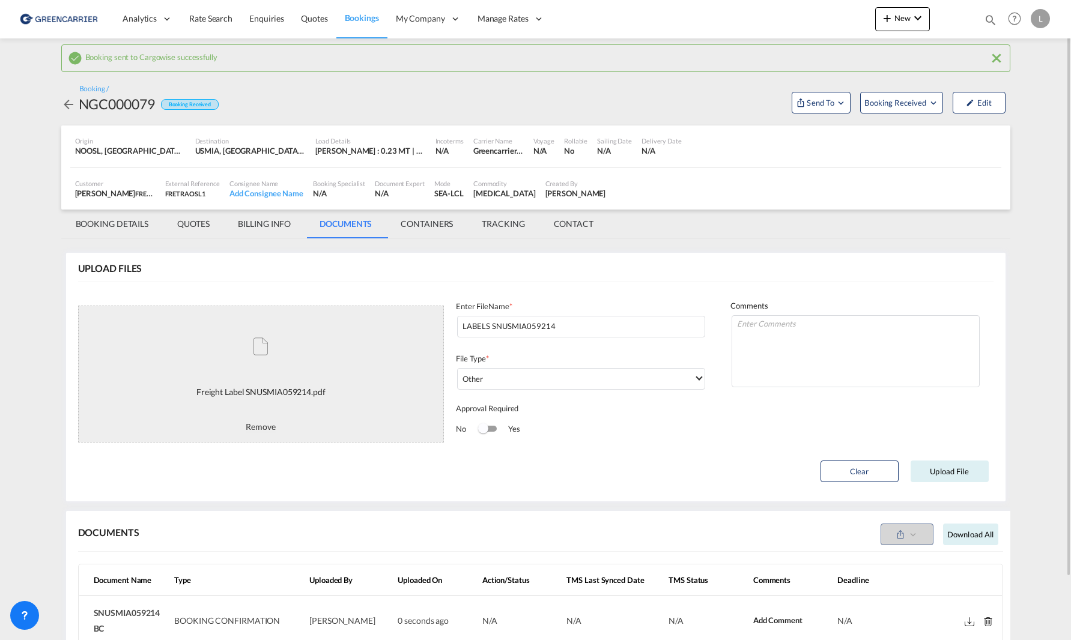
click at [963, 484] on div "Clear Upload File" at bounding box center [535, 474] width 915 height 35
click at [961, 479] on button "Upload File" at bounding box center [950, 472] width 78 height 22
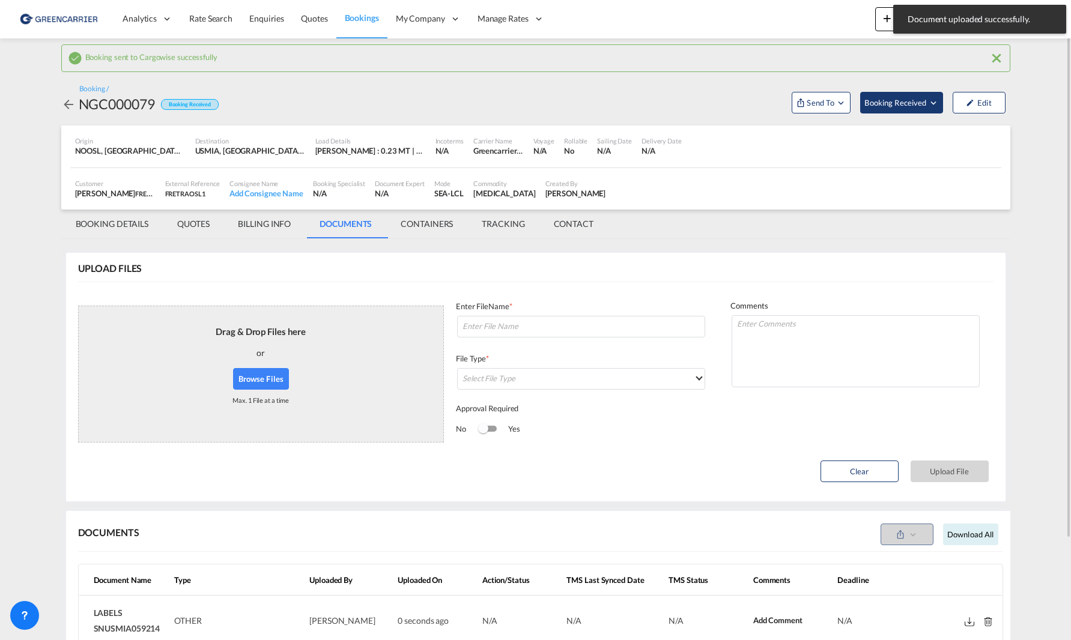
click at [886, 106] on span "Booking Received" at bounding box center [895, 103] width 63 height 12
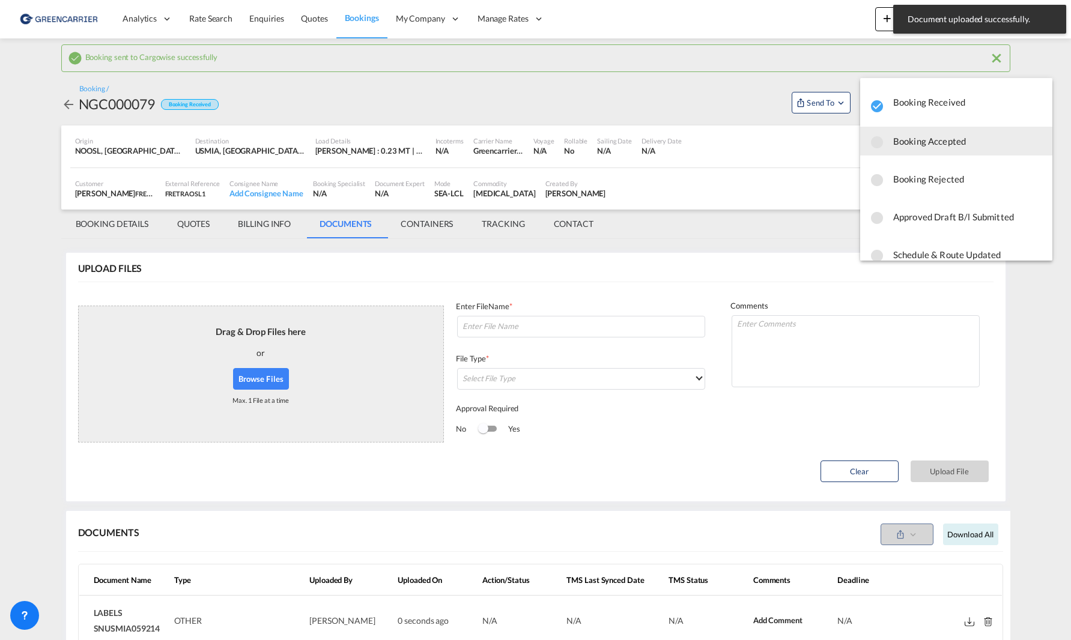
click at [917, 151] on span "Booking Accepted" at bounding box center [968, 141] width 150 height 22
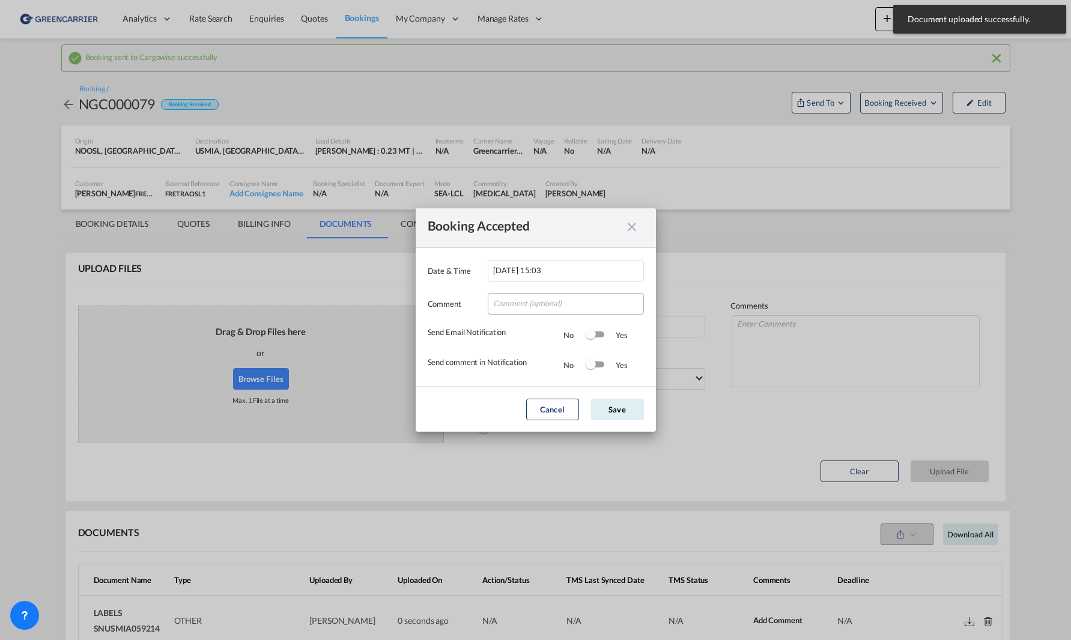
drag, startPoint x: 579, startPoint y: 284, endPoint x: 578, endPoint y: 296, distance: 12.0
click at [578, 286] on div "Comment" at bounding box center [536, 297] width 216 height 33
drag, startPoint x: 578, startPoint y: 296, endPoint x: 576, endPoint y: 309, distance: 12.8
click at [578, 296] on input "Date & ..." at bounding box center [566, 304] width 156 height 22
type input "Takk for booking. Dokumenter vedlagt."
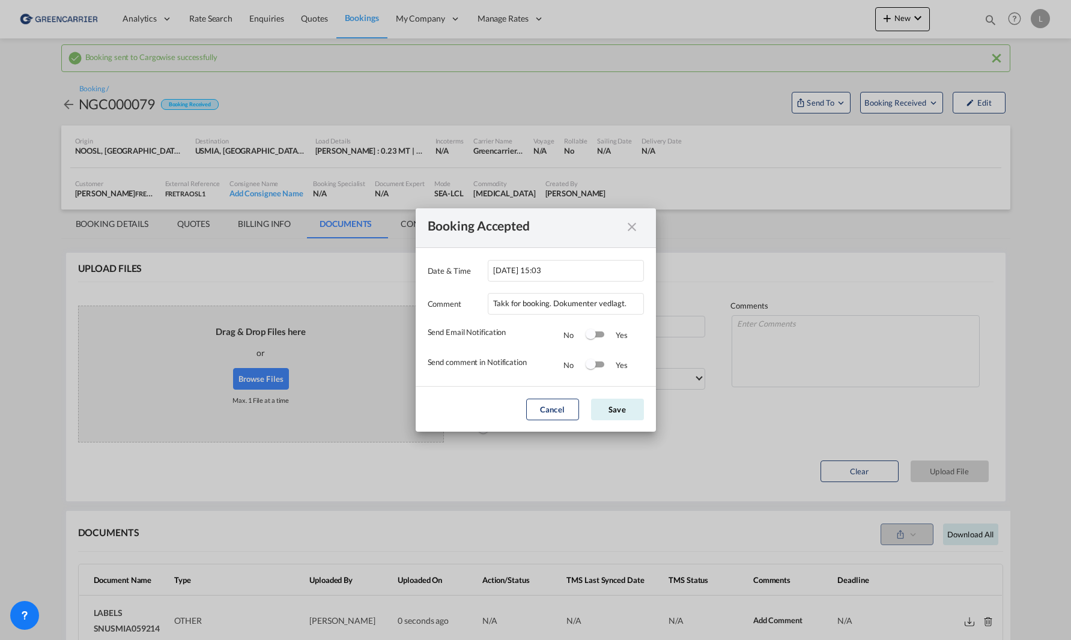
drag, startPoint x: 589, startPoint y: 337, endPoint x: 596, endPoint y: 363, distance: 27.2
click at [590, 339] on div "Switch 1" at bounding box center [591, 334] width 10 height 10
click at [597, 366] on div "Switch 2" at bounding box center [595, 365] width 18 height 6
click at [605, 398] on md-dialog-actions "Cancel Save" at bounding box center [536, 409] width 240 height 46
click at [609, 404] on button "Save" at bounding box center [617, 410] width 53 height 22
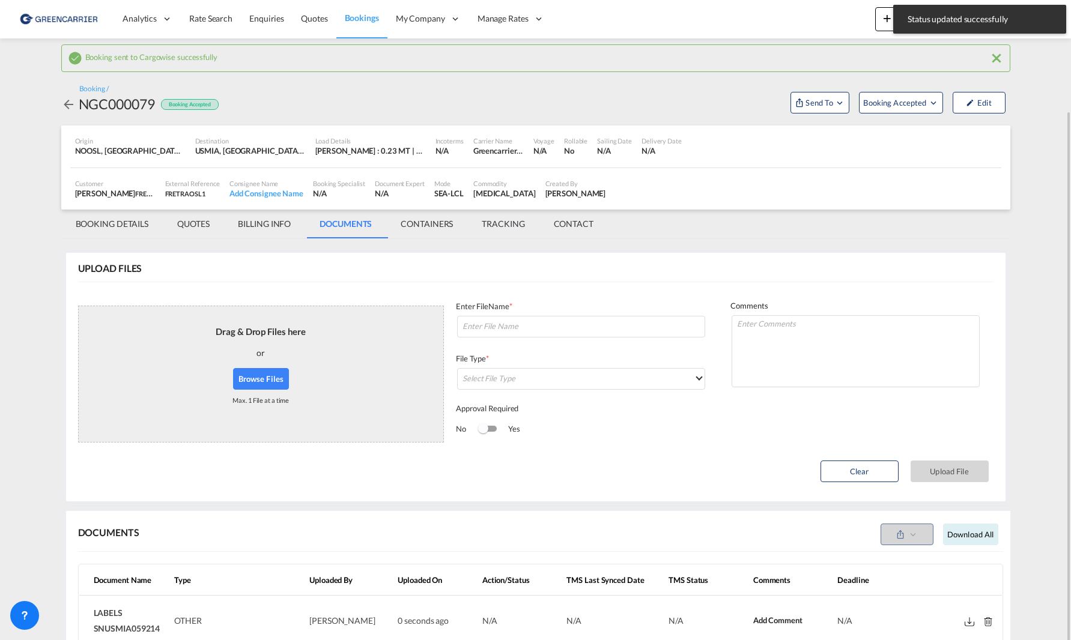
scroll to position [120, 0]
